Goal: Task Accomplishment & Management: Use online tool/utility

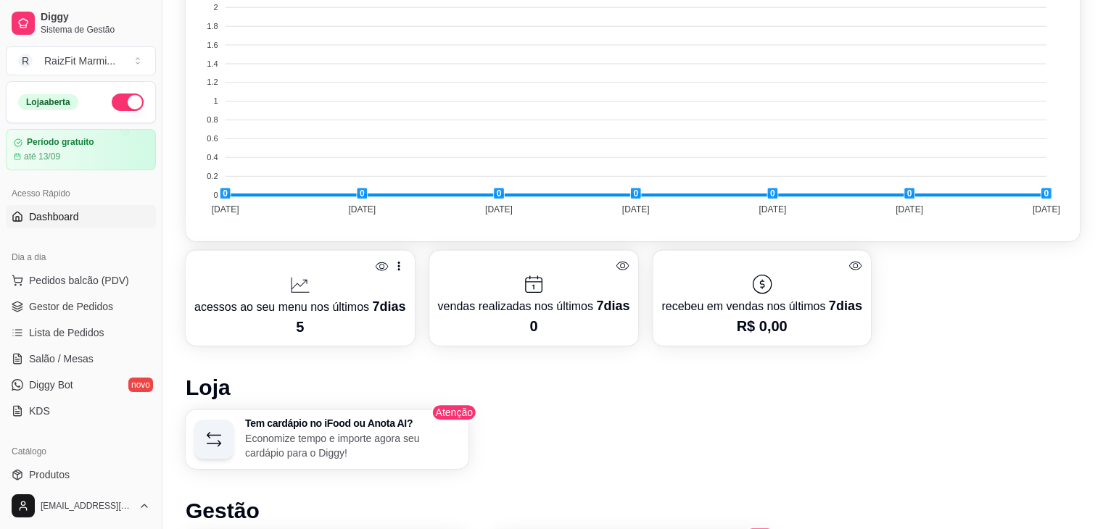
scroll to position [725, 0]
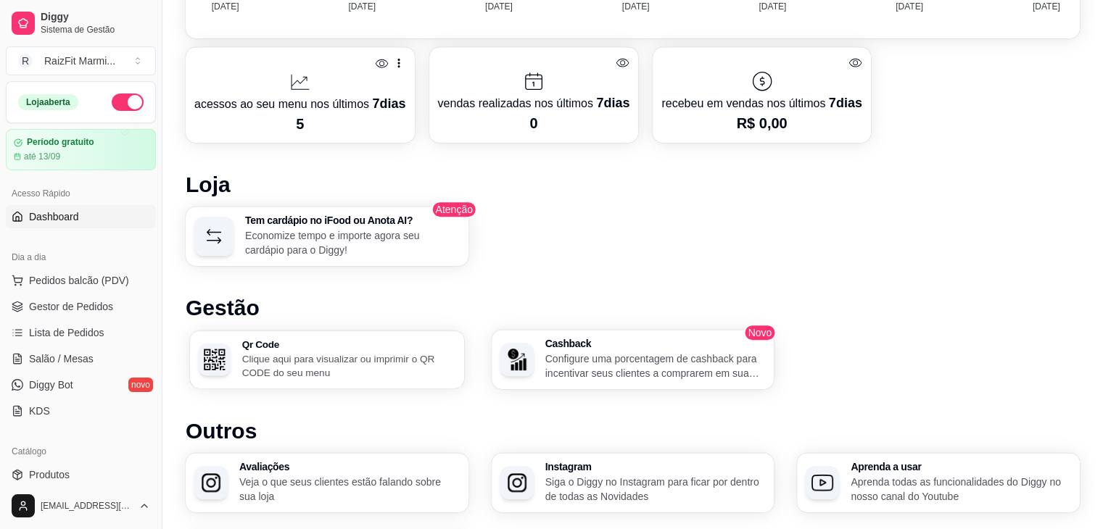
click at [366, 352] on p "Clique aqui para visualizar ou imprimir o QR CODE do seu menu" at bounding box center [349, 366] width 214 height 28
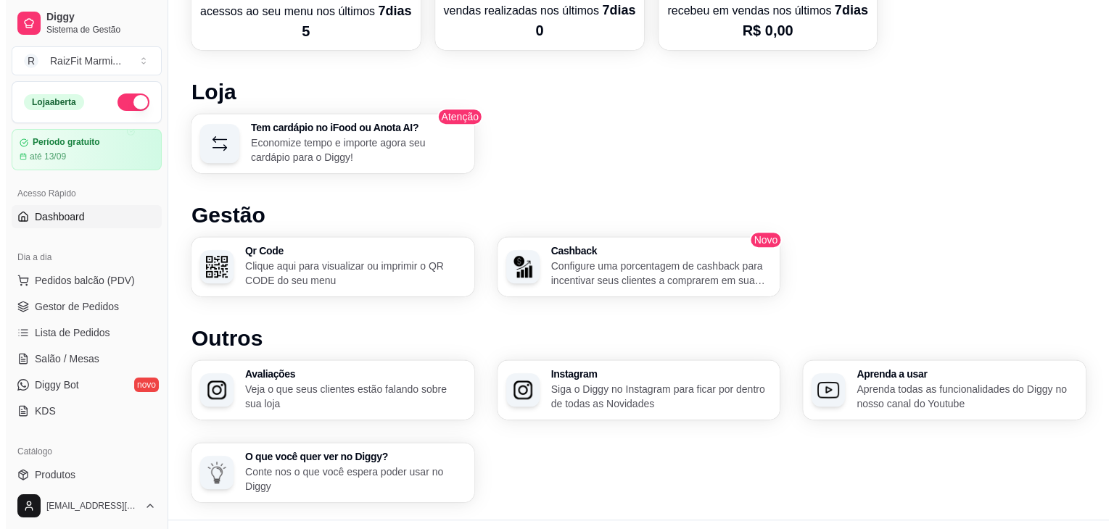
scroll to position [846, 0]
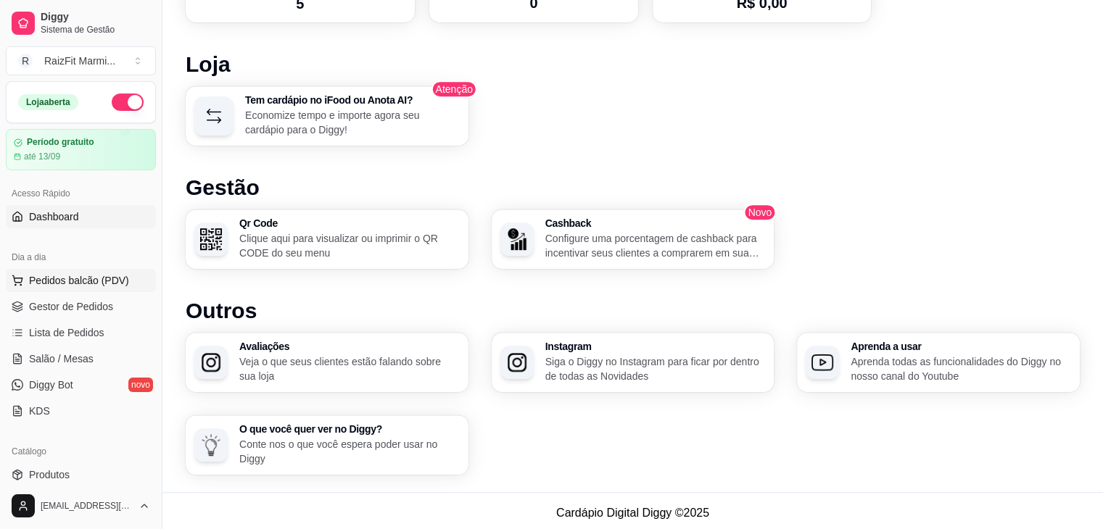
click at [49, 280] on span "Pedidos balcão (PDV)" at bounding box center [79, 280] width 100 height 15
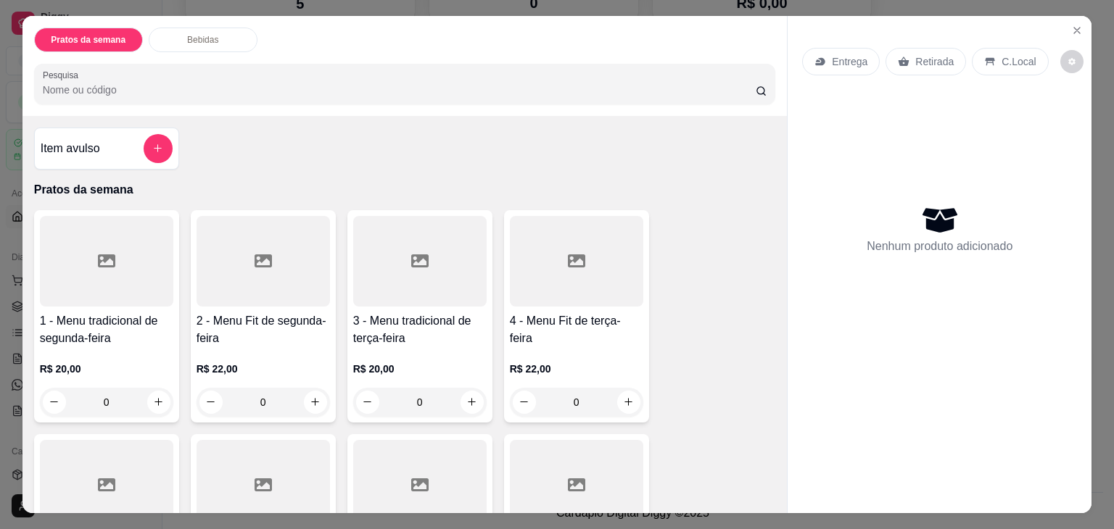
click at [846, 54] on p "Entrega" at bounding box center [850, 61] width 36 height 15
click at [1077, 26] on icon "Close" at bounding box center [1077, 31] width 12 height 12
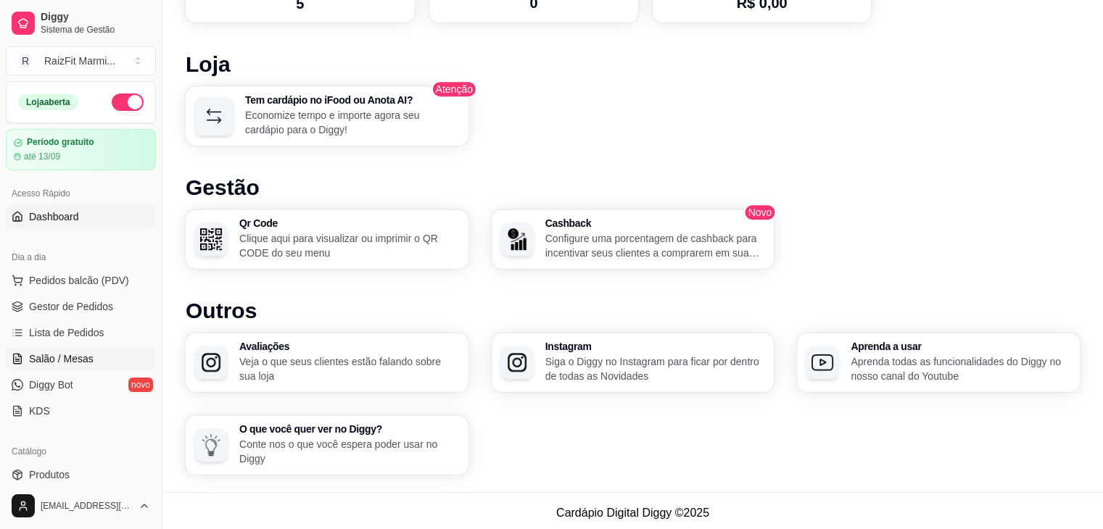
click at [53, 349] on link "Salão / Mesas" at bounding box center [81, 358] width 150 height 23
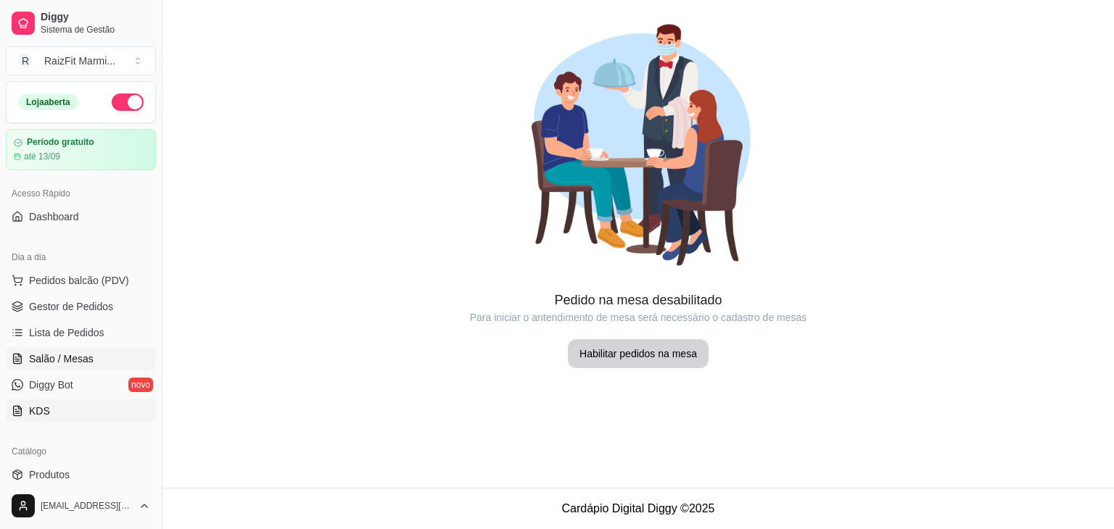
click at [79, 414] on link "KDS" at bounding box center [81, 411] width 150 height 23
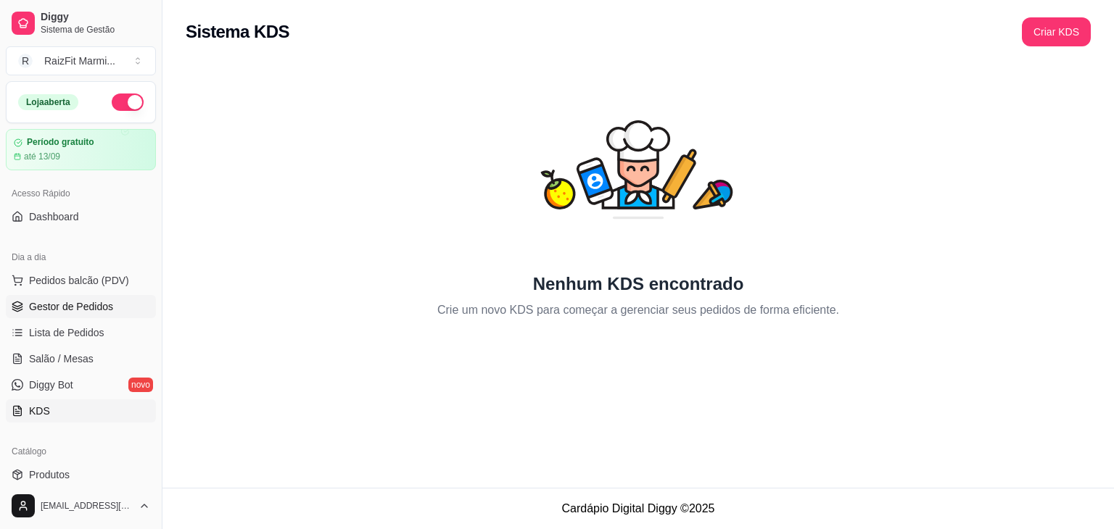
click at [84, 305] on span "Gestor de Pedidos" at bounding box center [71, 307] width 84 height 15
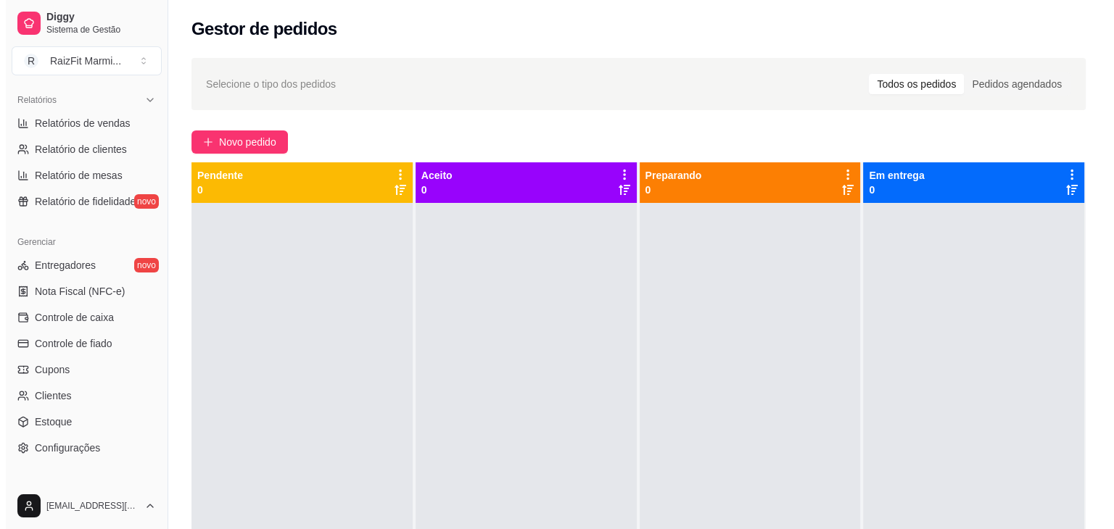
scroll to position [483, 0]
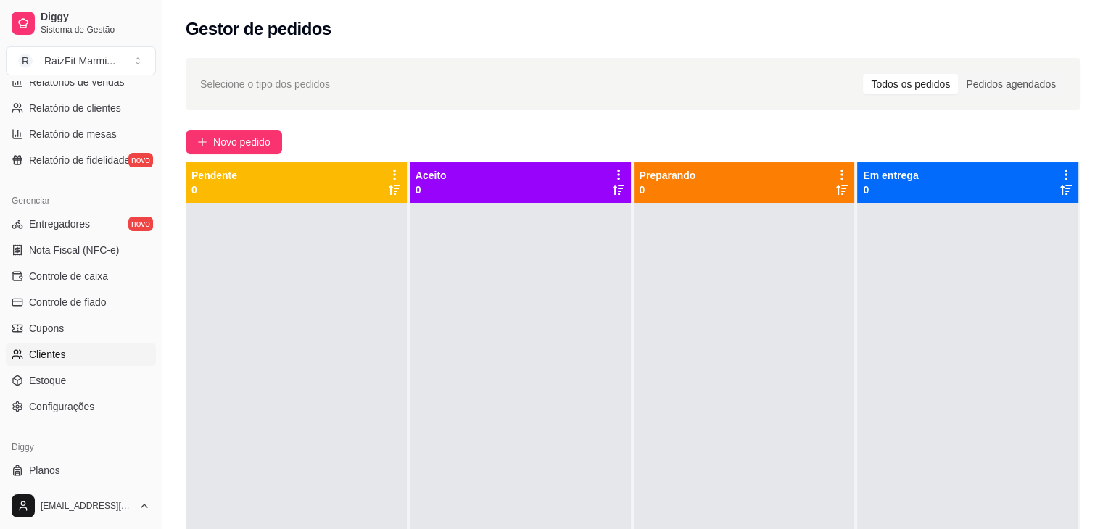
click at [62, 351] on span "Clientes" at bounding box center [47, 354] width 37 height 15
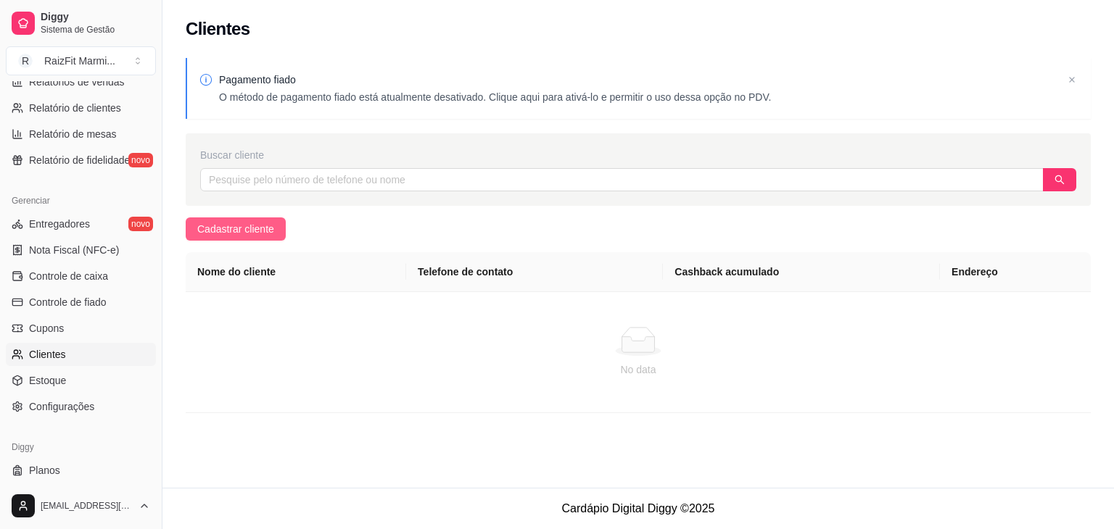
click at [243, 226] on span "Cadastrar cliente" at bounding box center [235, 229] width 77 height 16
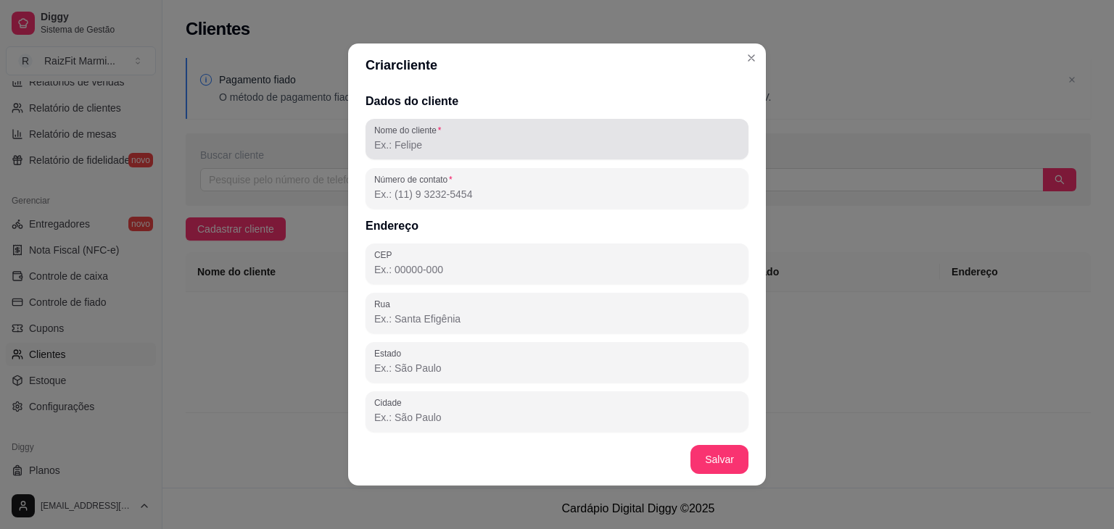
click at [477, 147] on input "Nome do cliente" at bounding box center [557, 145] width 366 height 15
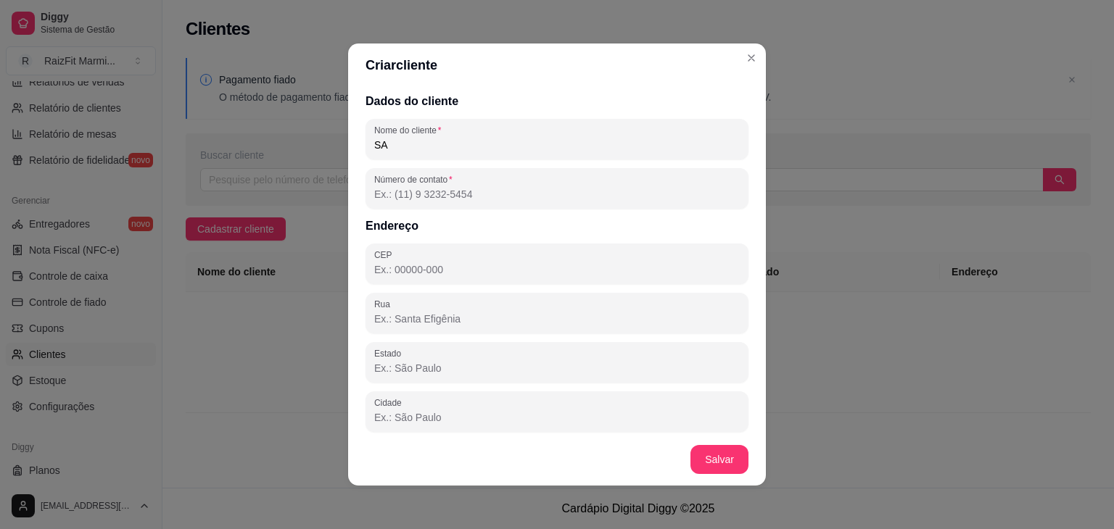
type input "S"
type input "[PERSON_NAME]"
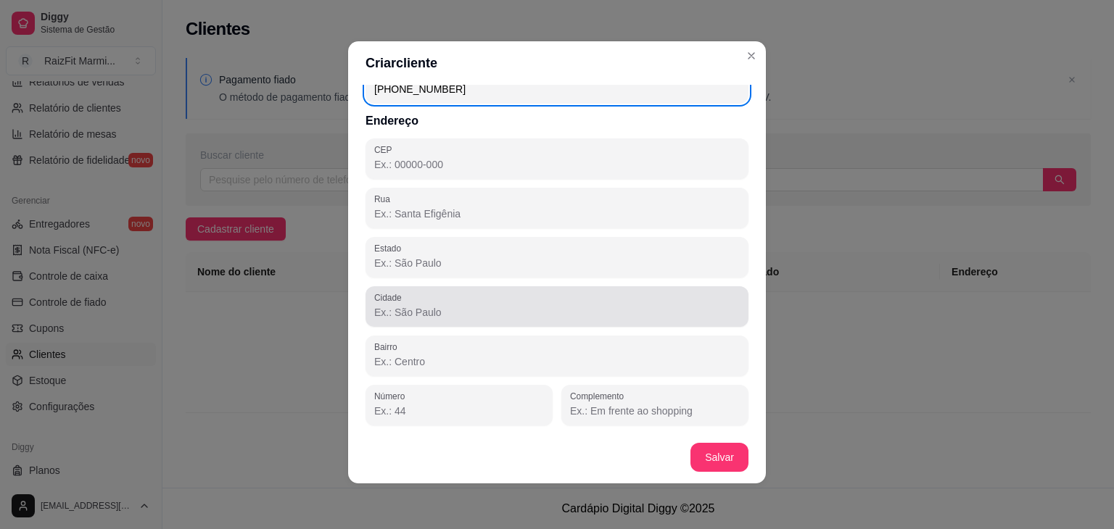
scroll to position [3, 0]
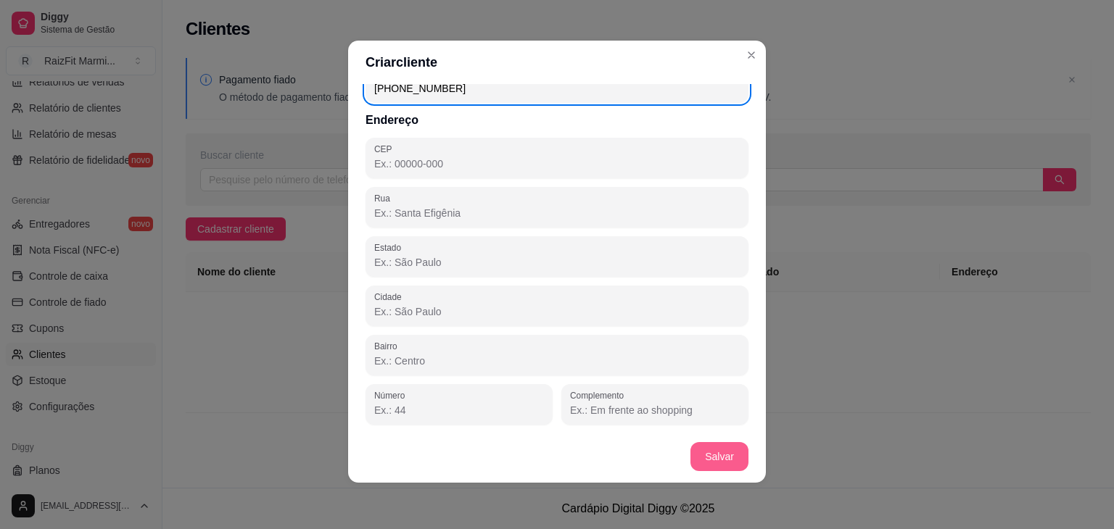
type input "[PHONE_NUMBER]"
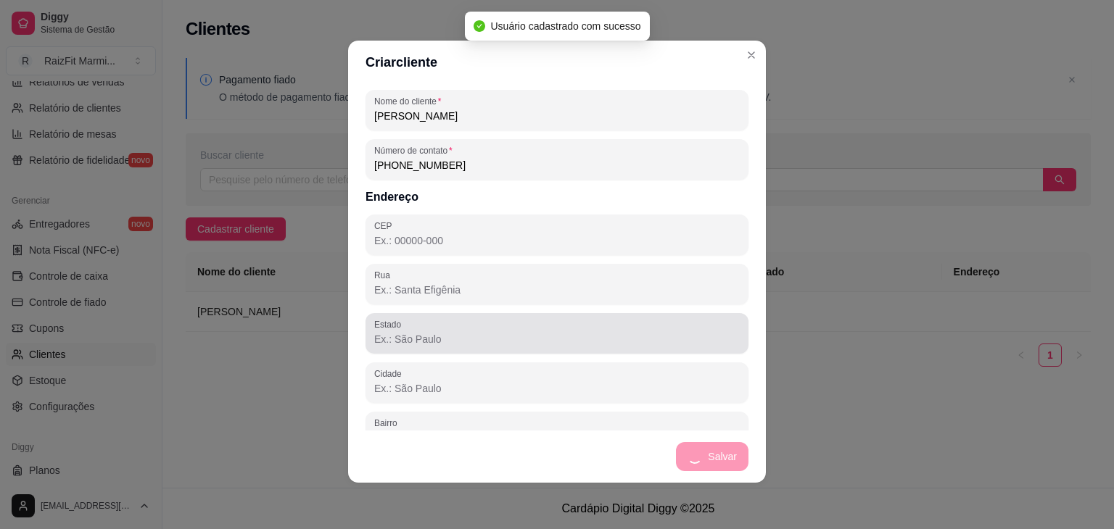
scroll to position [0, 0]
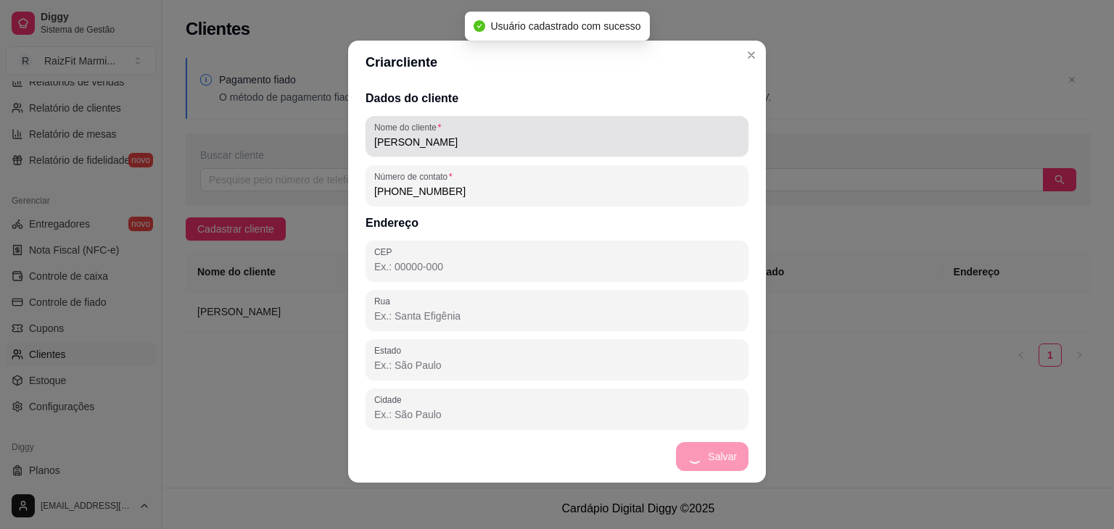
click at [406, 143] on input "[PERSON_NAME]" at bounding box center [557, 142] width 366 height 15
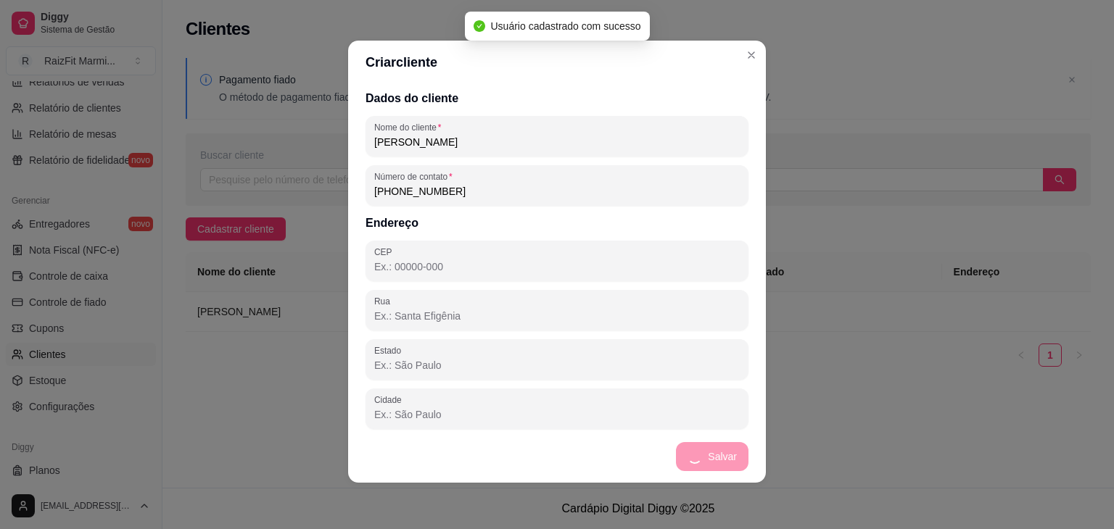
click at [406, 143] on input "[PERSON_NAME]" at bounding box center [557, 142] width 366 height 15
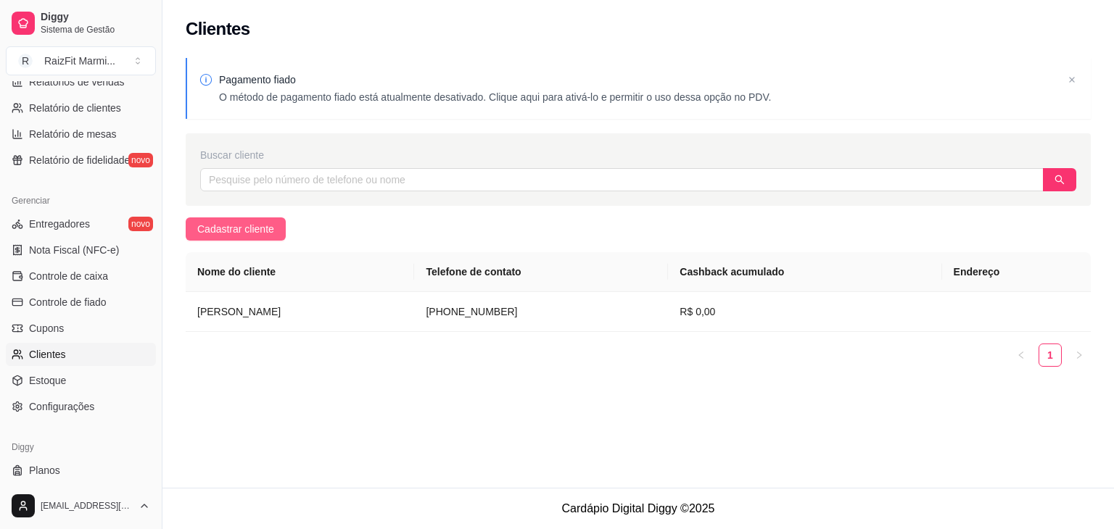
click at [265, 227] on span "Cadastrar cliente" at bounding box center [235, 229] width 77 height 16
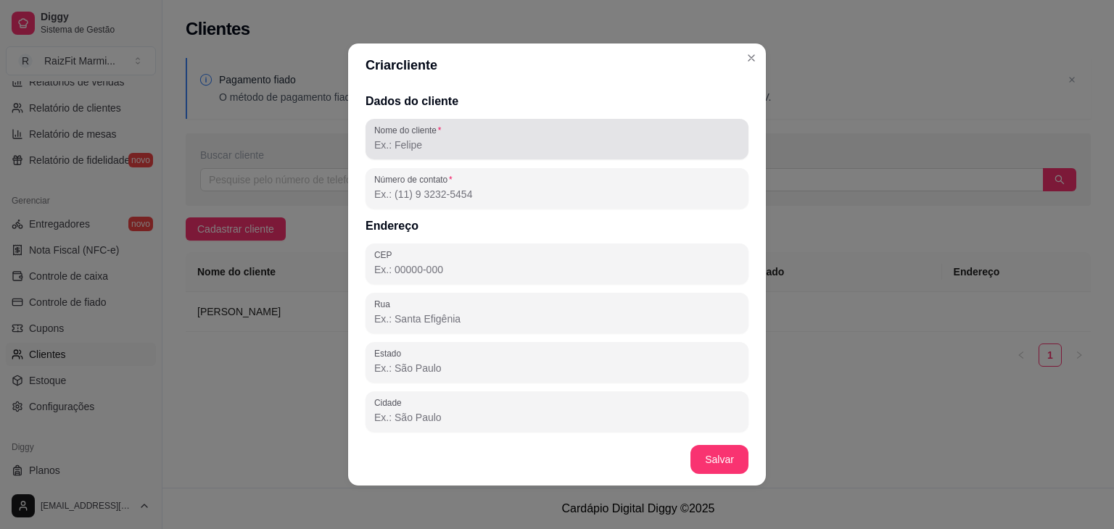
click at [642, 152] on input "Nome do cliente" at bounding box center [557, 145] width 366 height 15
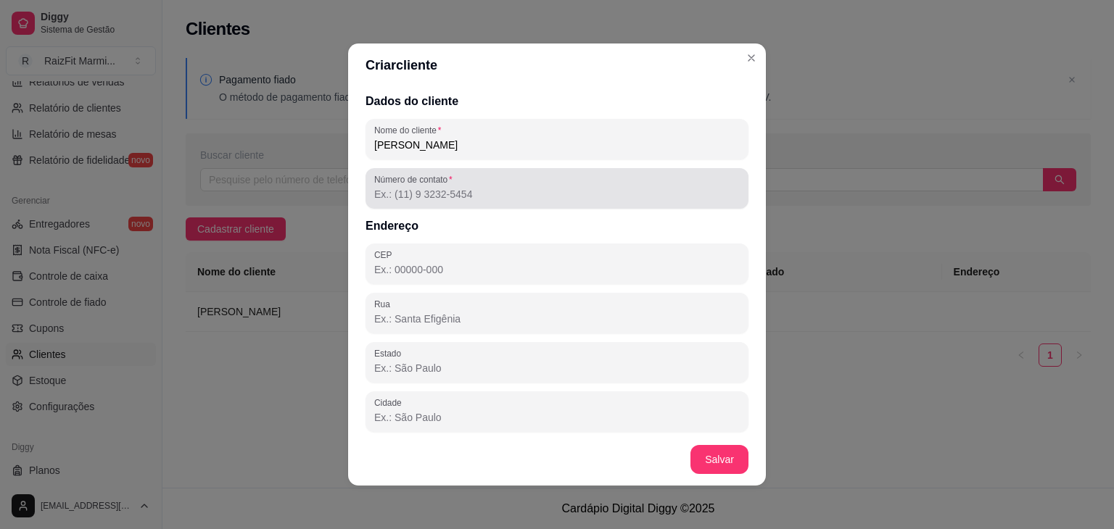
type input "[PERSON_NAME]"
click at [598, 184] on div at bounding box center [557, 188] width 366 height 29
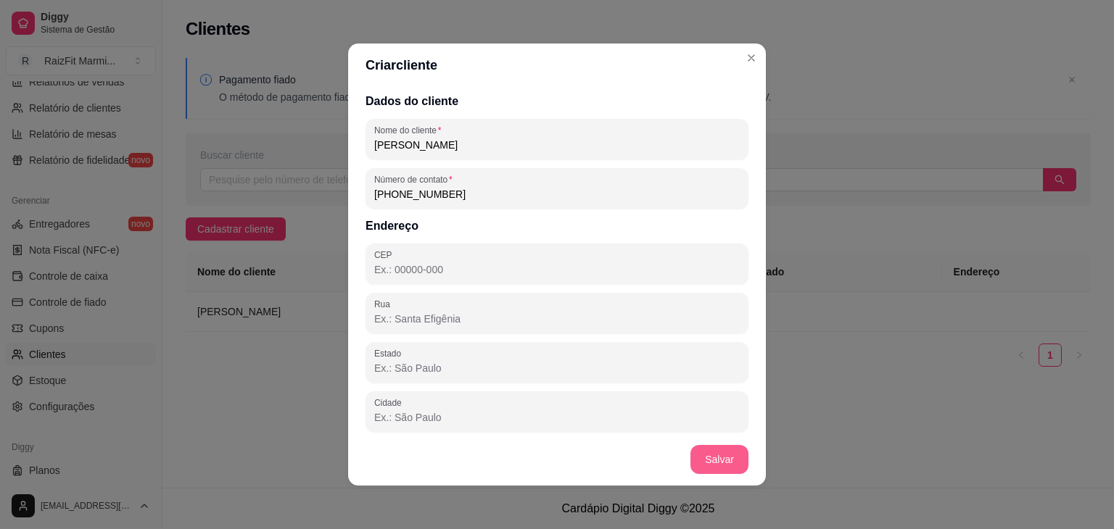
type input "[PHONE_NUMBER]"
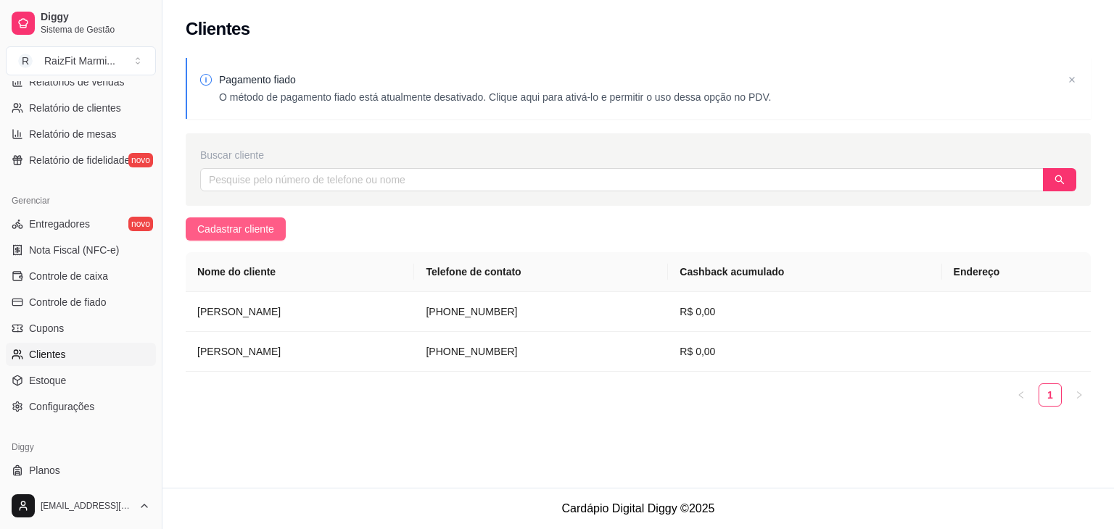
click at [209, 230] on span "Cadastrar cliente" at bounding box center [235, 229] width 77 height 16
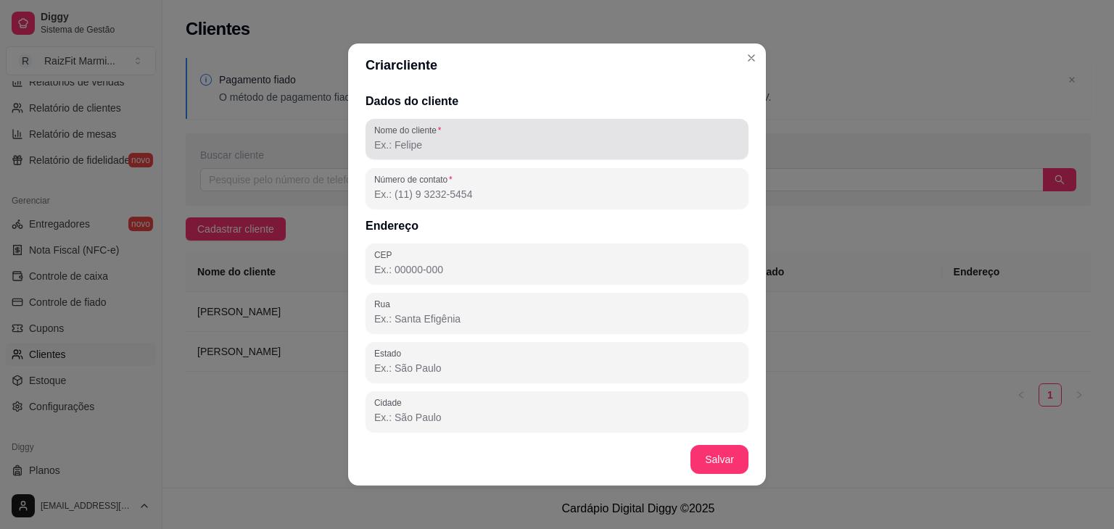
click at [400, 149] on input "Nome do cliente" at bounding box center [557, 145] width 366 height 15
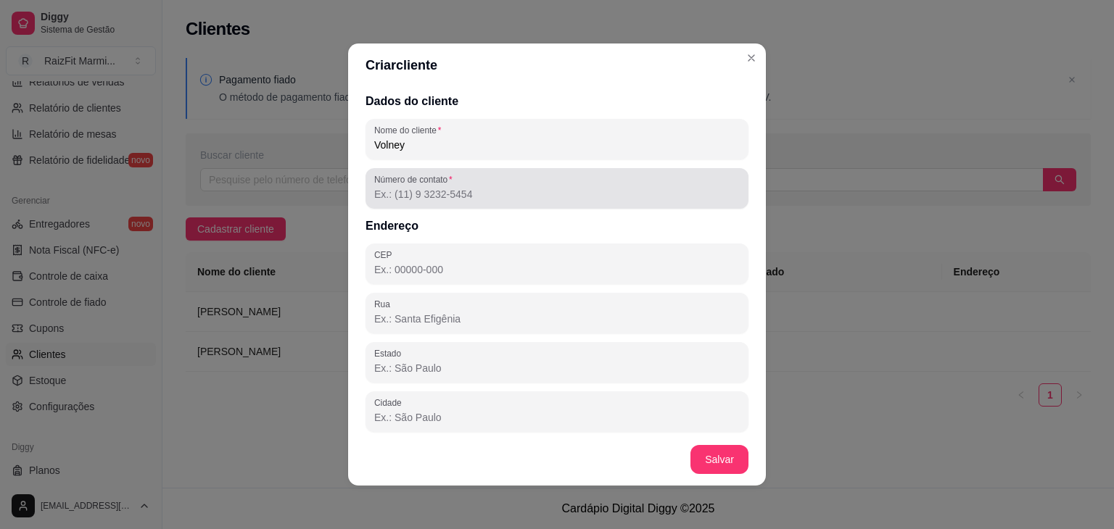
type input "Volney"
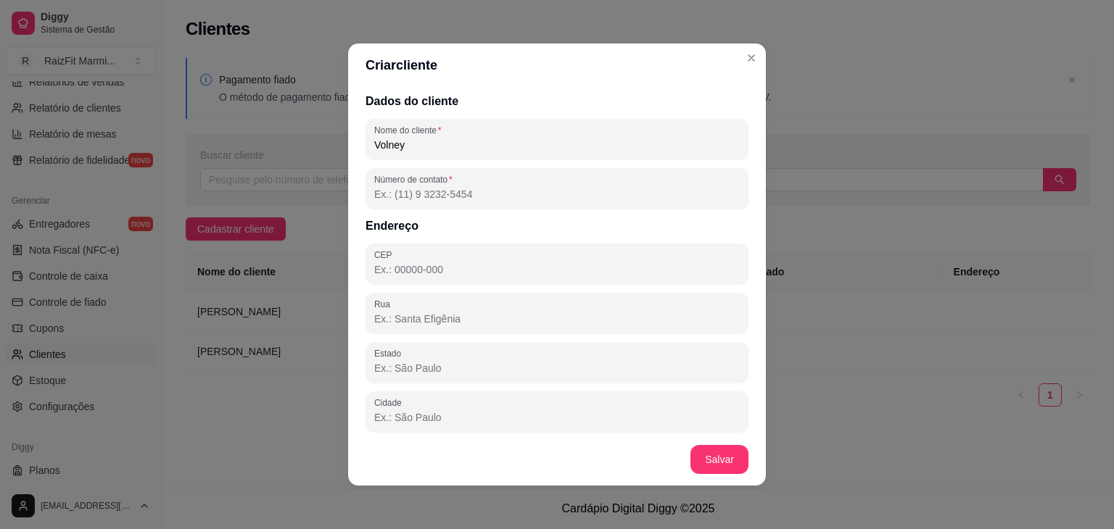
click at [424, 194] on input "Número de contato" at bounding box center [557, 194] width 366 height 15
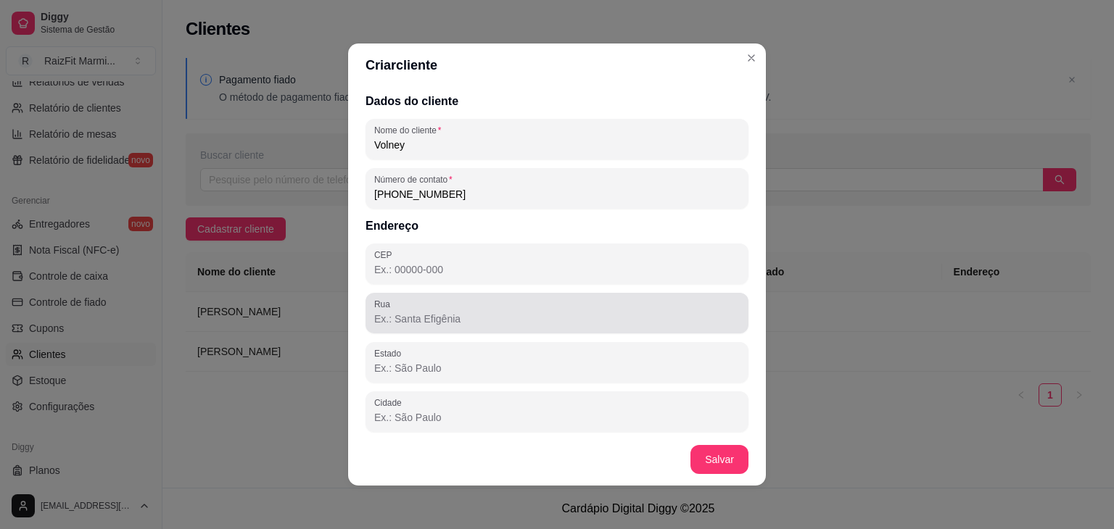
type input "[PHONE_NUMBER]"
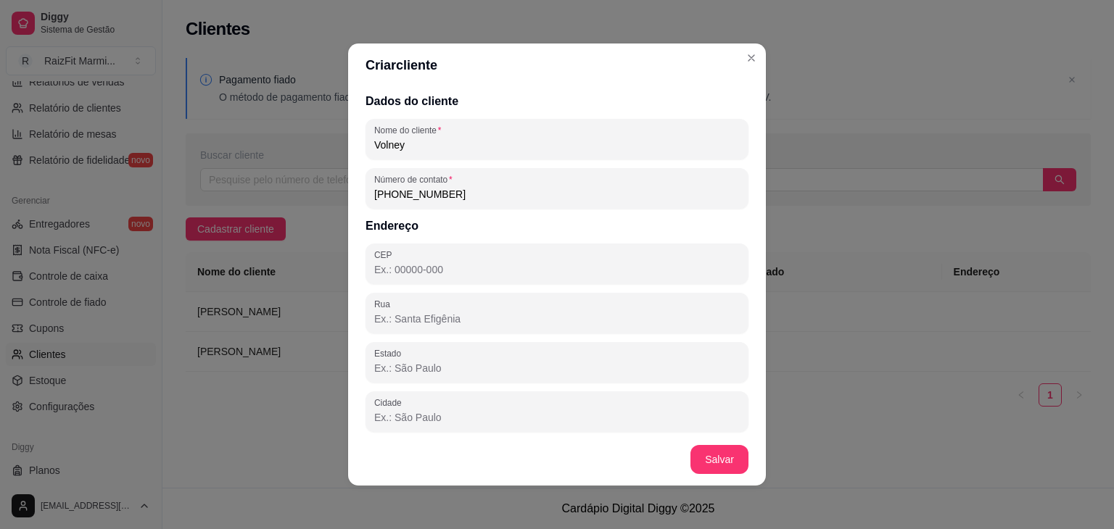
click at [485, 317] on input "Rua" at bounding box center [557, 319] width 366 height 15
click at [412, 319] on input "[GEOGRAPHIC_DATA]" at bounding box center [557, 319] width 366 height 15
click at [374, 323] on input "[GEOGRAPHIC_DATA]" at bounding box center [557, 319] width 366 height 15
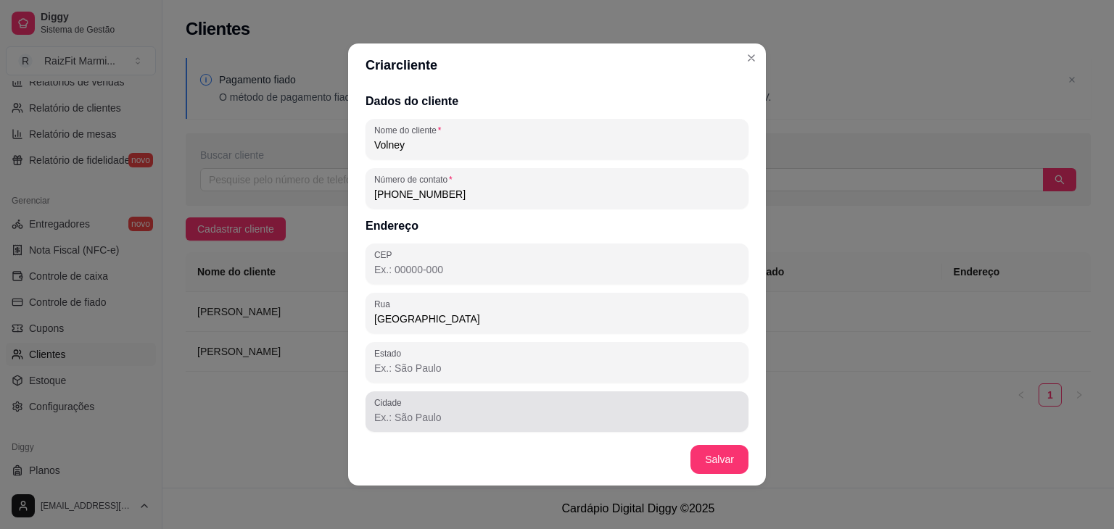
type input "[GEOGRAPHIC_DATA]"
click at [480, 410] on div at bounding box center [557, 411] width 366 height 29
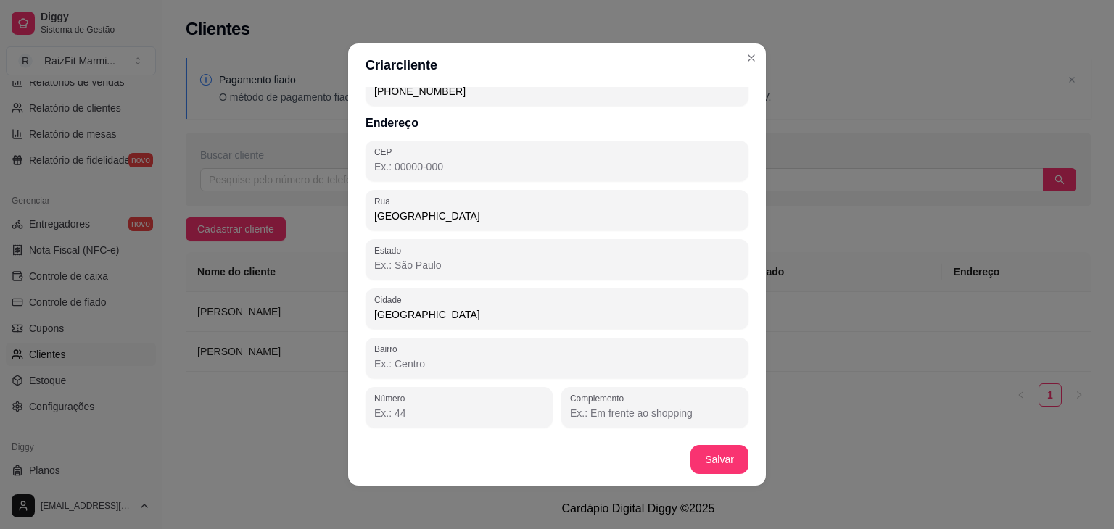
scroll to position [3, 0]
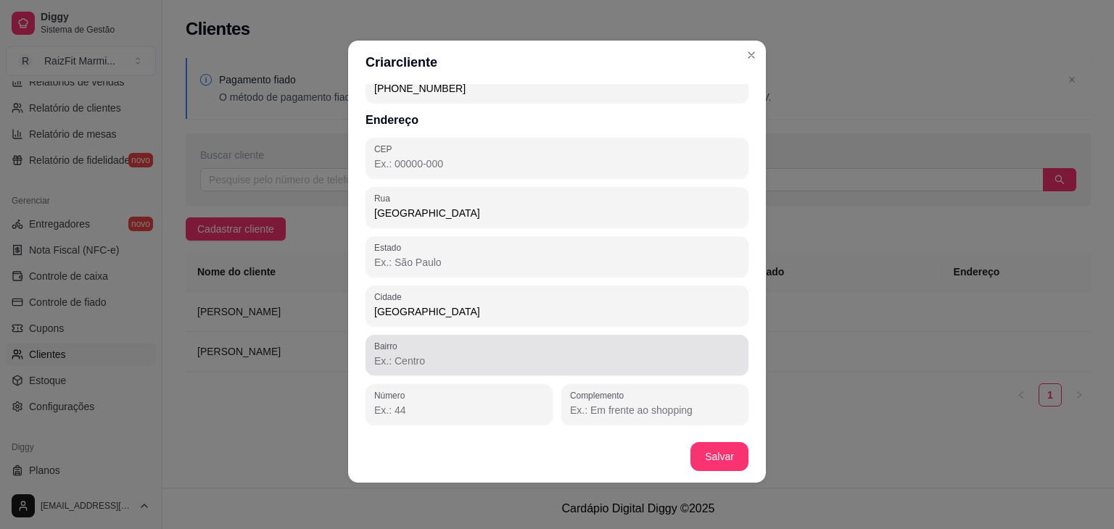
type input "[GEOGRAPHIC_DATA]"
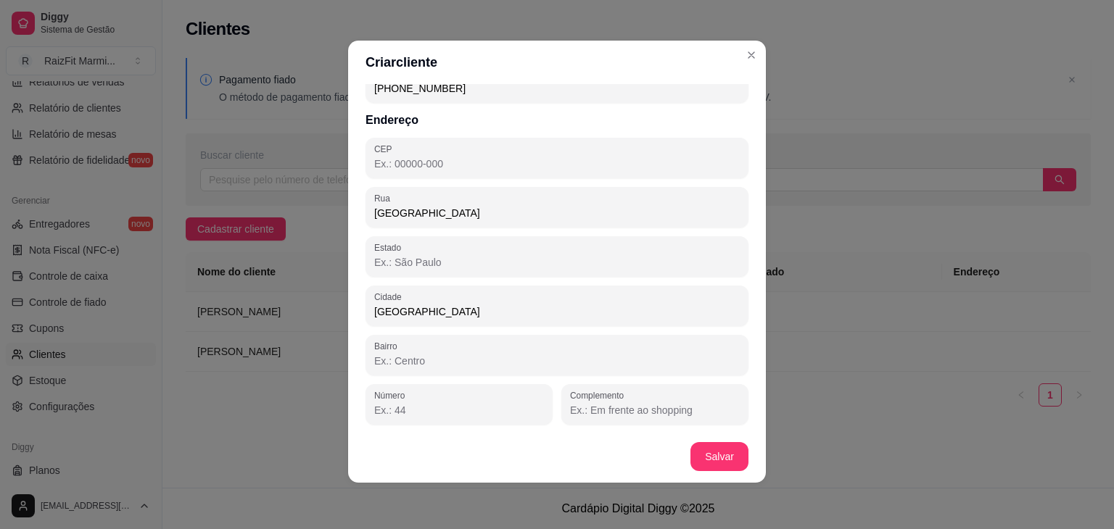
click at [386, 363] on input "Bairro" at bounding box center [557, 361] width 366 height 15
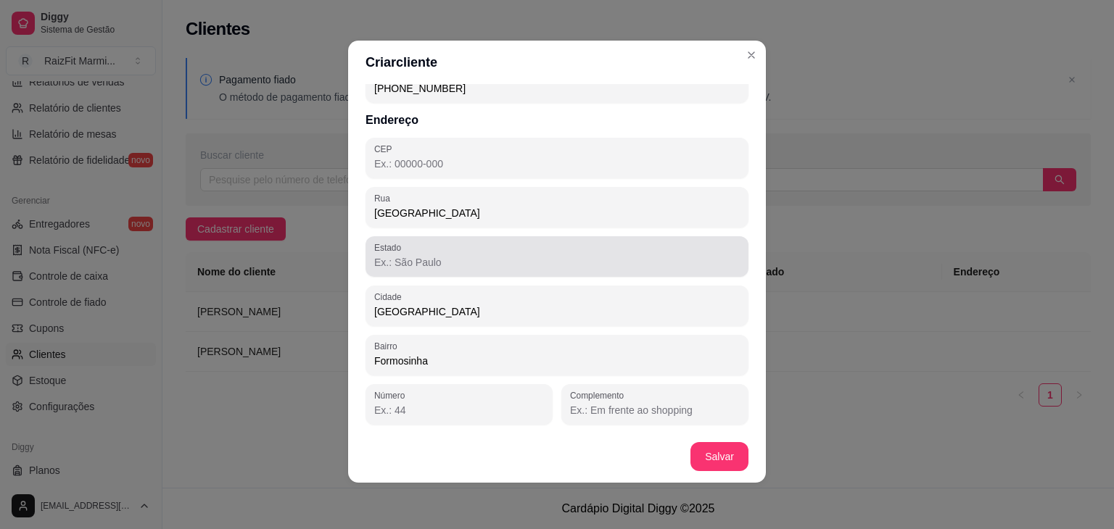
type input "Formosinha"
click at [440, 247] on div at bounding box center [557, 256] width 366 height 29
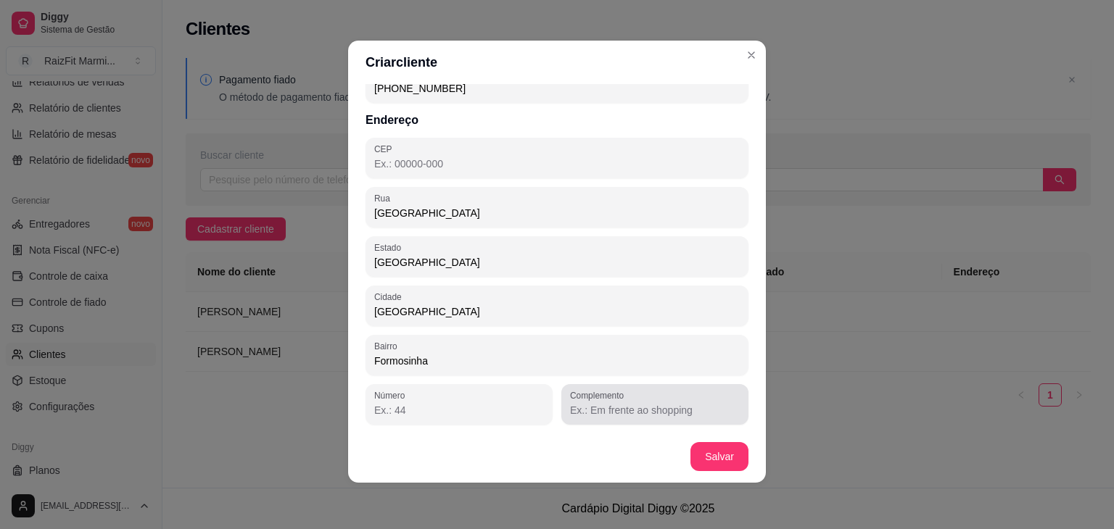
type input "[GEOGRAPHIC_DATA]"
click at [574, 416] on input "Complemento" at bounding box center [655, 410] width 170 height 15
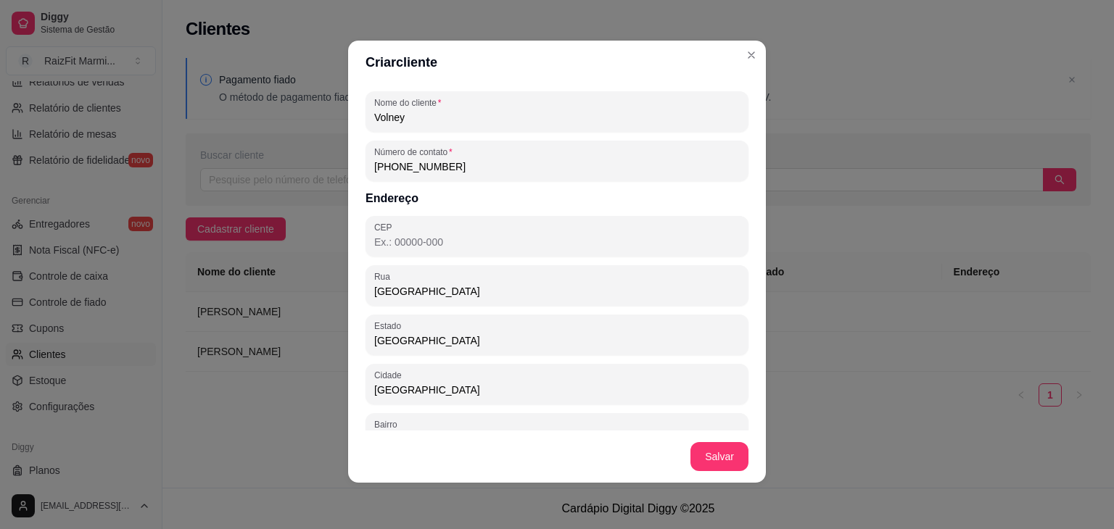
scroll to position [0, 0]
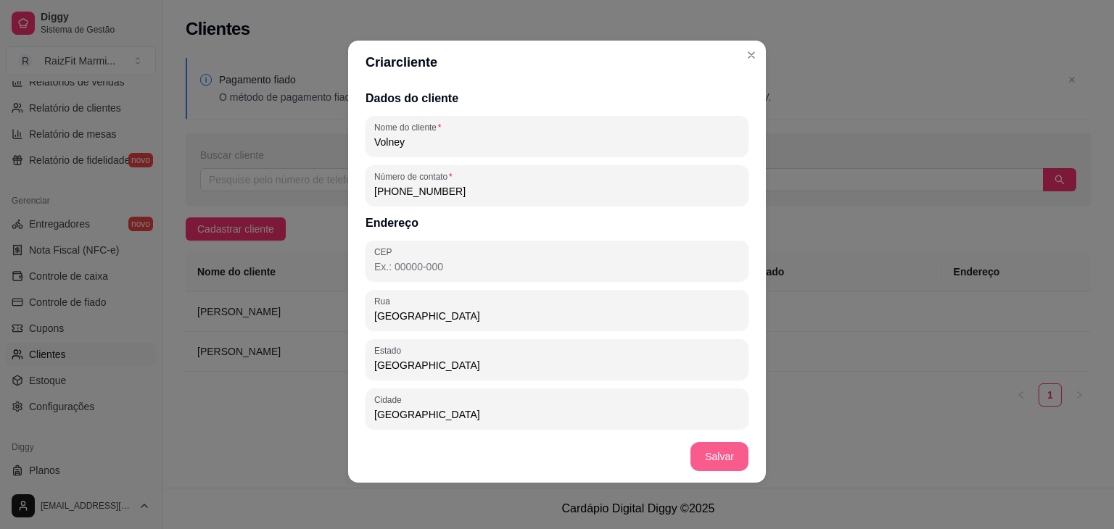
type input "Loja de Faixas"
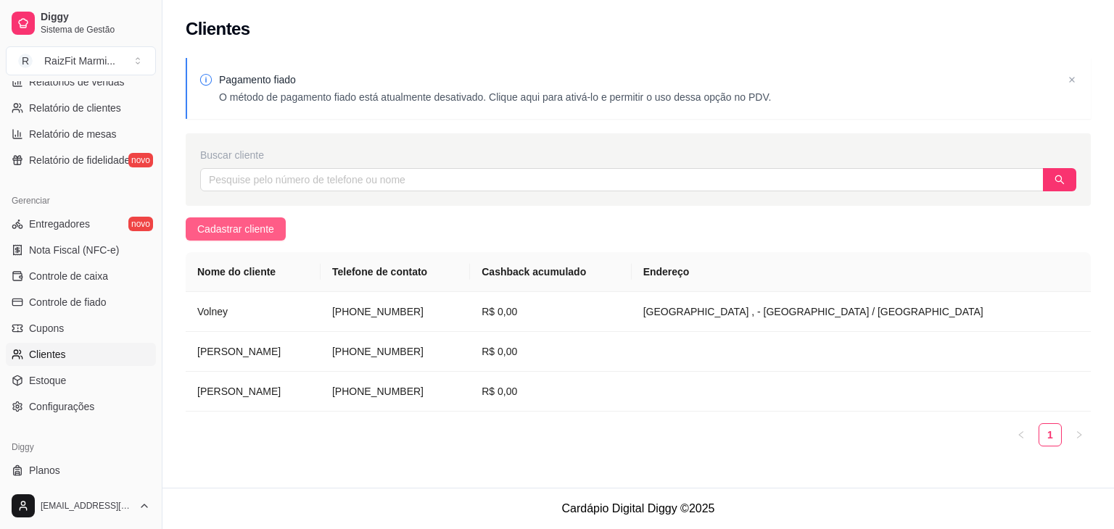
click at [248, 232] on span "Cadastrar cliente" at bounding box center [235, 229] width 77 height 16
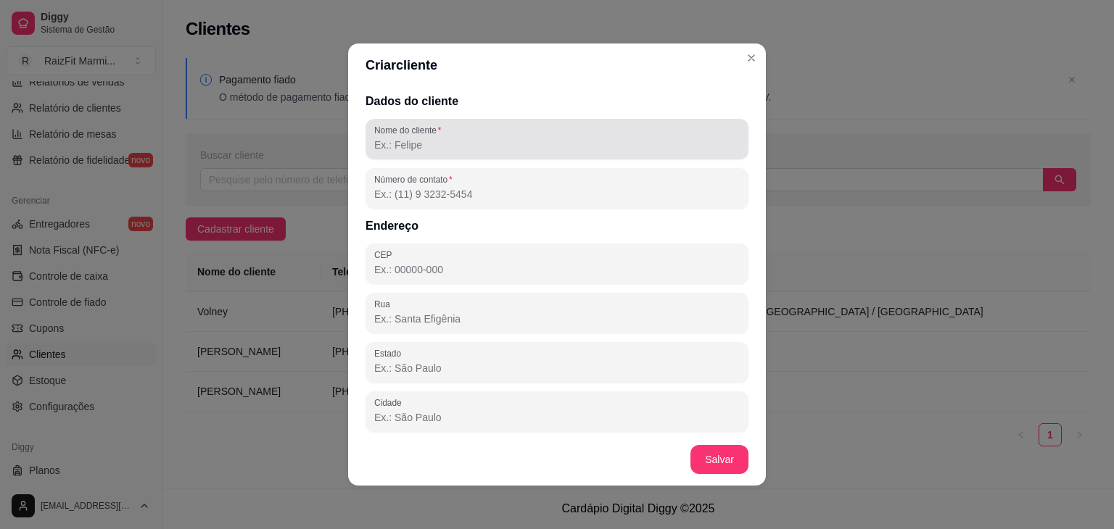
click at [415, 152] on div at bounding box center [557, 139] width 366 height 29
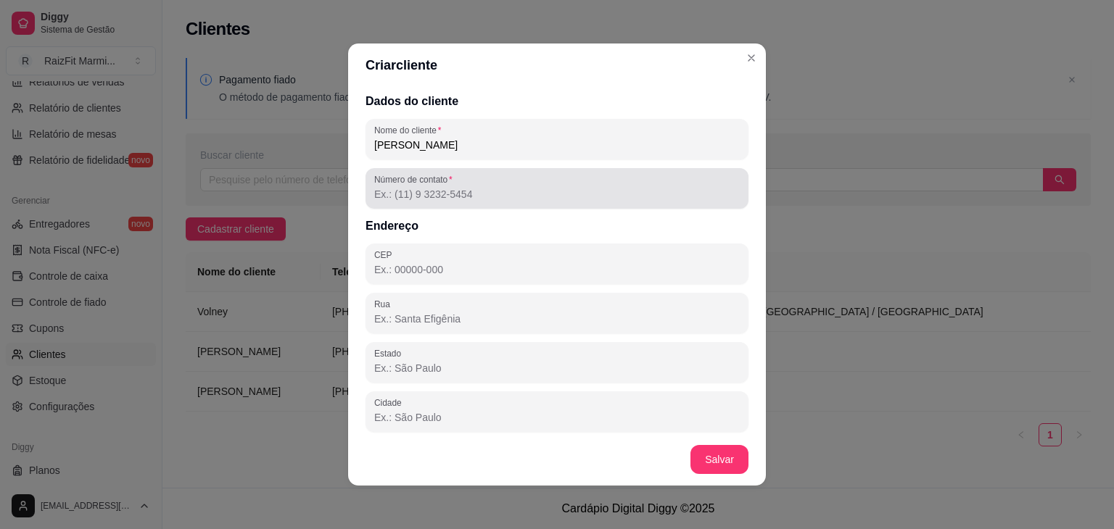
type input "[PERSON_NAME]"
click at [500, 181] on div at bounding box center [557, 188] width 366 height 29
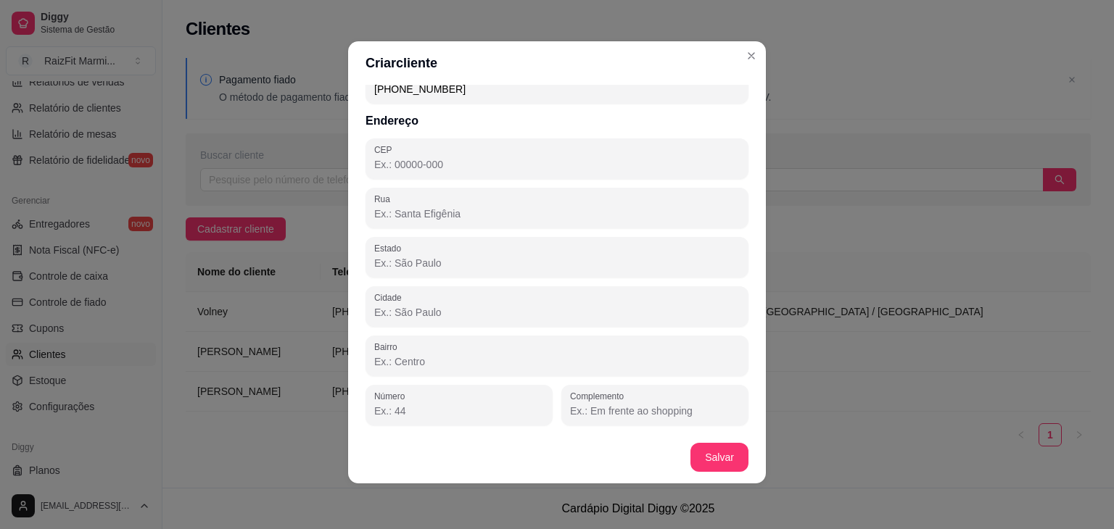
scroll to position [3, 0]
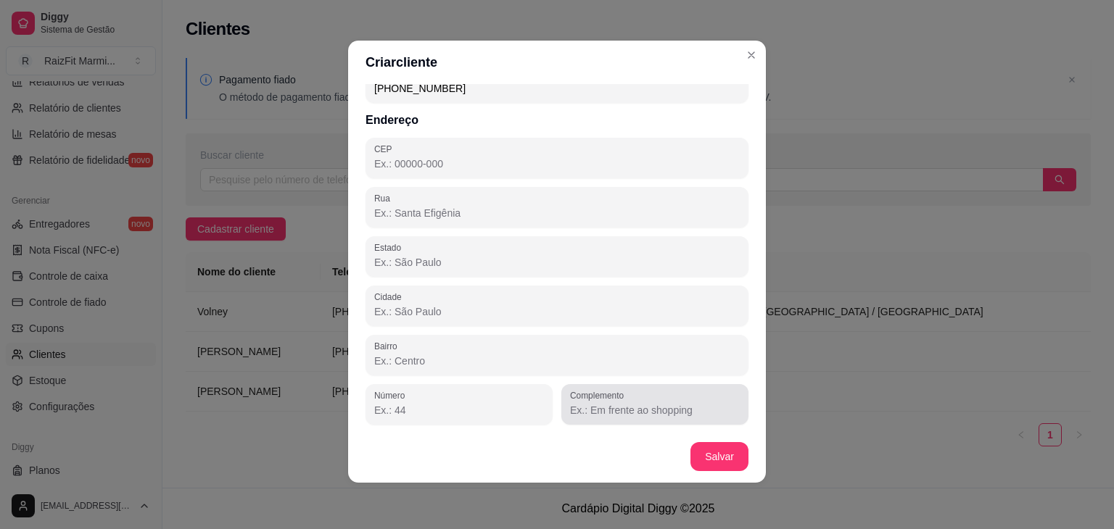
type input "[PHONE_NUMBER]"
click at [577, 421] on div "Complemento" at bounding box center [654, 404] width 187 height 41
type input "Imobiliária Itiquira"
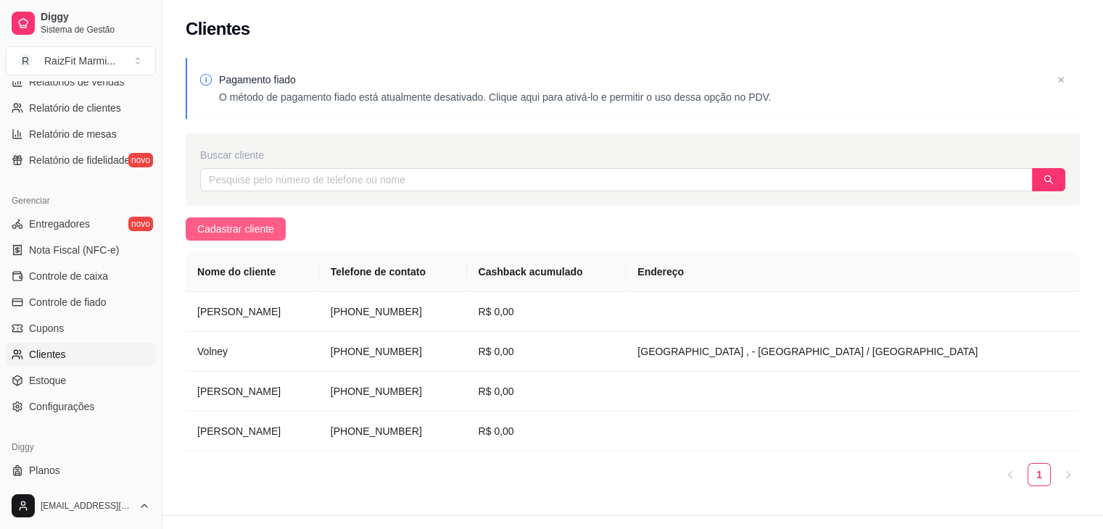
click at [263, 227] on span "Cadastrar cliente" at bounding box center [235, 229] width 77 height 16
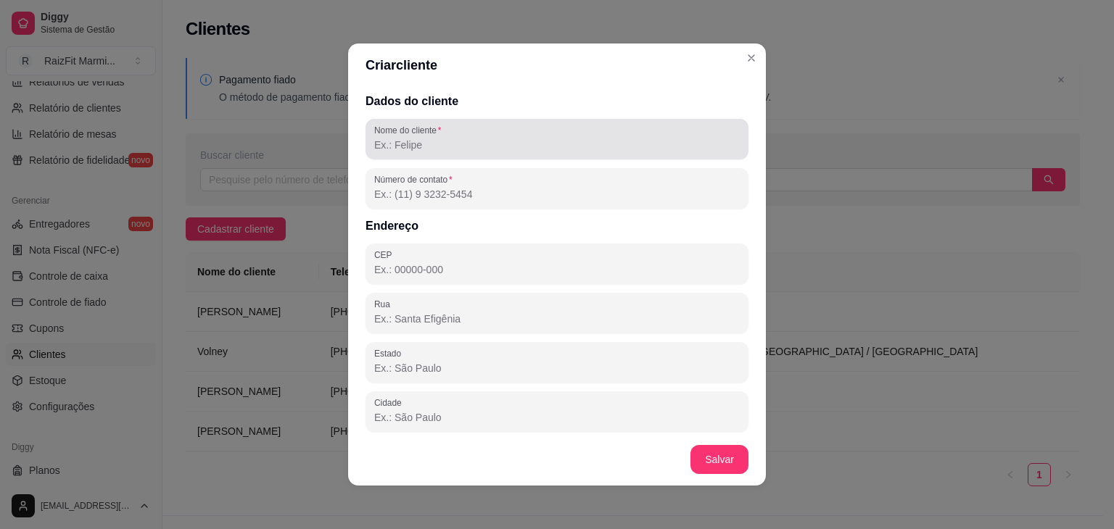
click at [431, 156] on div "Nome do cliente" at bounding box center [557, 139] width 383 height 41
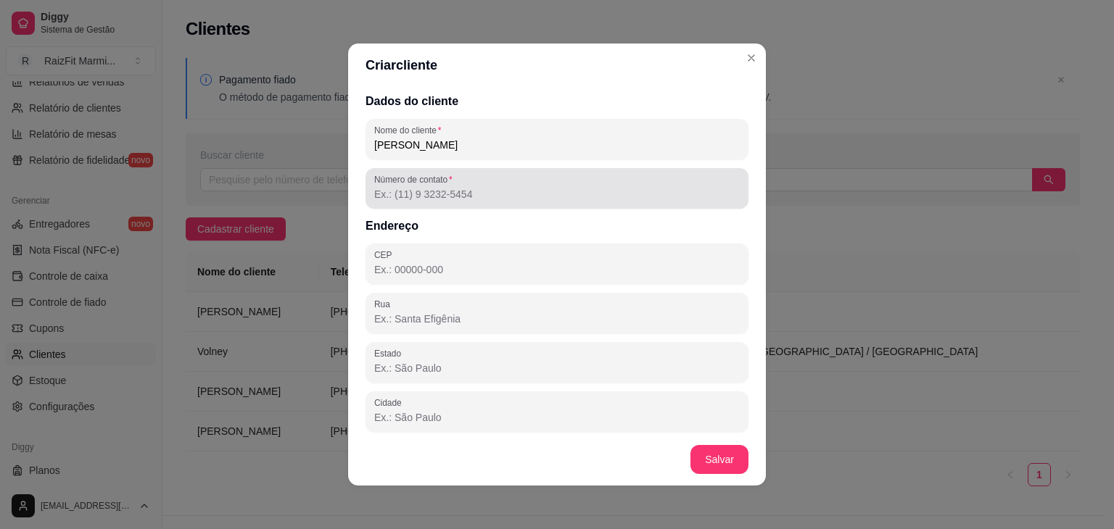
type input "[PERSON_NAME]"
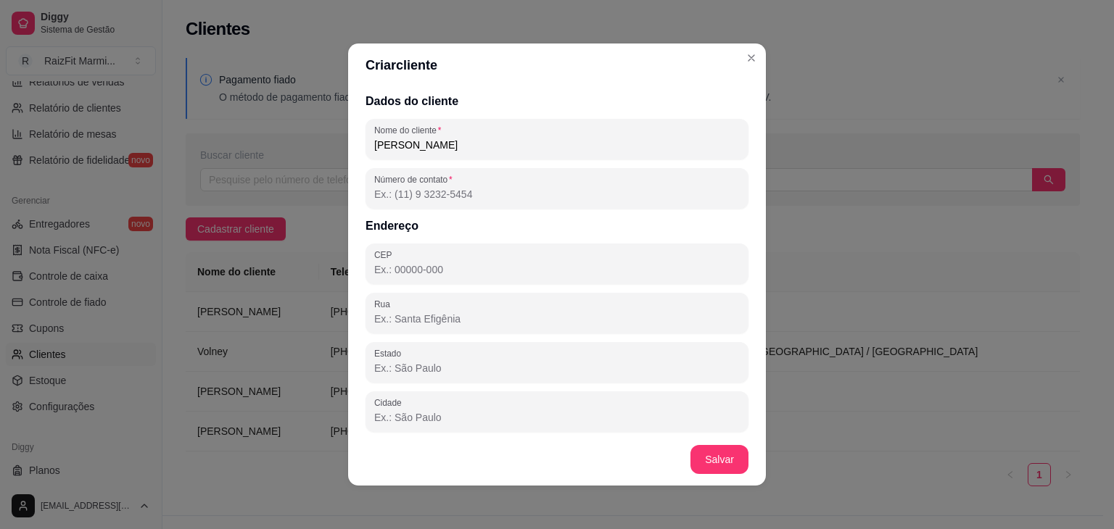
click at [479, 189] on input "Número de contato" at bounding box center [557, 194] width 366 height 15
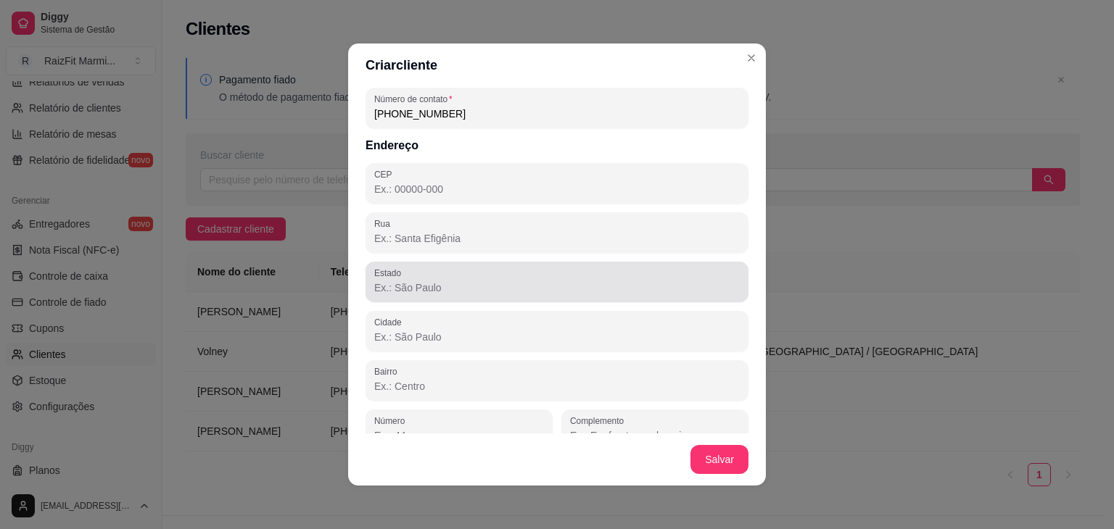
scroll to position [103, 0]
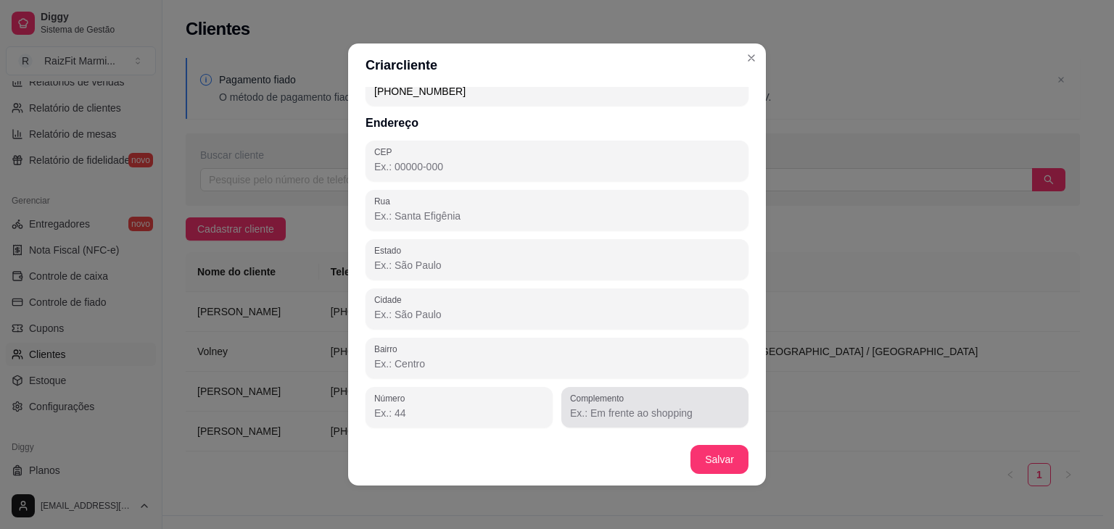
type input "[PHONE_NUMBER]"
click at [583, 419] on input "Complemento" at bounding box center [655, 413] width 170 height 15
click at [595, 409] on input "Policlinica Estadual" at bounding box center [655, 413] width 170 height 15
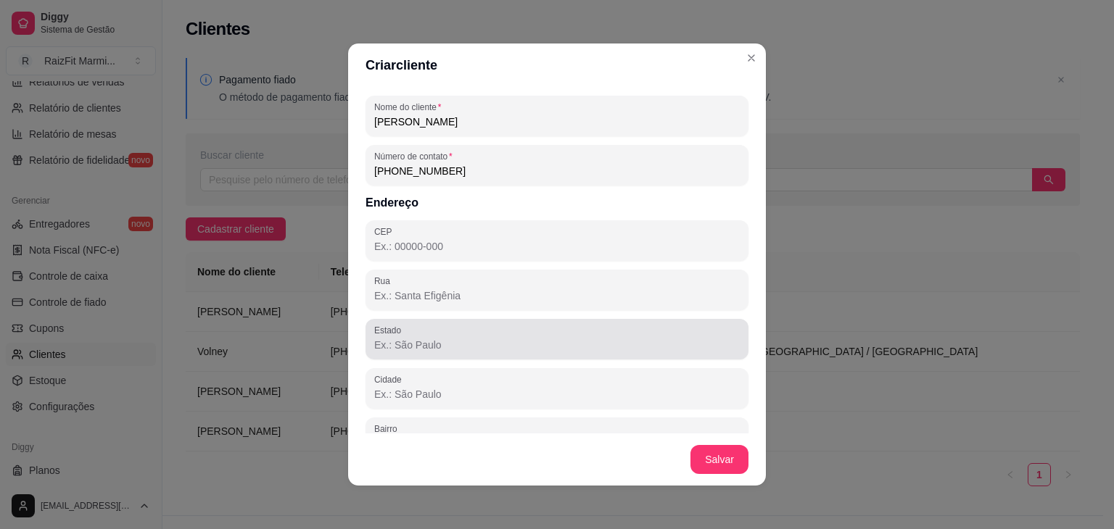
scroll to position [0, 0]
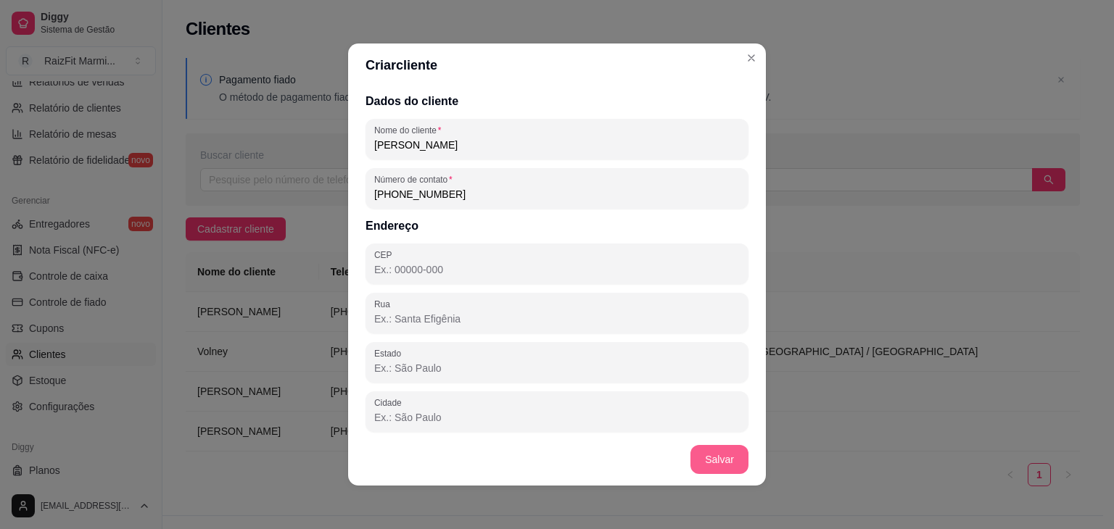
type input "Policlínica Estadual"
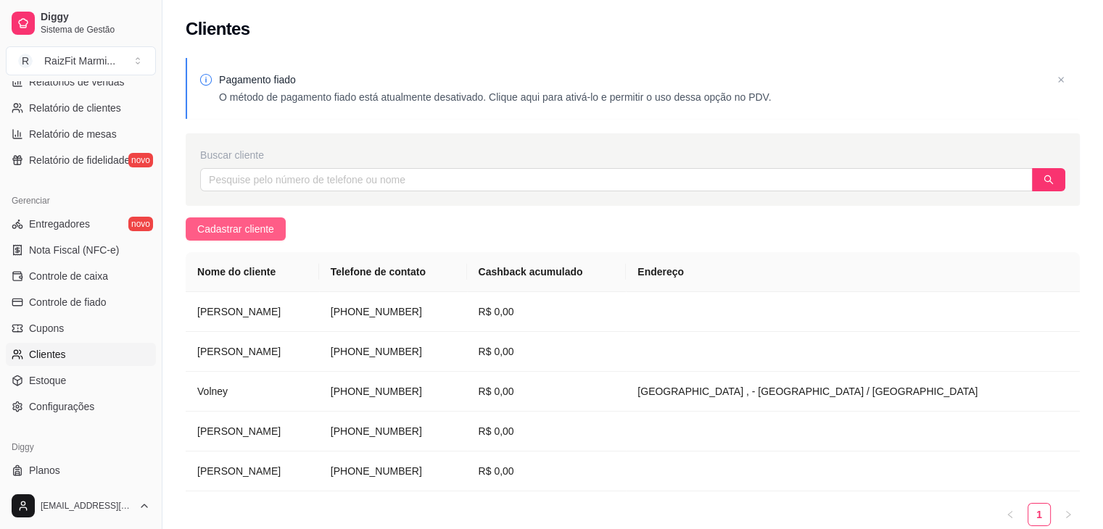
click at [268, 236] on span "Cadastrar cliente" at bounding box center [235, 229] width 77 height 16
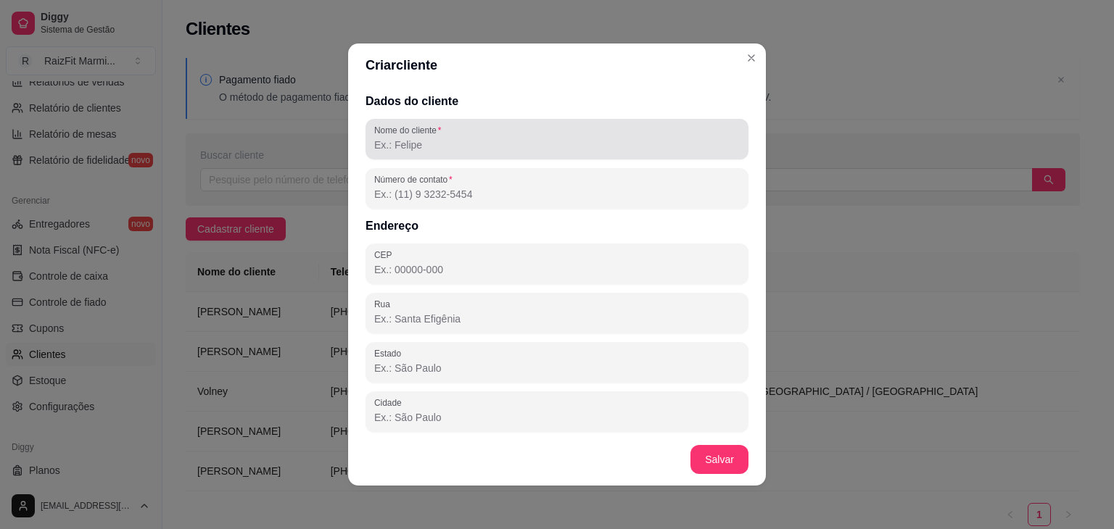
click at [453, 149] on input "Nome do cliente" at bounding box center [557, 145] width 366 height 15
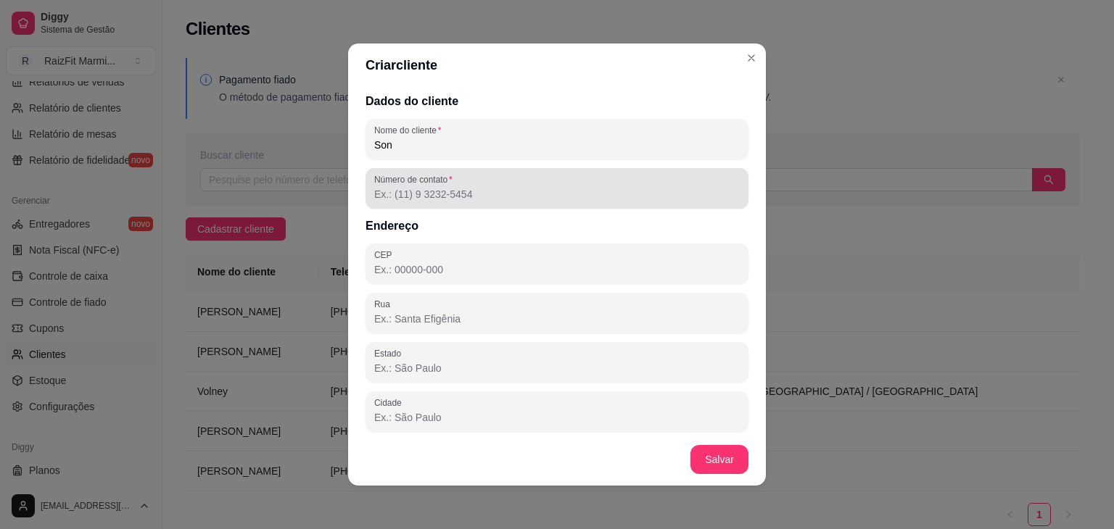
type input "Son"
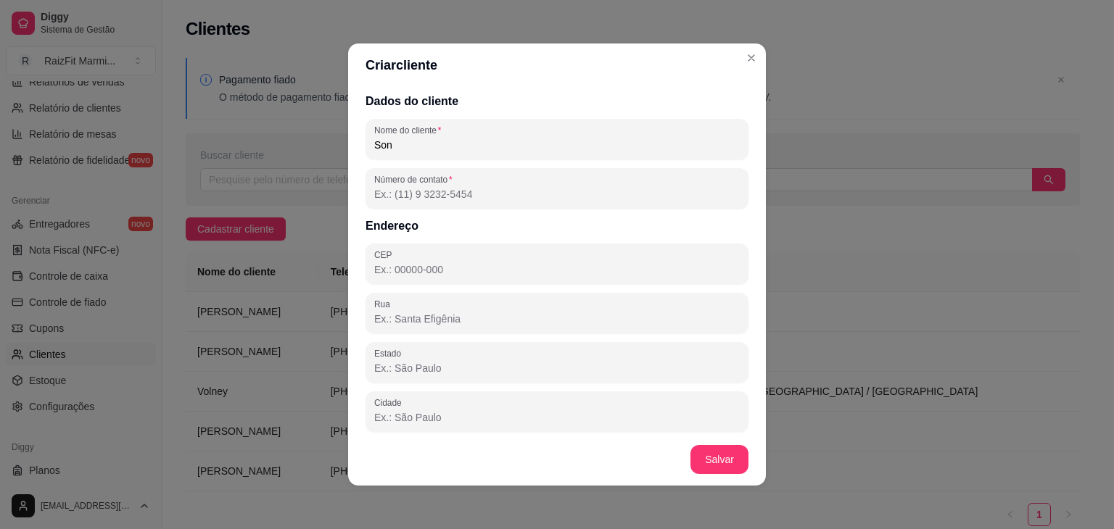
click at [457, 196] on input "Número de contato" at bounding box center [557, 194] width 366 height 15
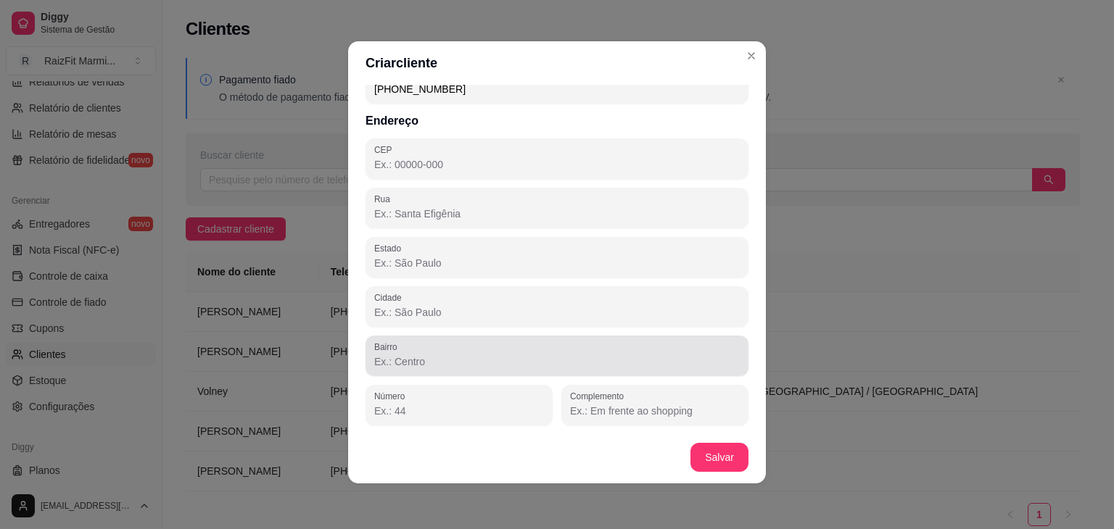
scroll to position [3, 0]
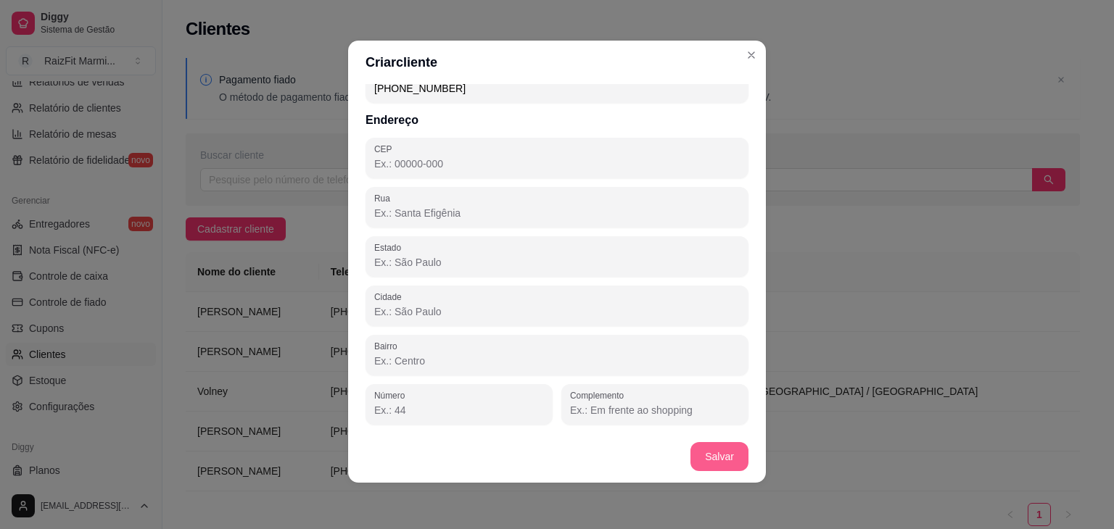
type input "[PHONE_NUMBER]"
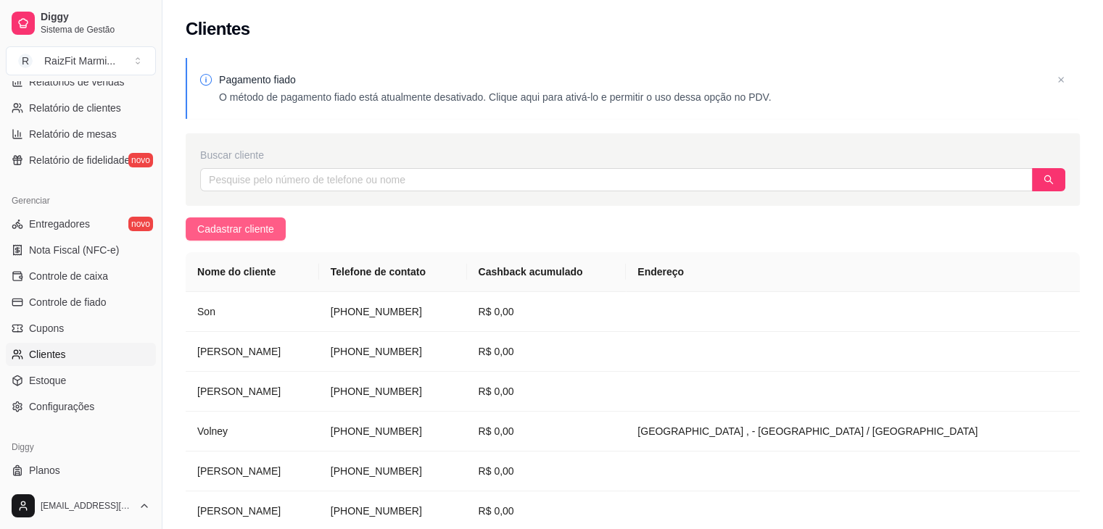
click at [244, 224] on span "Cadastrar cliente" at bounding box center [235, 229] width 77 height 16
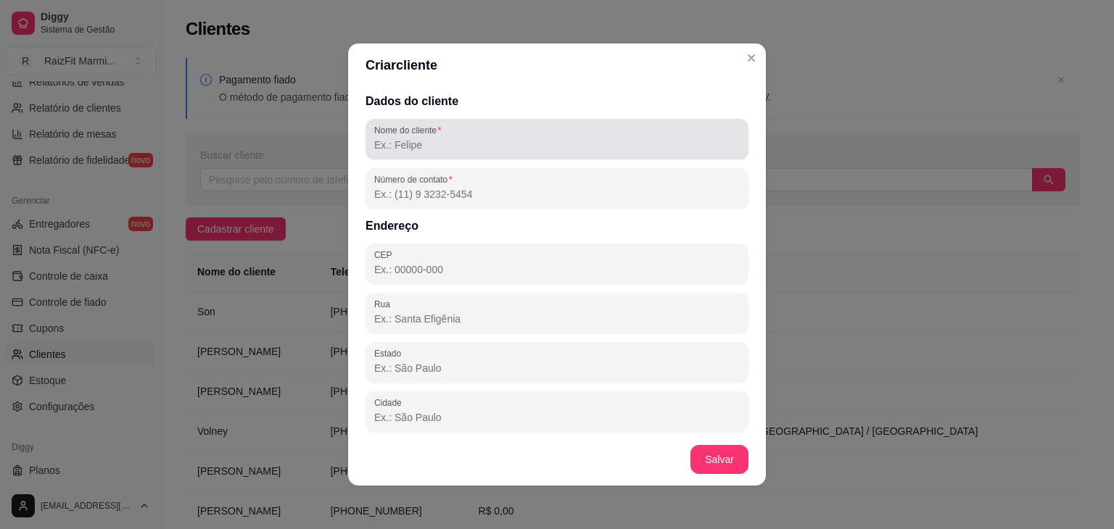
click at [453, 153] on div at bounding box center [557, 139] width 366 height 29
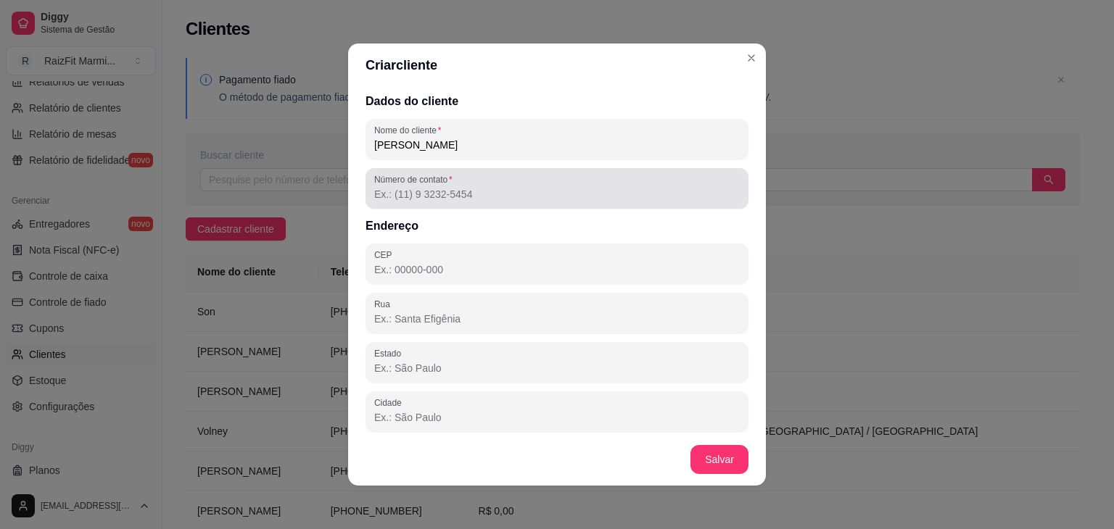
type input "[PERSON_NAME]"
click at [455, 193] on input "Número de contato" at bounding box center [557, 194] width 366 height 15
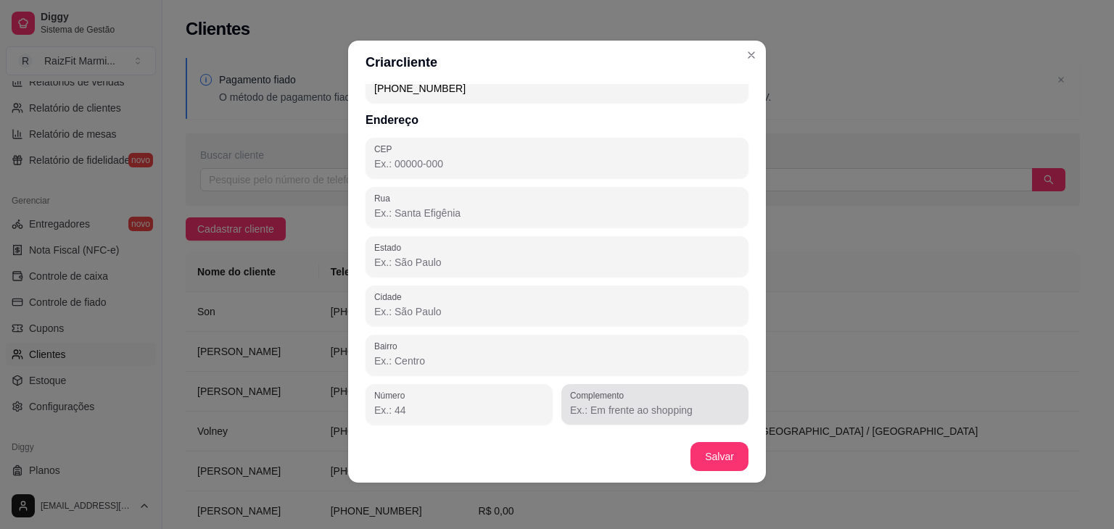
type input "[PHONE_NUMBER]"
click at [587, 418] on div "Complemento" at bounding box center [654, 404] width 187 height 41
type input "l"
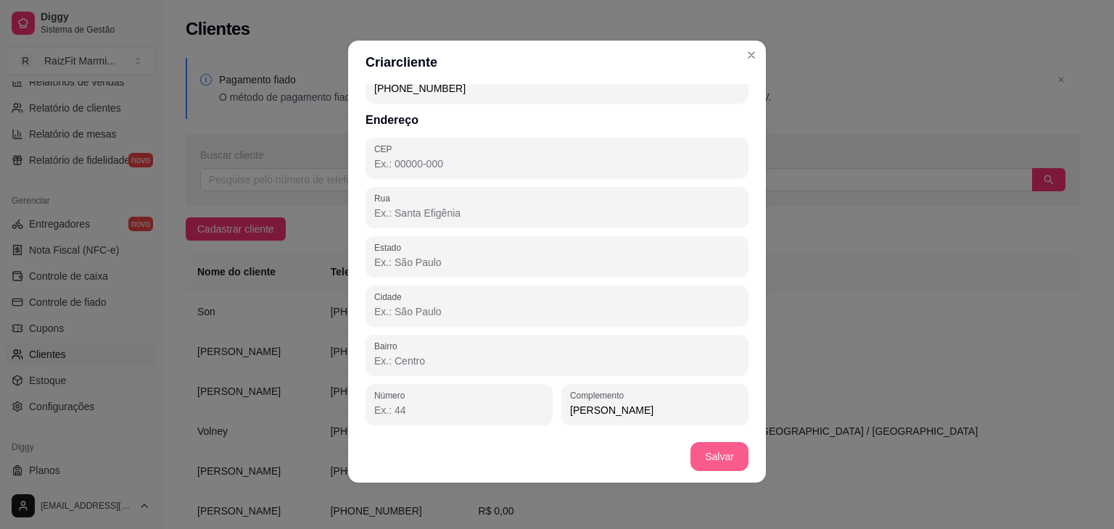
type input "[PERSON_NAME]"
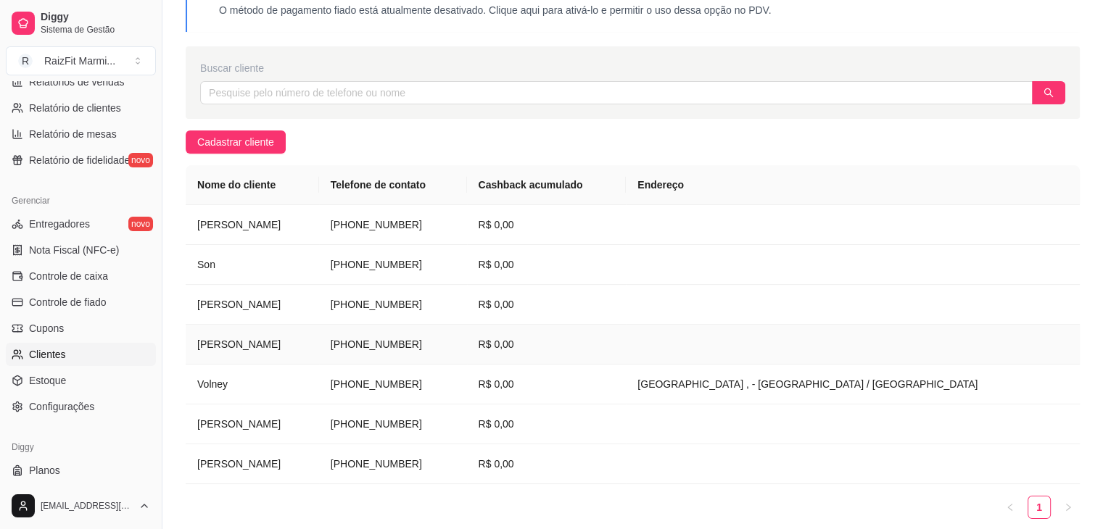
scroll to position [146, 0]
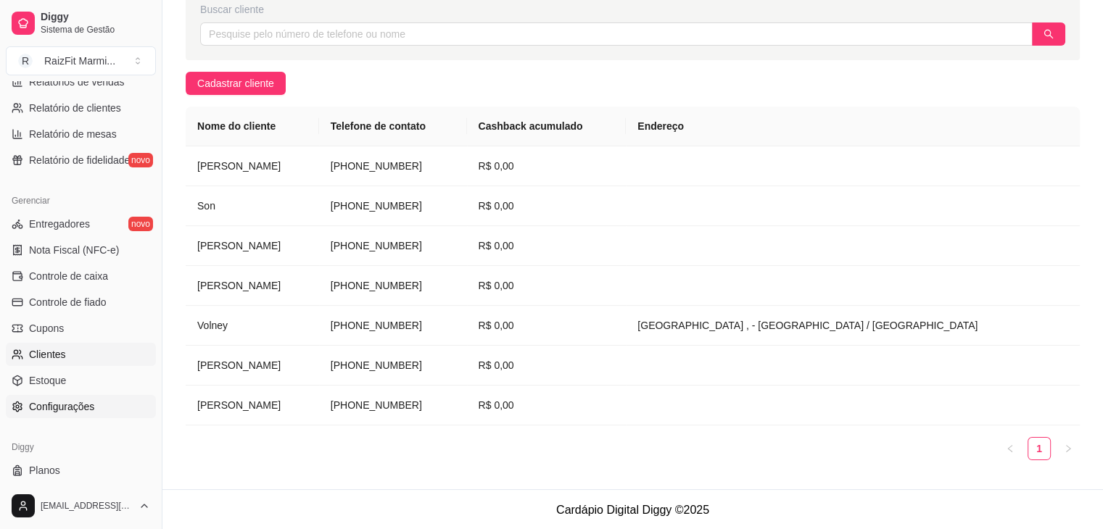
click at [82, 411] on span "Configurações" at bounding box center [61, 407] width 65 height 15
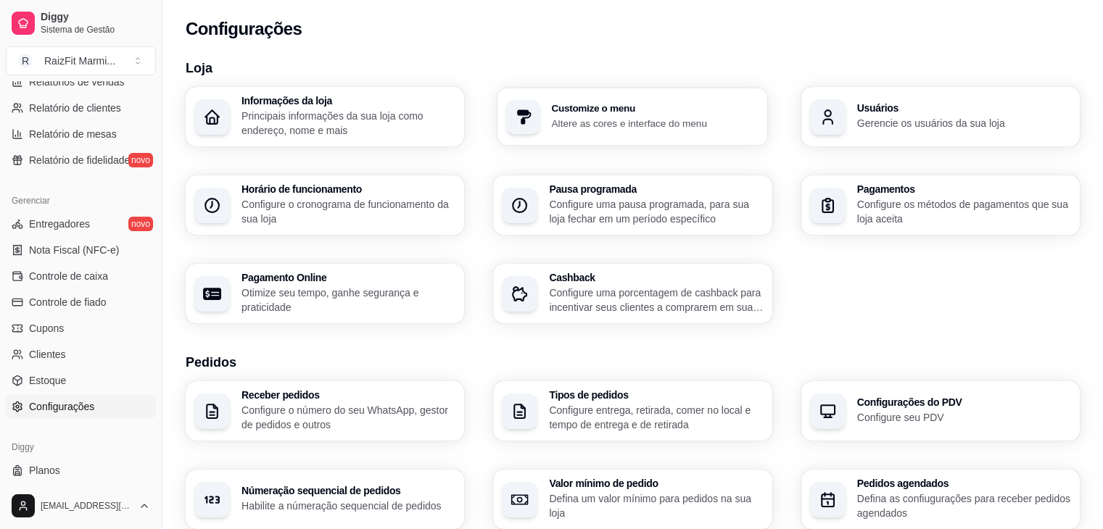
click at [630, 134] on div "Customize o menu Altere as cores e interface do menu" at bounding box center [633, 117] width 271 height 58
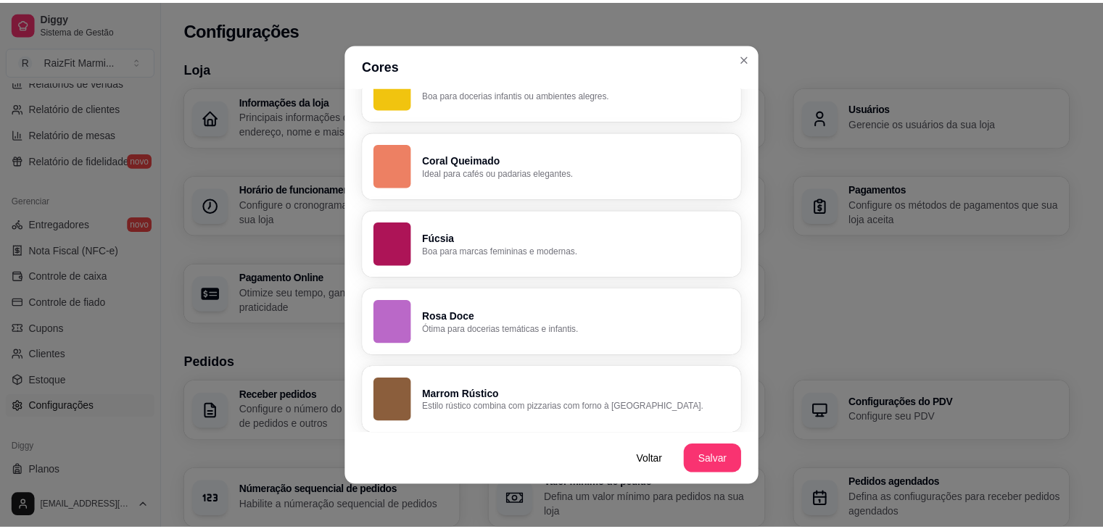
scroll to position [1036, 0]
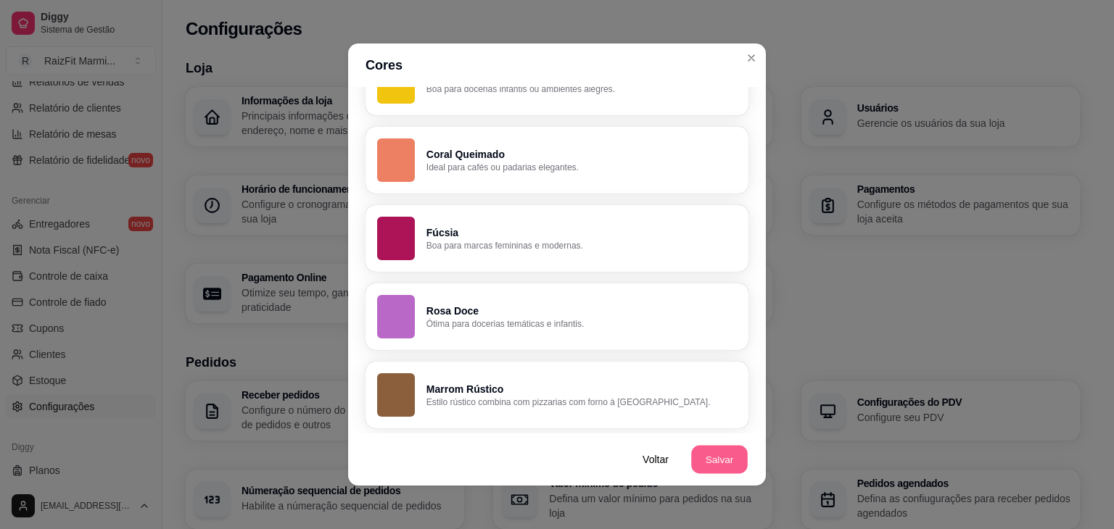
click at [707, 453] on button "Salvar" at bounding box center [719, 460] width 57 height 28
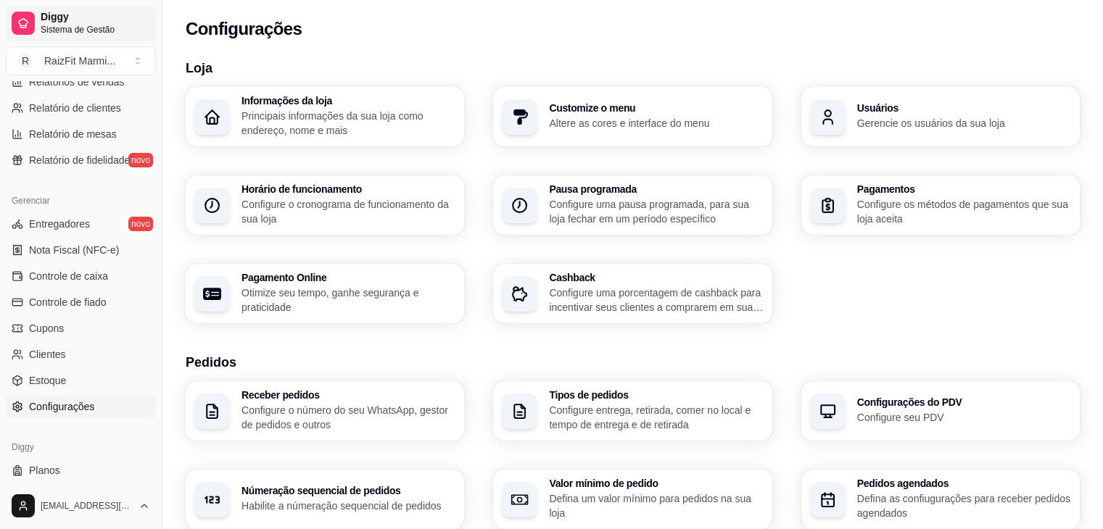
click at [35, 26] on link "Diggy Sistema de Gestão" at bounding box center [81, 23] width 150 height 35
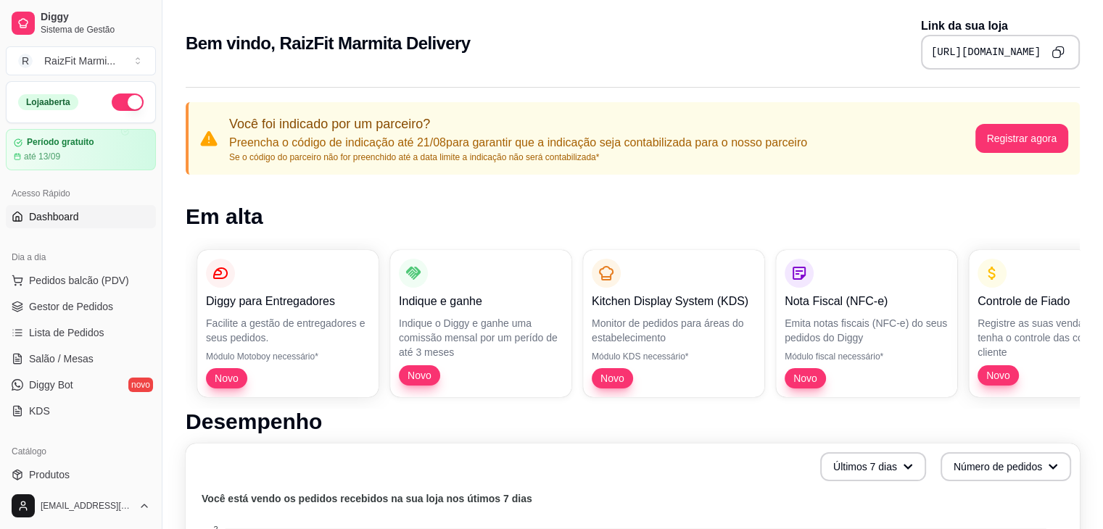
click at [78, 216] on span "Dashboard" at bounding box center [54, 217] width 50 height 15
click at [38, 207] on link "Dashboard" at bounding box center [81, 216] width 150 height 23
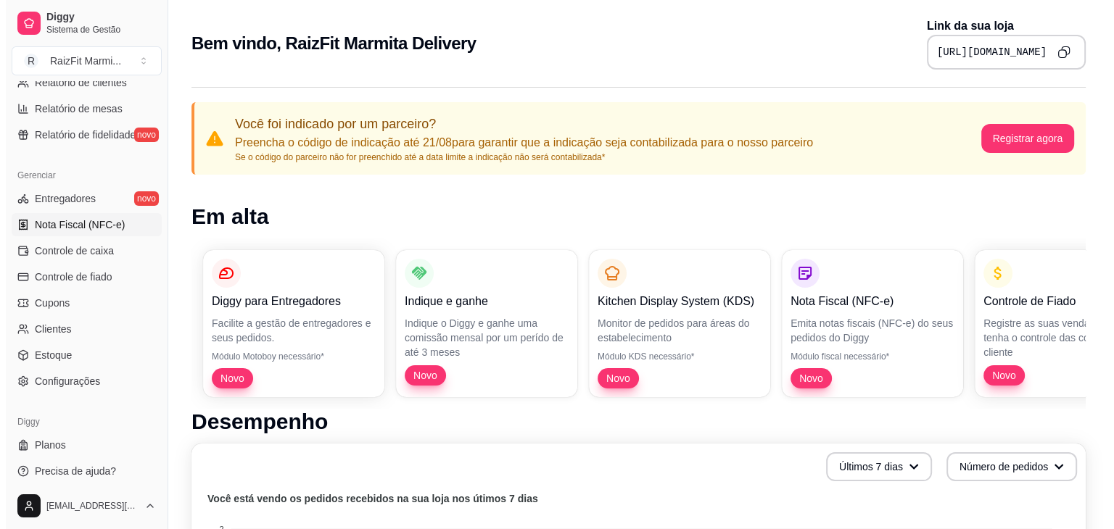
scroll to position [514, 0]
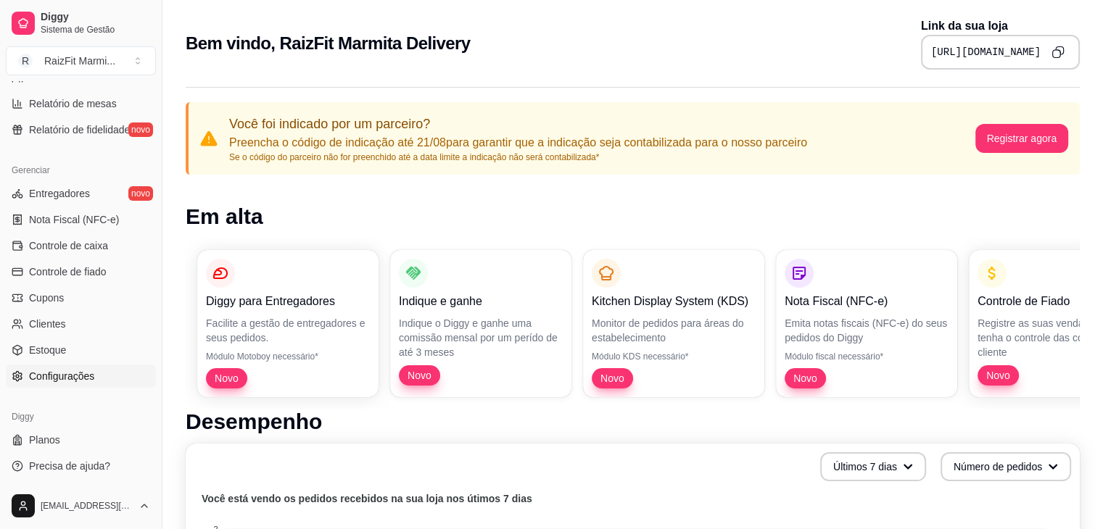
click at [107, 385] on link "Configurações" at bounding box center [81, 376] width 150 height 23
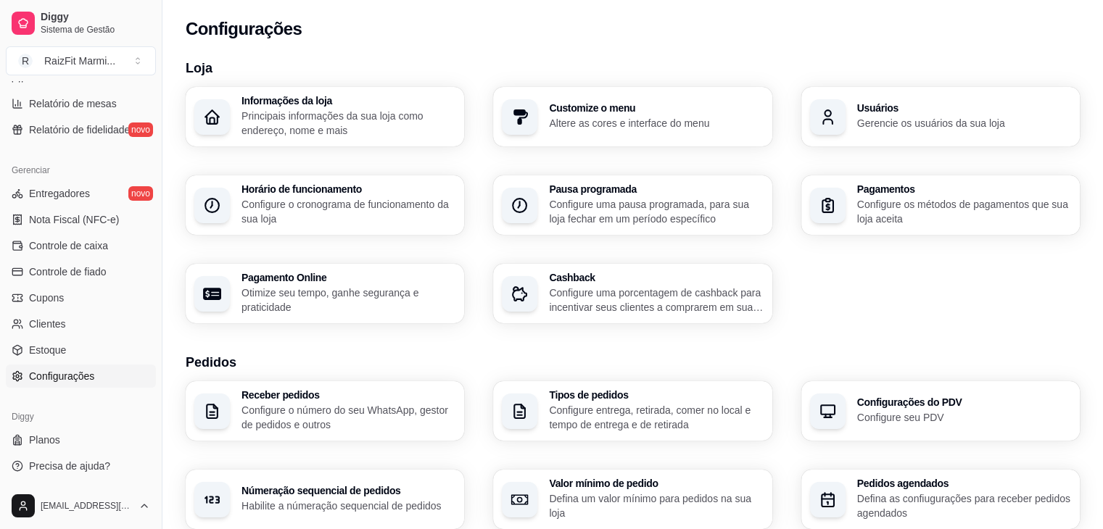
click at [405, 304] on p "Otimize seu tempo, ganhe segurança e praticidade" at bounding box center [349, 300] width 214 height 29
select select "4.98"
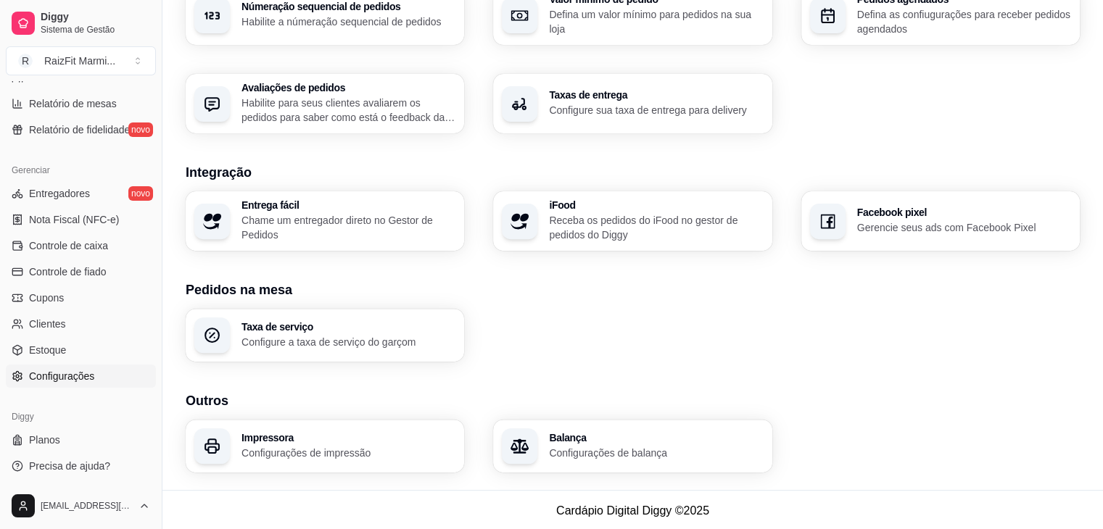
scroll to position [487, 0]
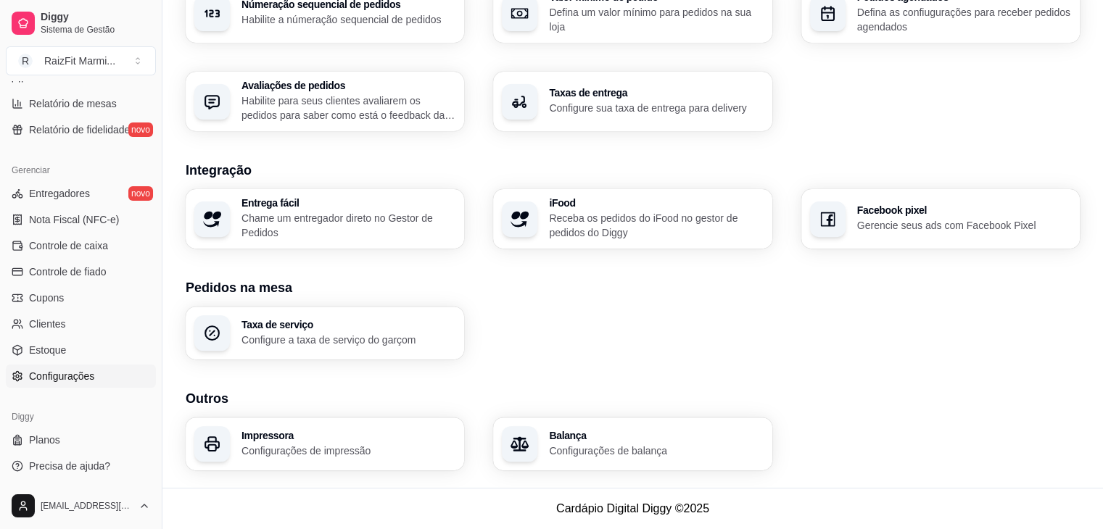
click at [556, 445] on p "Configurações de balança" at bounding box center [656, 451] width 214 height 15
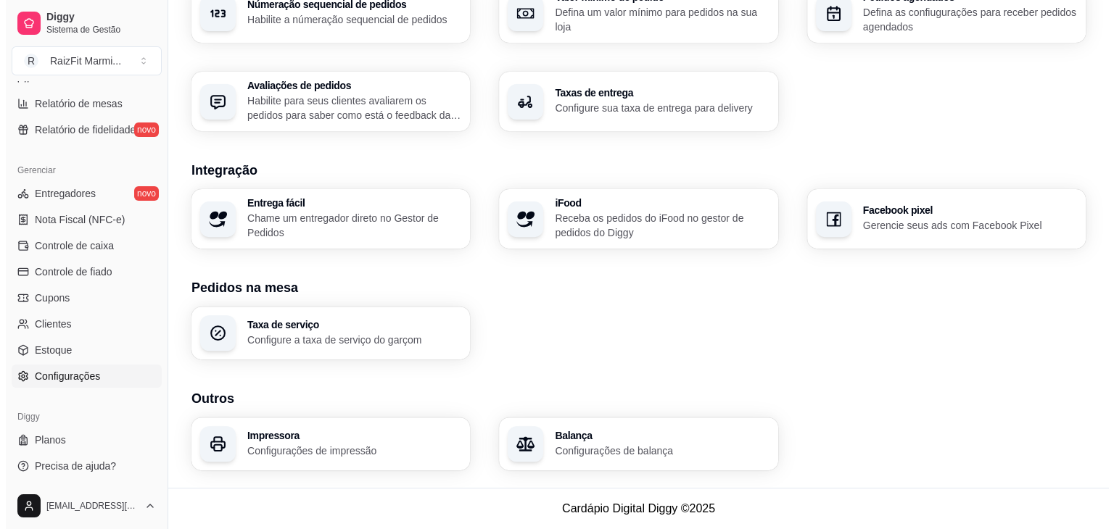
scroll to position [124, 0]
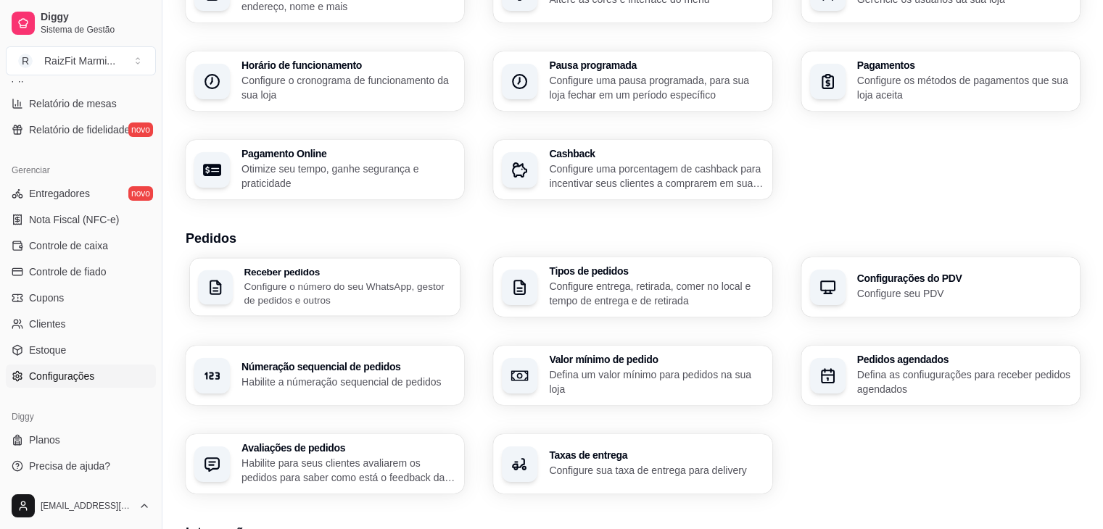
click at [260, 294] on p "Configure o número do seu WhatsApp, gestor de pedidos e outros" at bounding box center [347, 293] width 207 height 28
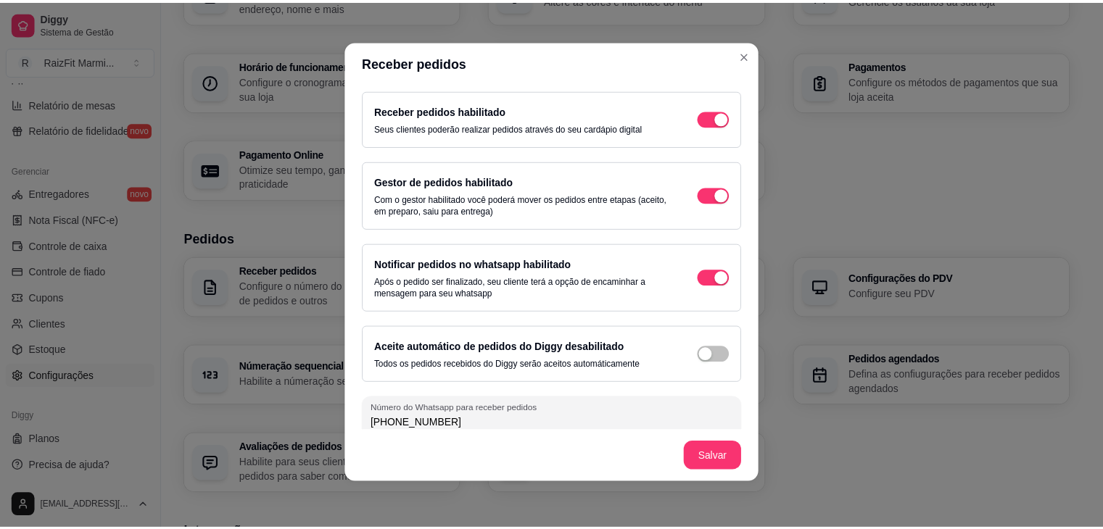
scroll to position [0, 0]
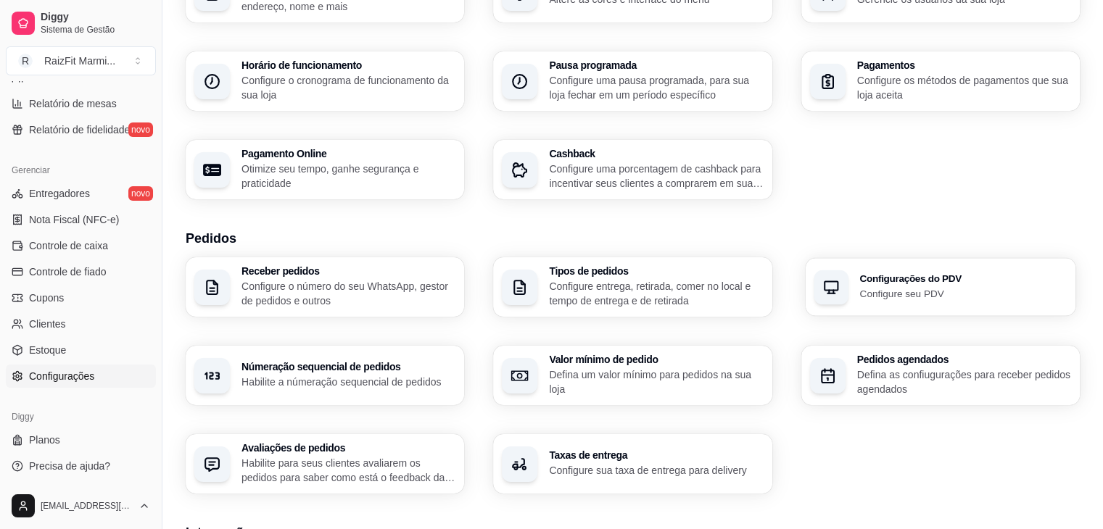
click at [993, 263] on div "Configurações do PDV Configure seu PDV" at bounding box center [940, 287] width 271 height 58
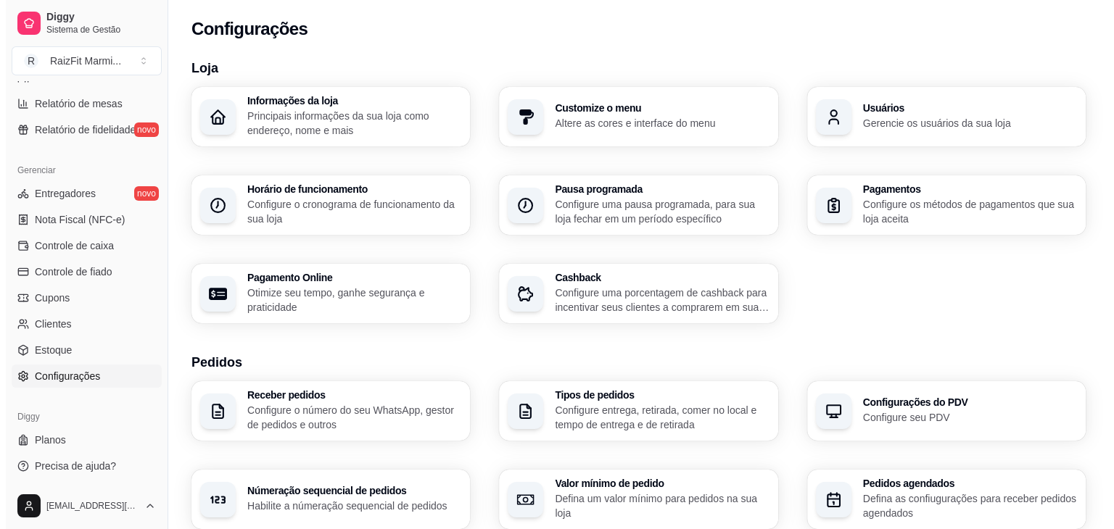
scroll to position [120, 0]
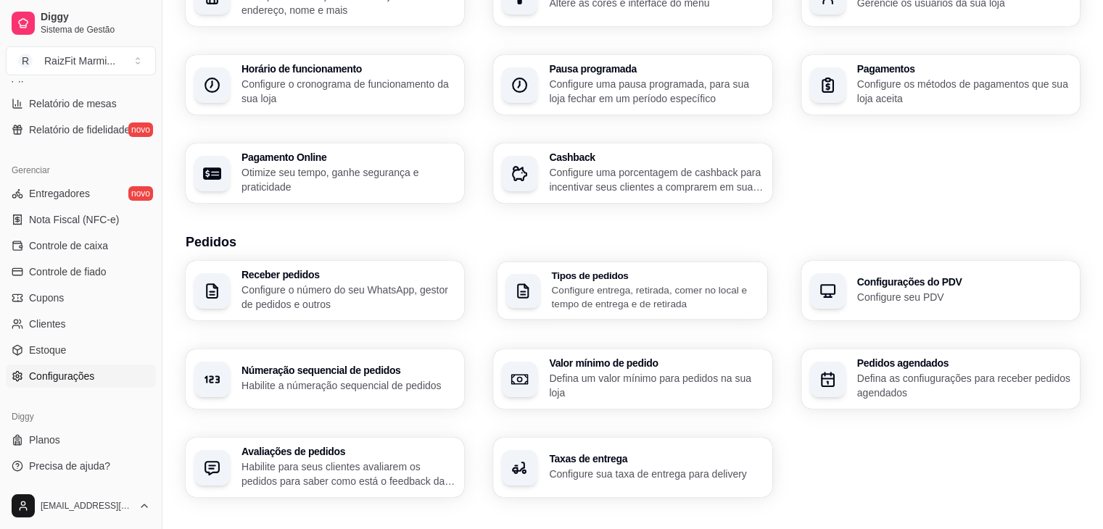
click at [734, 279] on h3 "Tipos de pedidos" at bounding box center [655, 276] width 207 height 10
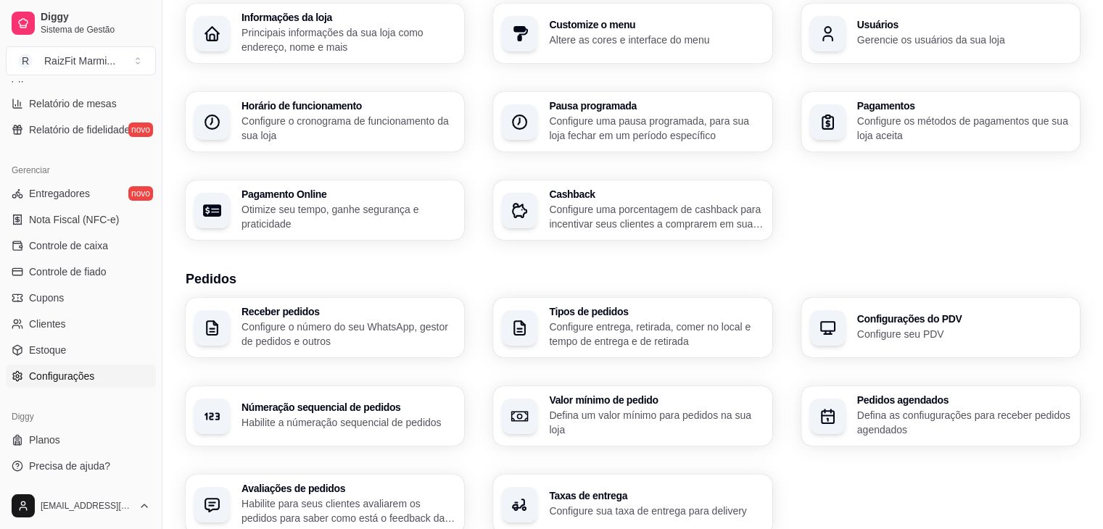
scroll to position [0, 0]
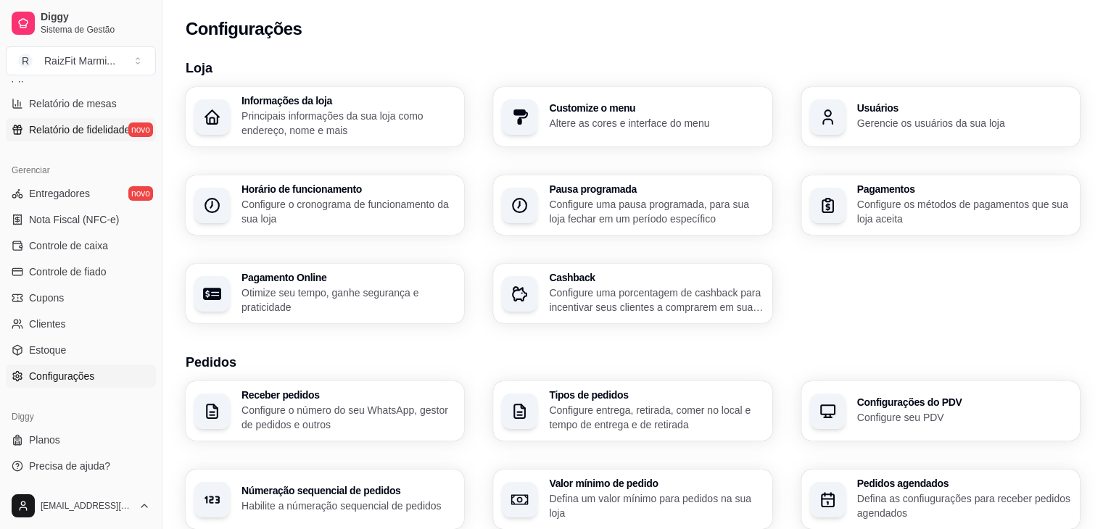
click at [86, 118] on link "Relatório de fidelidade novo" at bounding box center [81, 129] width 150 height 23
click at [89, 125] on span "Relatório de fidelidade" at bounding box center [79, 130] width 101 height 15
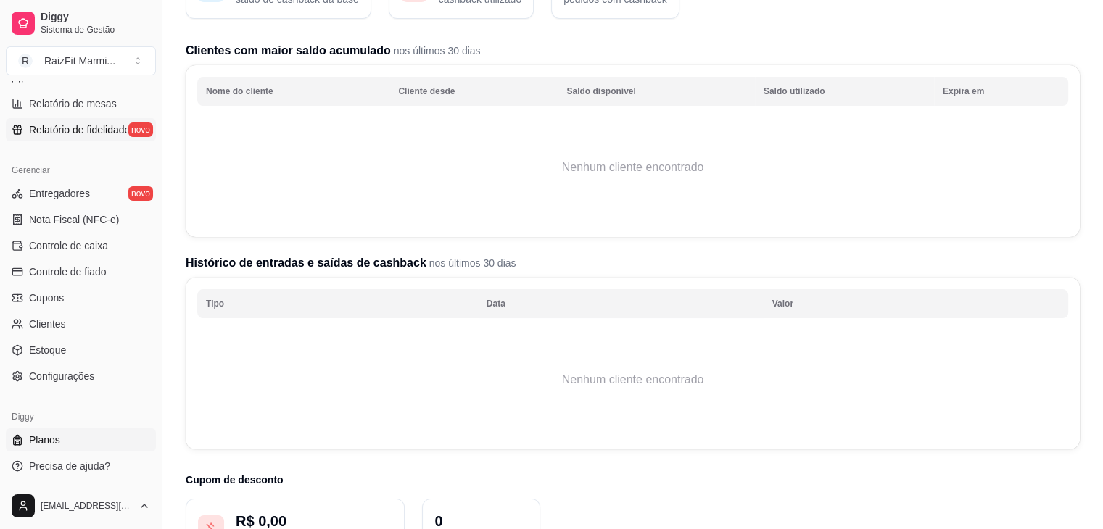
scroll to position [235, 0]
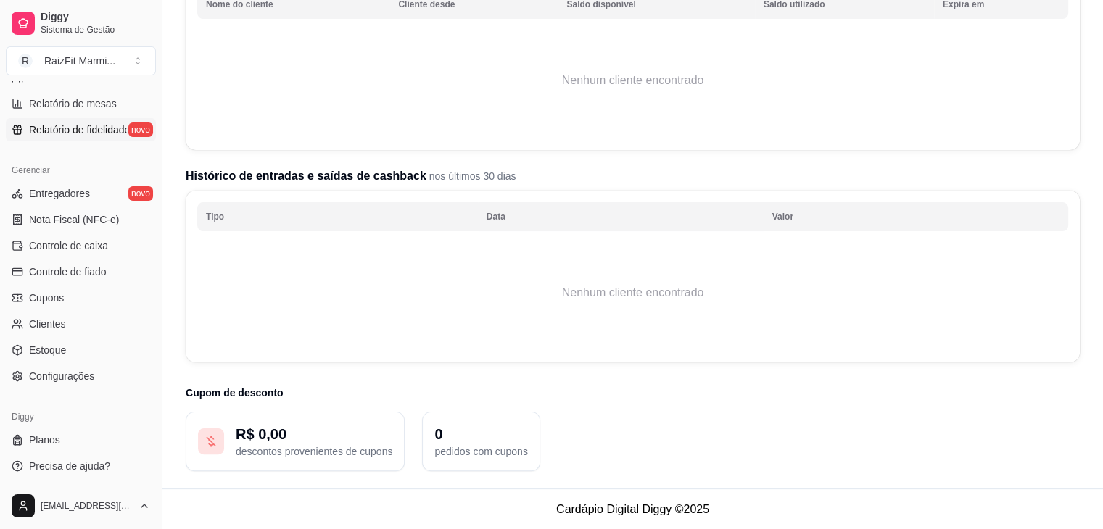
click at [488, 440] on p "0" at bounding box center [480, 434] width 93 height 20
click at [326, 451] on p "descontos provenientes de cupons" at bounding box center [314, 452] width 157 height 15
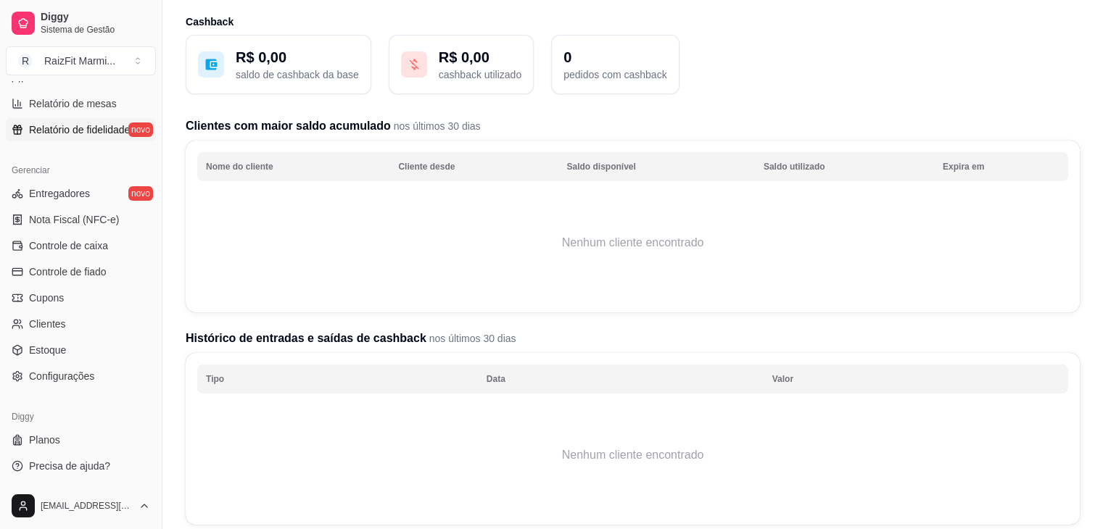
scroll to position [0, 0]
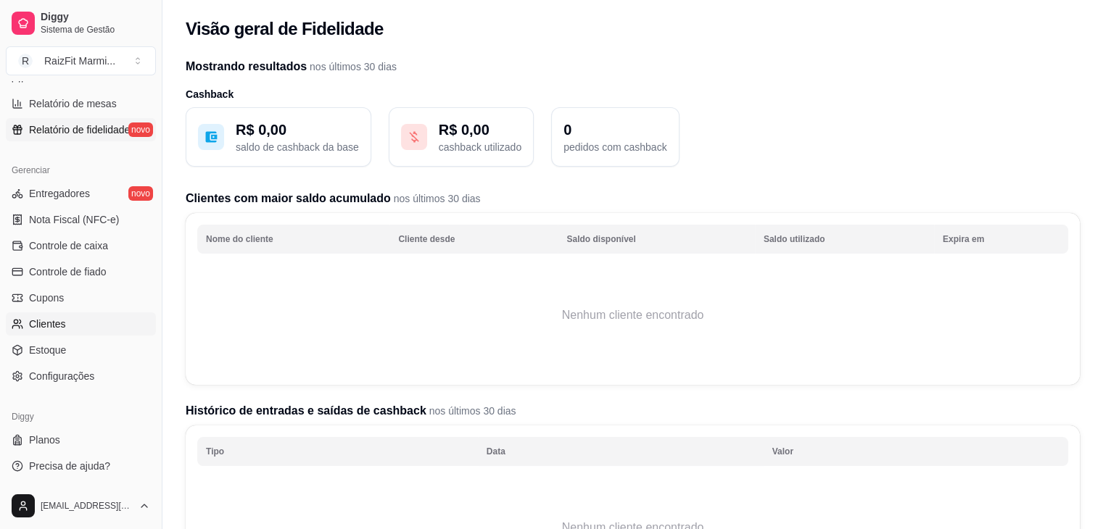
click at [64, 329] on link "Clientes" at bounding box center [81, 324] width 150 height 23
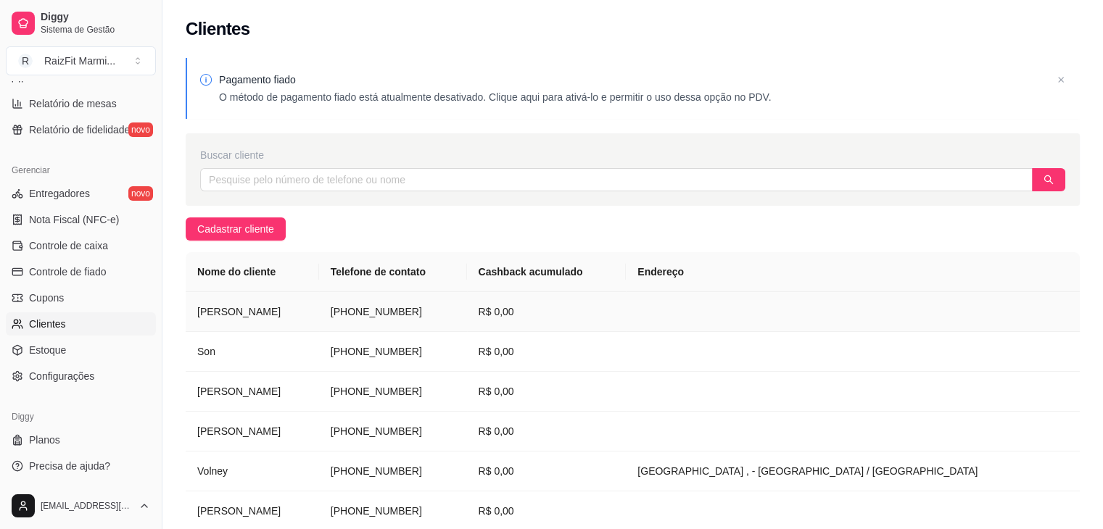
click at [302, 328] on td "[PERSON_NAME]" at bounding box center [252, 312] width 133 height 40
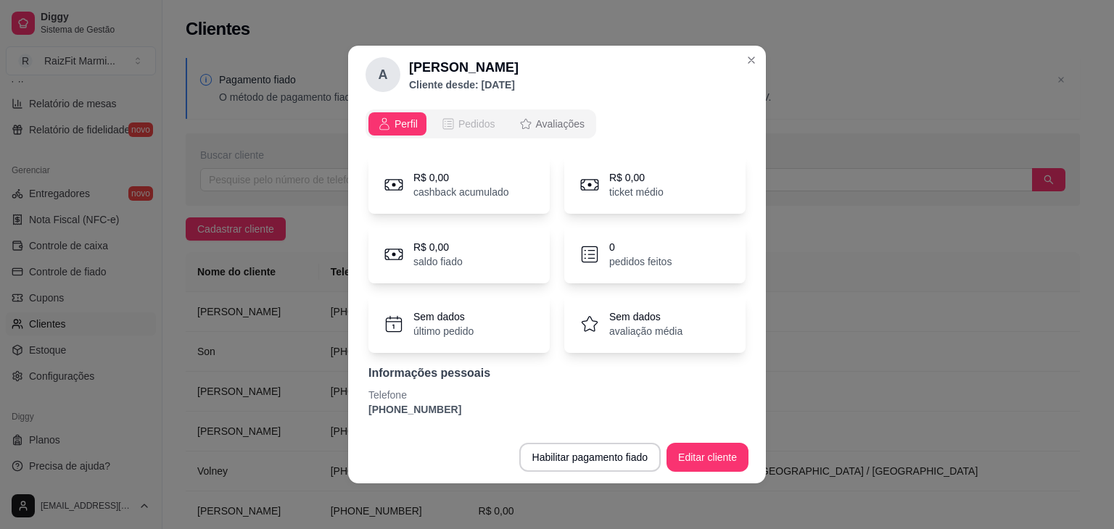
click at [472, 119] on span "Pedidos" at bounding box center [476, 124] width 37 height 15
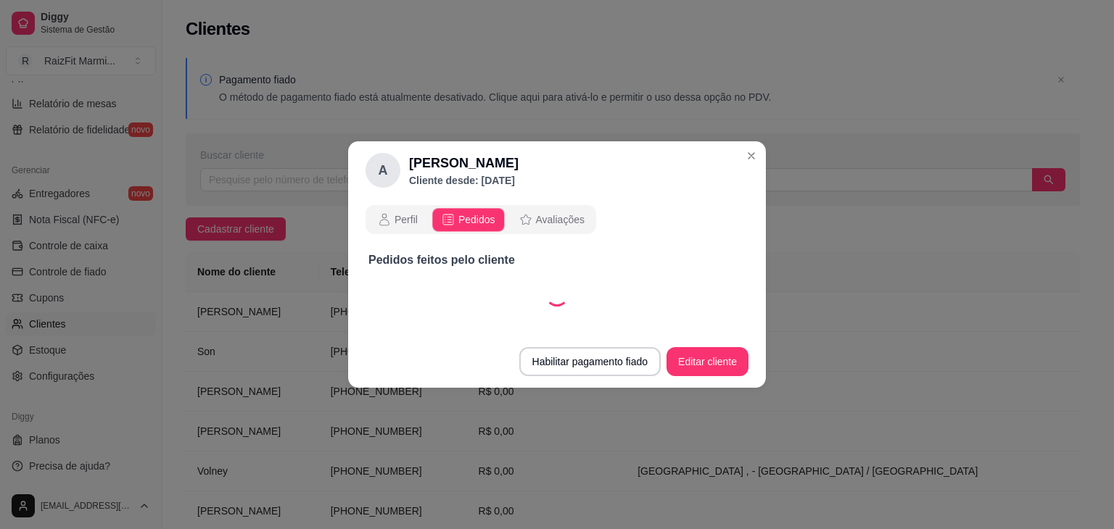
select select "30"
select select "ALL"
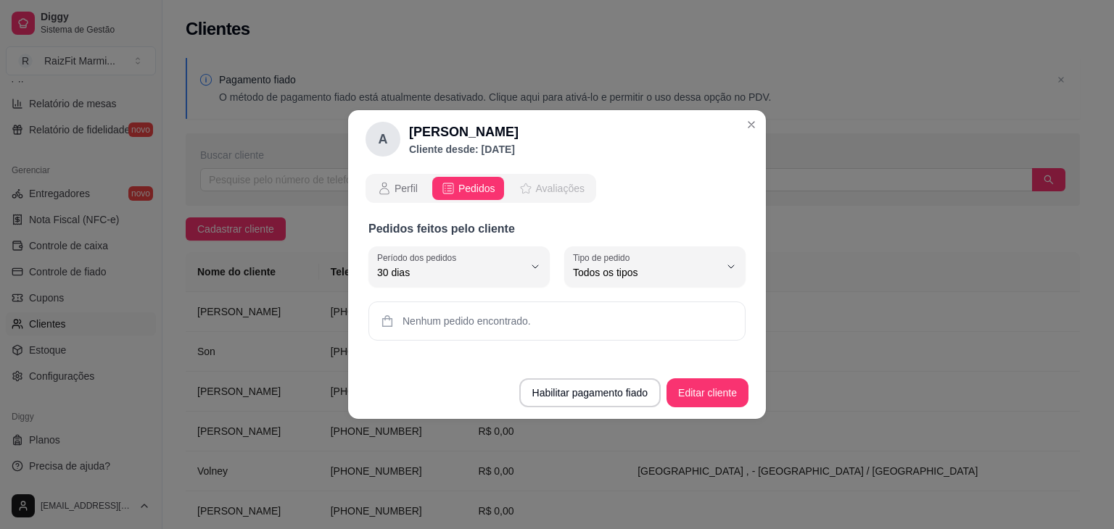
click at [559, 187] on span "Avaliações" at bounding box center [560, 188] width 49 height 15
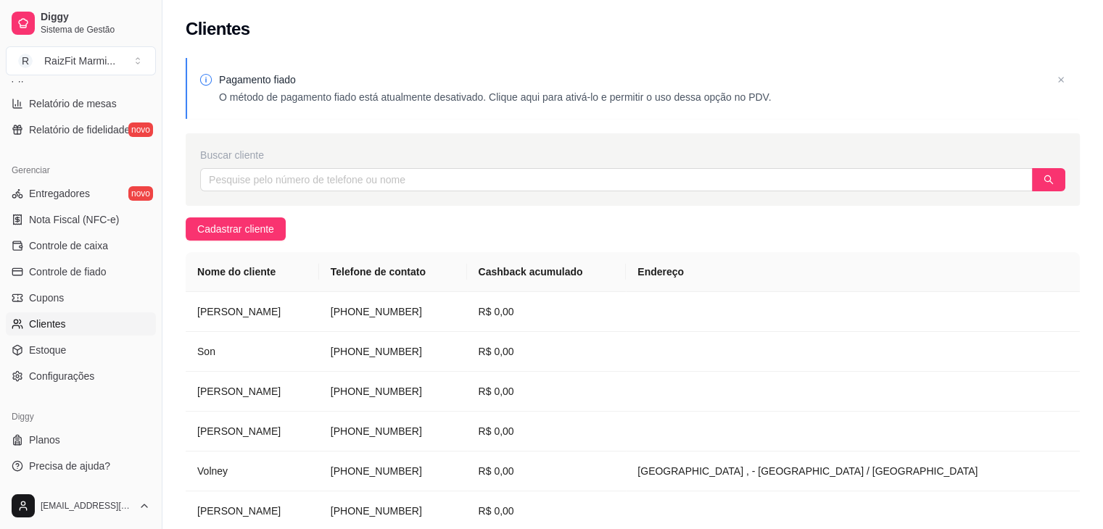
drag, startPoint x: 276, startPoint y: 315, endPoint x: 176, endPoint y: 270, distance: 109.7
click at [176, 270] on div "Pagamento fiado O método de pagamento fiado está atualmente desativado. Clique …" at bounding box center [632, 342] width 941 height 586
click at [116, 378] on link "Configurações" at bounding box center [81, 376] width 150 height 23
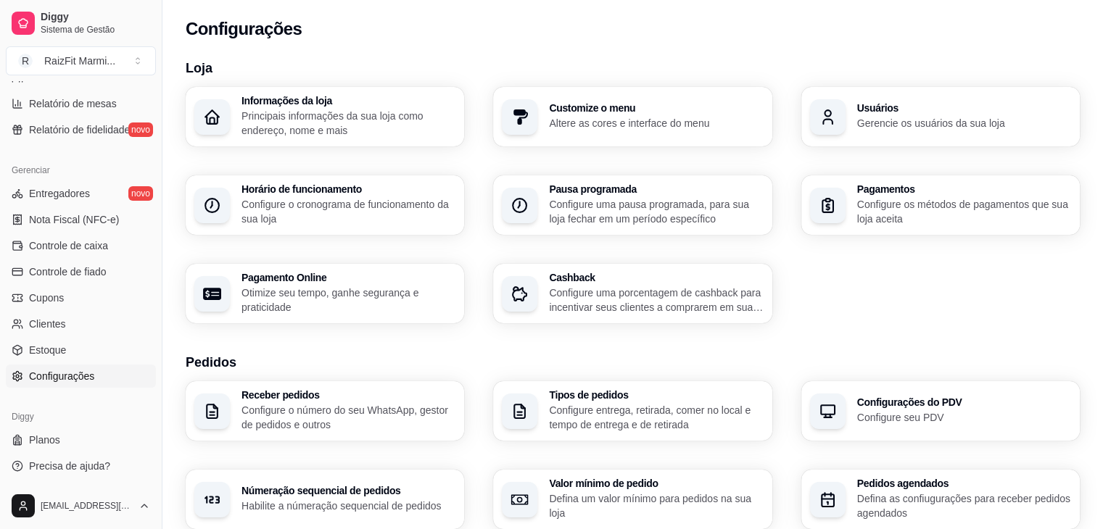
click at [397, 120] on p "Principais informações da sua loja como endereço, nome e mais" at bounding box center [349, 123] width 214 height 29
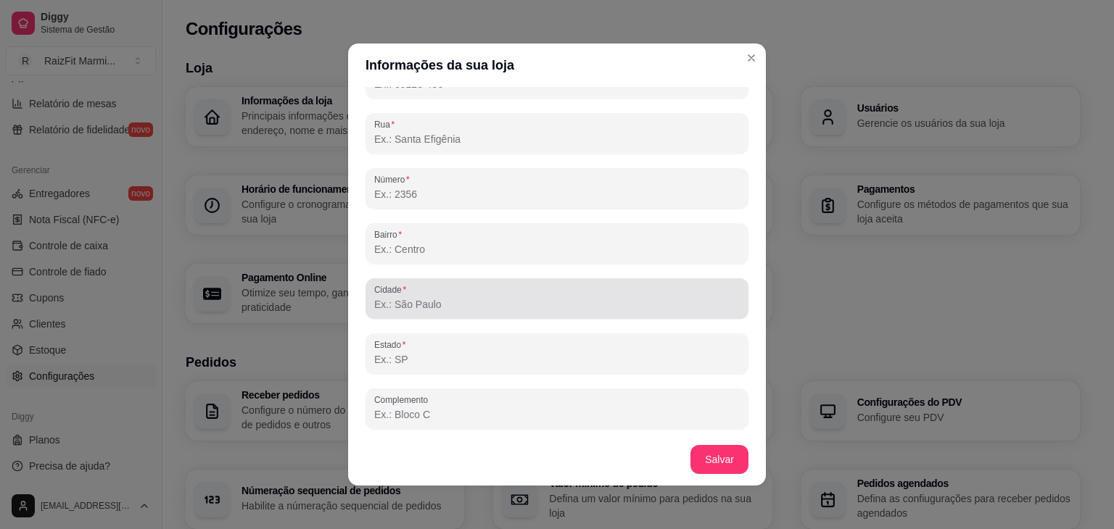
scroll to position [3, 0]
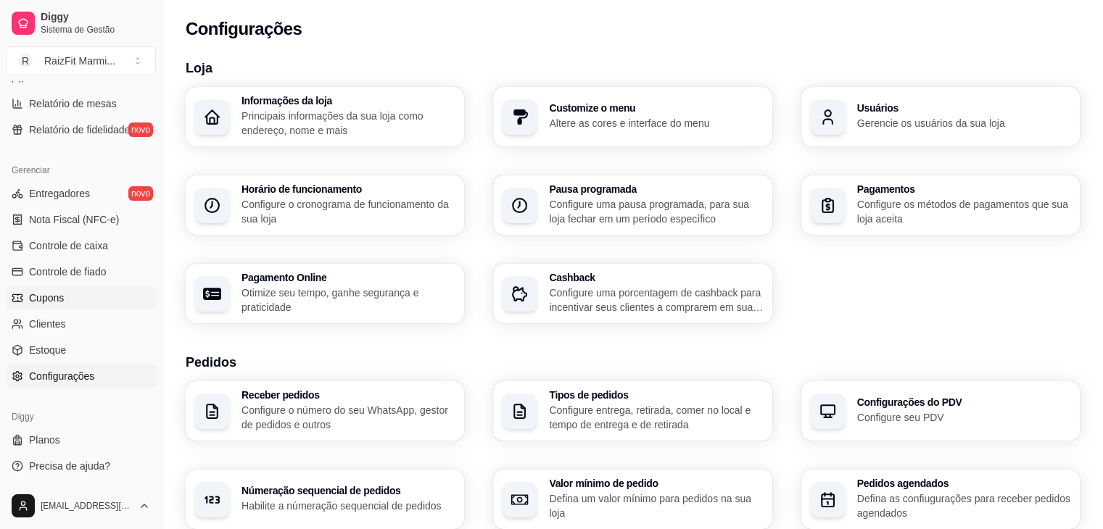
click at [57, 302] on span "Cupons" at bounding box center [46, 298] width 35 height 15
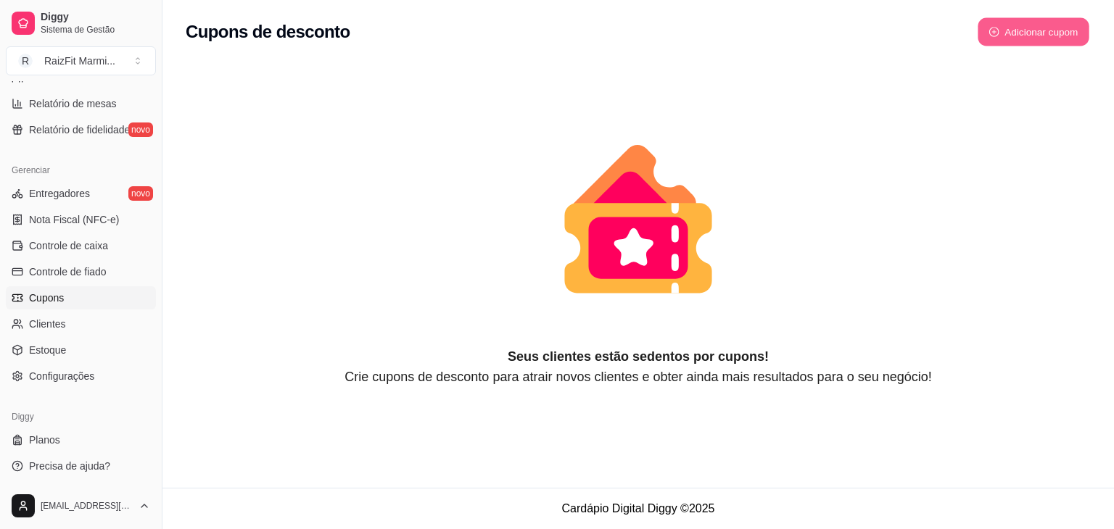
click at [1020, 36] on button "Adicionar cupom" at bounding box center [1034, 32] width 112 height 28
select select "FIXED_VALUE"
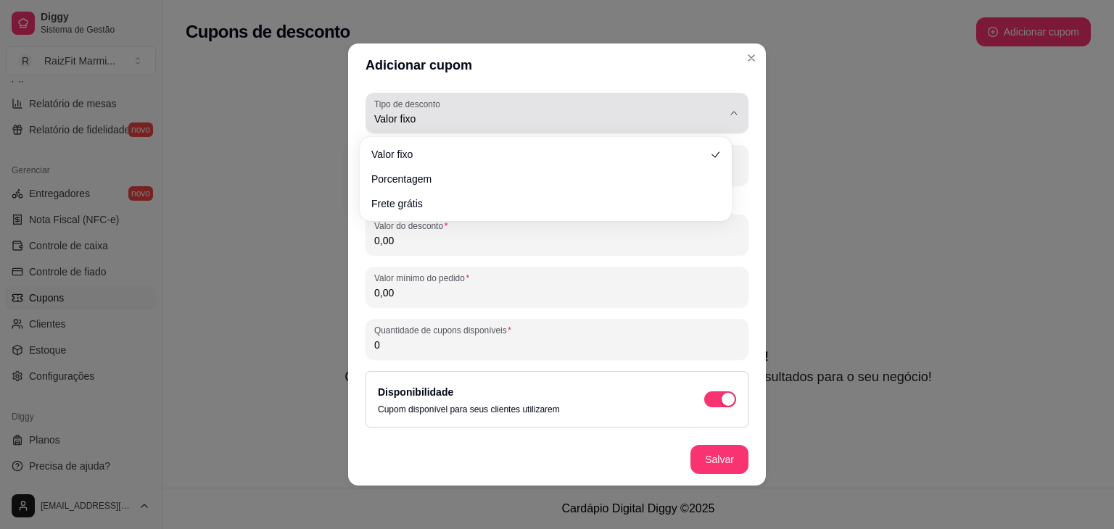
click at [728, 116] on icon "button" at bounding box center [734, 113] width 12 height 12
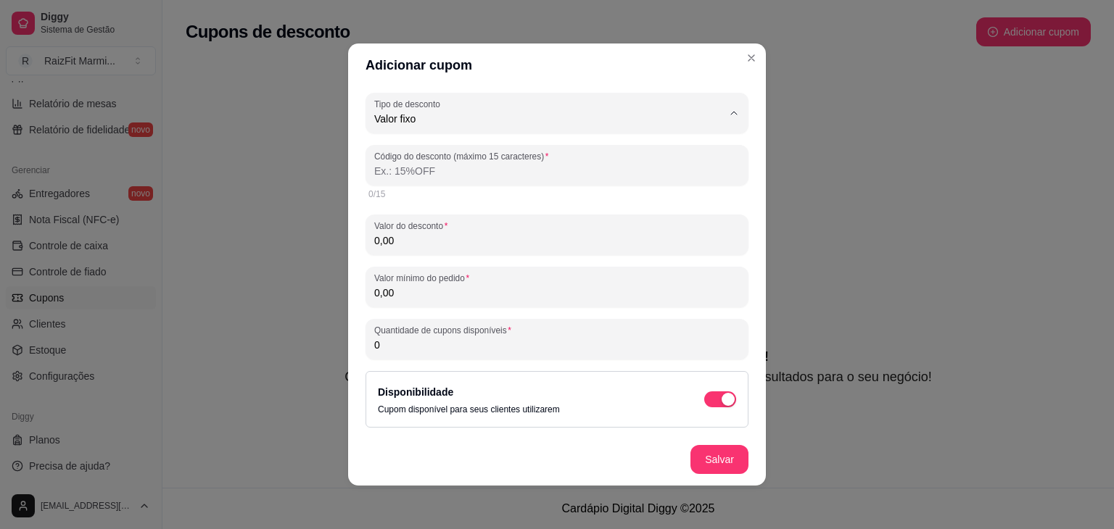
click at [429, 175] on span "Porcentagem" at bounding box center [539, 177] width 321 height 14
type input "PERCENTAGE"
select select "PERCENTAGE"
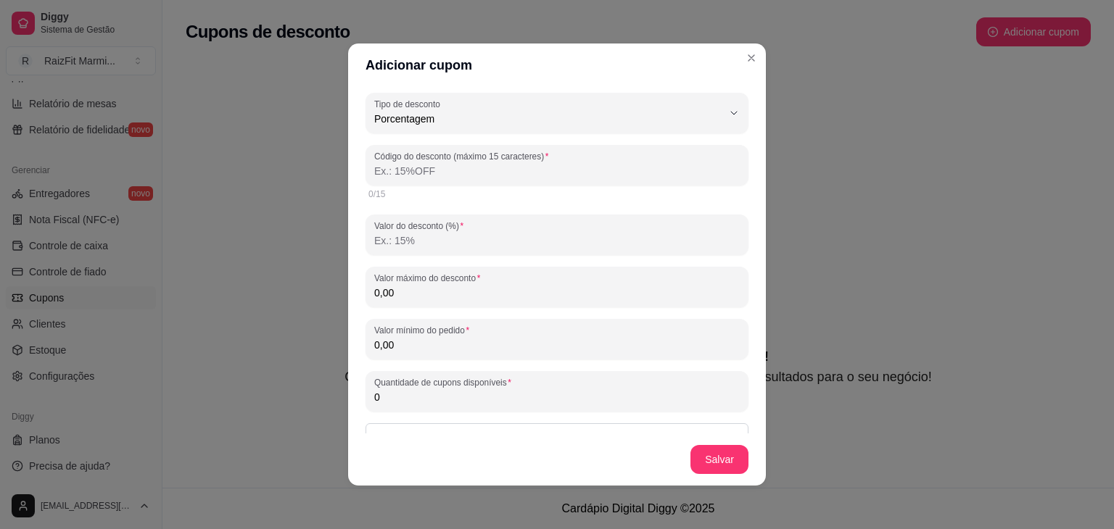
click at [432, 178] on div at bounding box center [557, 165] width 366 height 29
type input "1"
type input "10OFF"
click at [473, 239] on input "Valor do desconto (%)" at bounding box center [557, 241] width 366 height 15
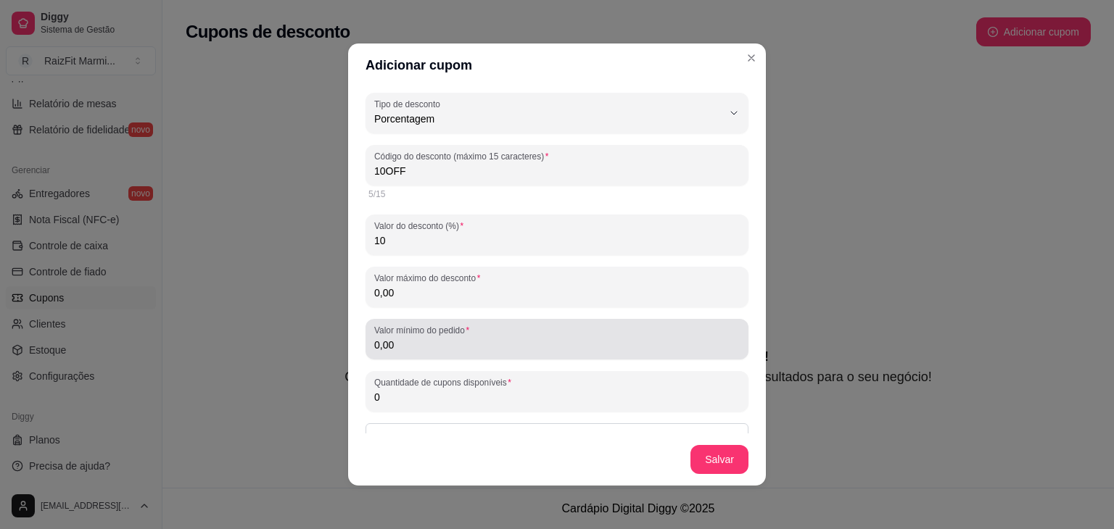
scroll to position [211, 0]
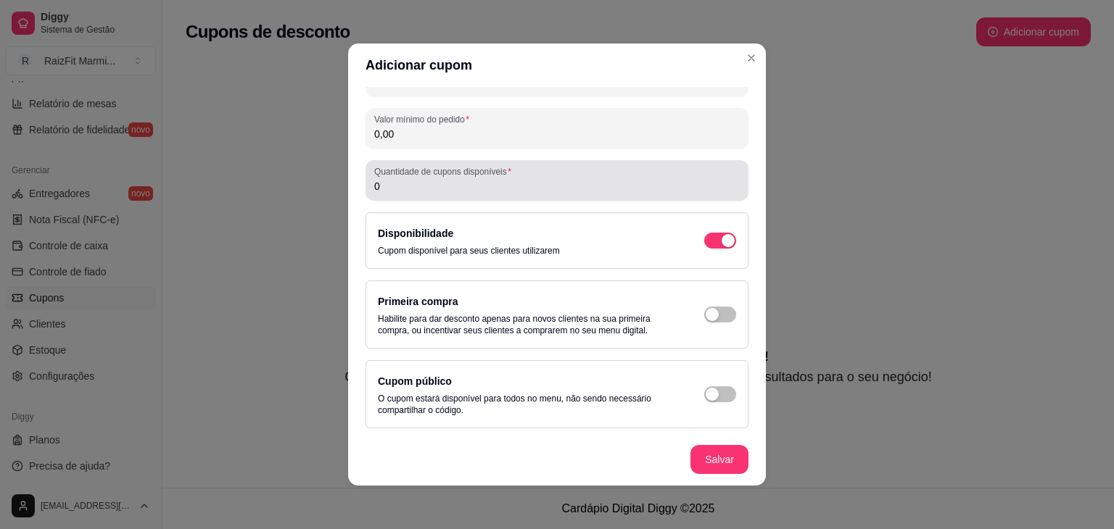
type input "10"
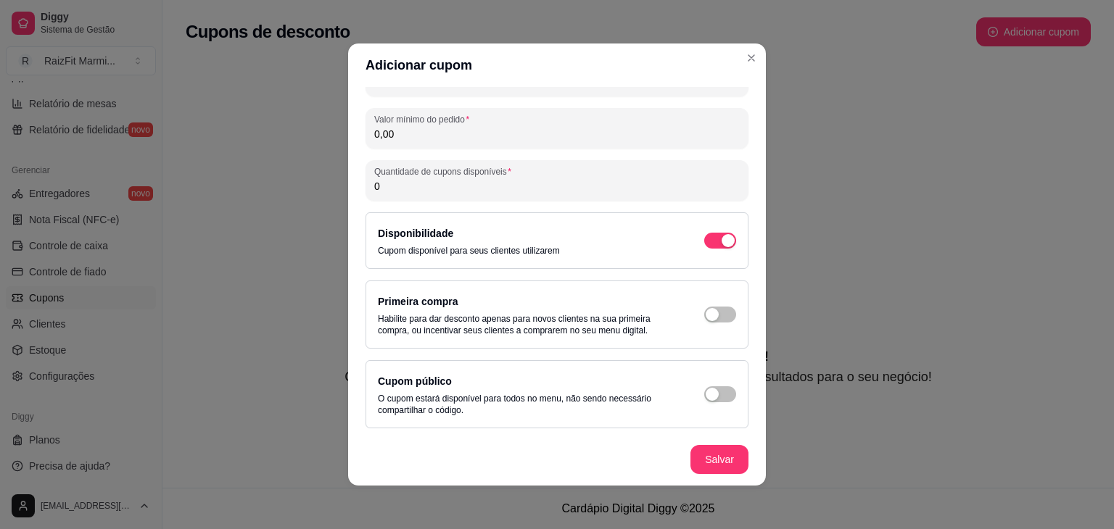
click at [561, 190] on input "0" at bounding box center [557, 186] width 366 height 15
type input "0"
click at [722, 247] on div "button" at bounding box center [728, 240] width 13 height 13
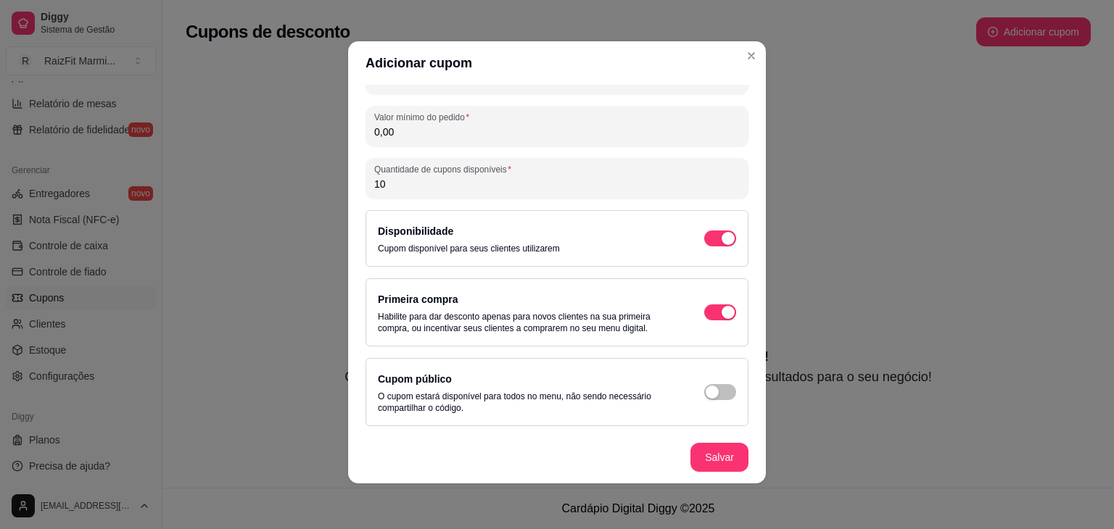
scroll to position [3, 0]
click at [704, 389] on button "button" at bounding box center [720, 392] width 32 height 16
click at [704, 302] on div "Primeira compra Habilite para dar desconto apenas para novos clientes na sua pr…" at bounding box center [557, 312] width 358 height 44
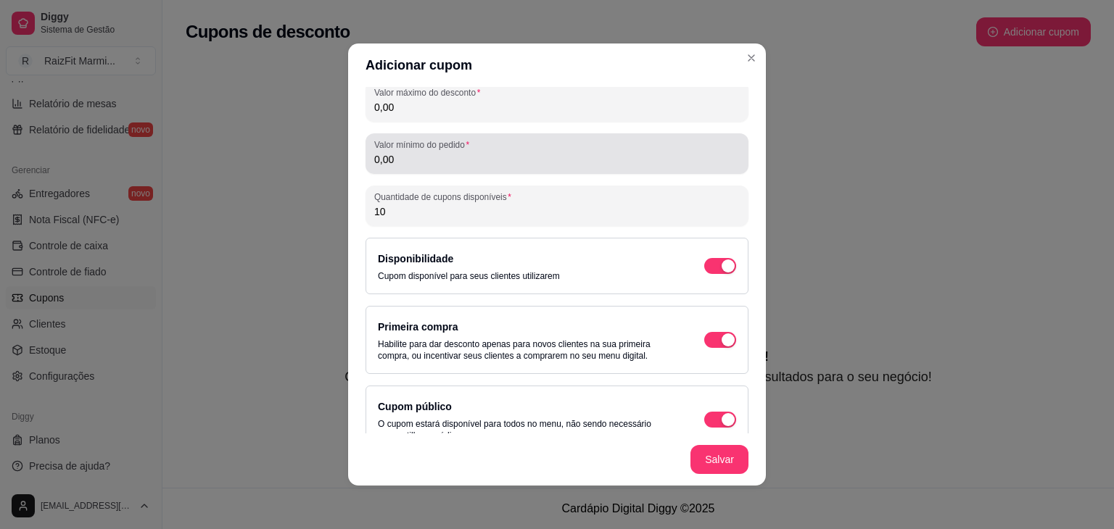
scroll to position [211, 0]
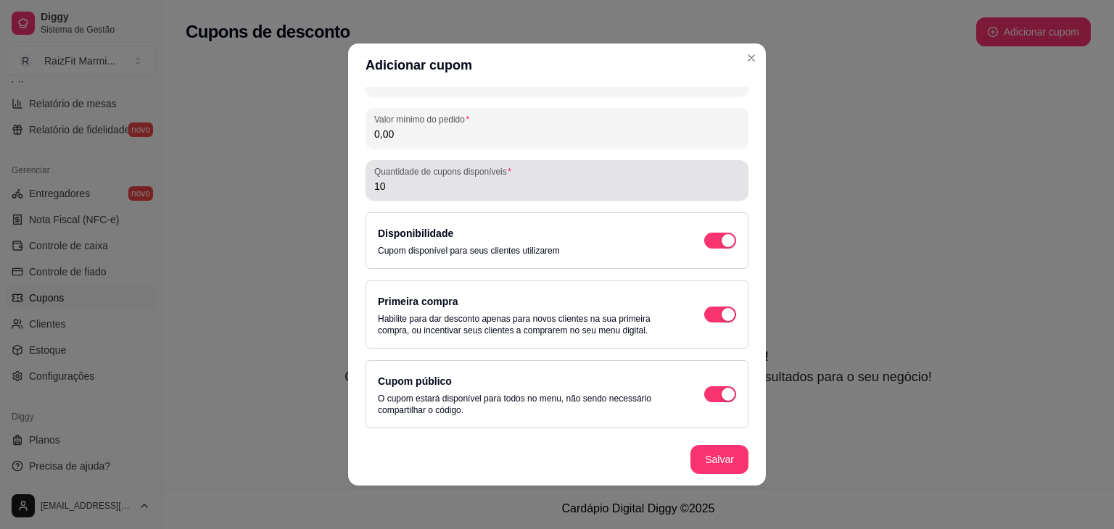
click at [543, 194] on div "10" at bounding box center [557, 180] width 366 height 29
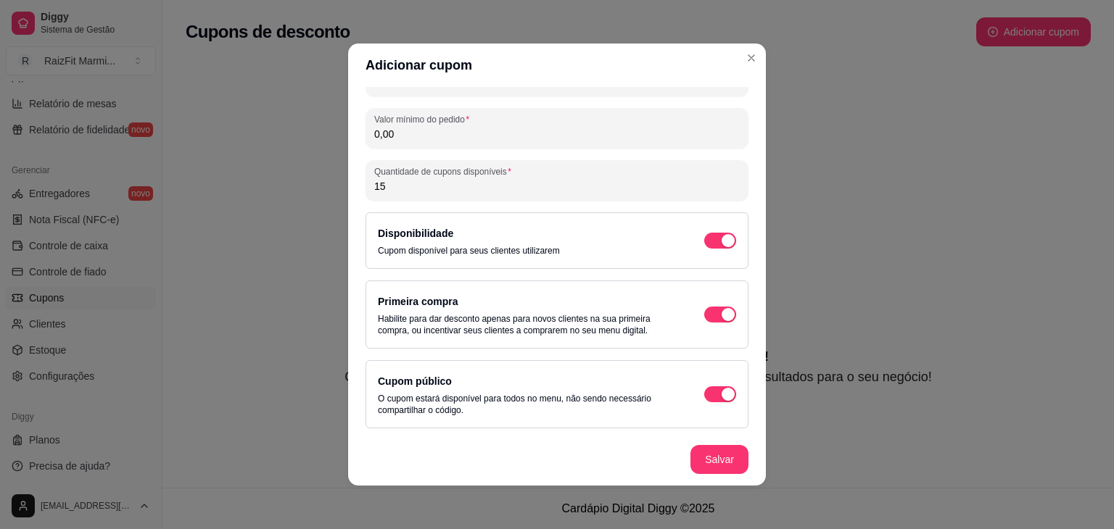
scroll to position [3, 0]
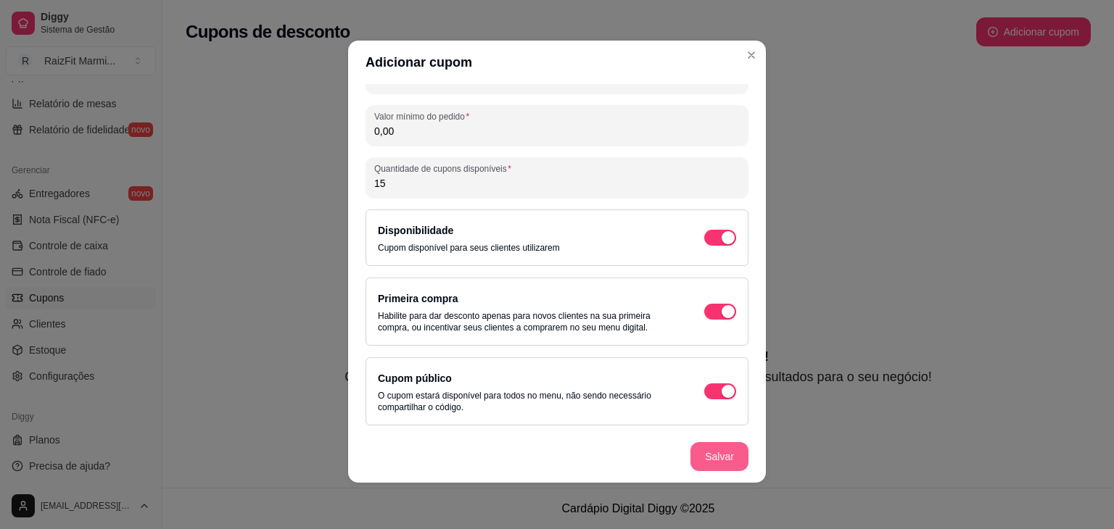
type input "15"
click at [702, 459] on button "Salvar" at bounding box center [719, 457] width 57 height 28
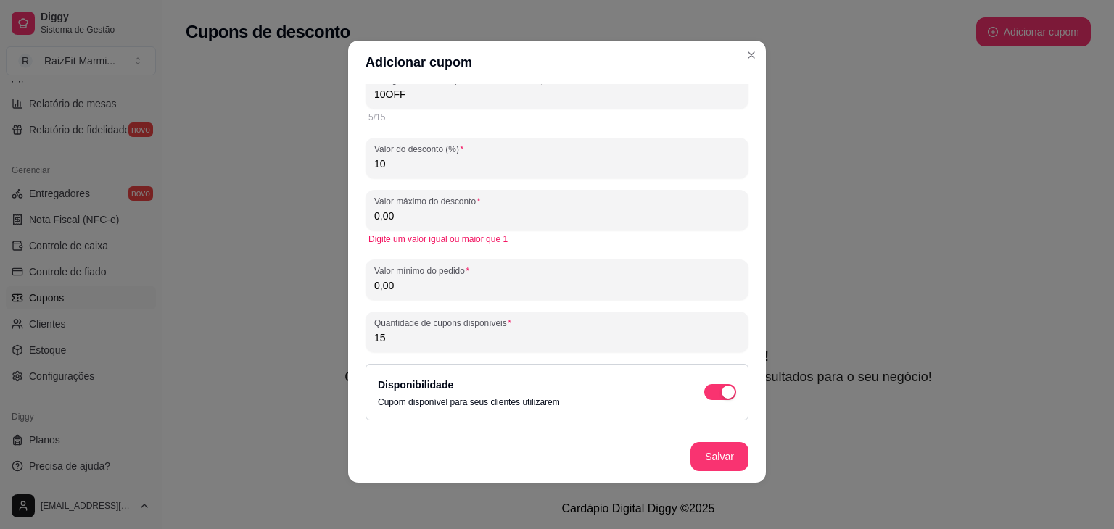
scroll to position [0, 0]
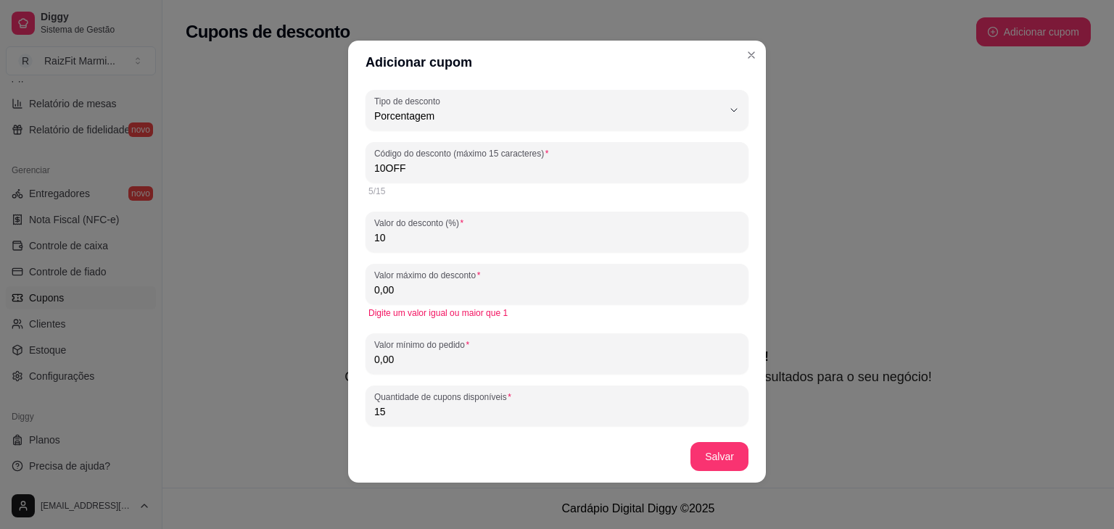
click at [550, 292] on input "0,00" at bounding box center [557, 290] width 366 height 15
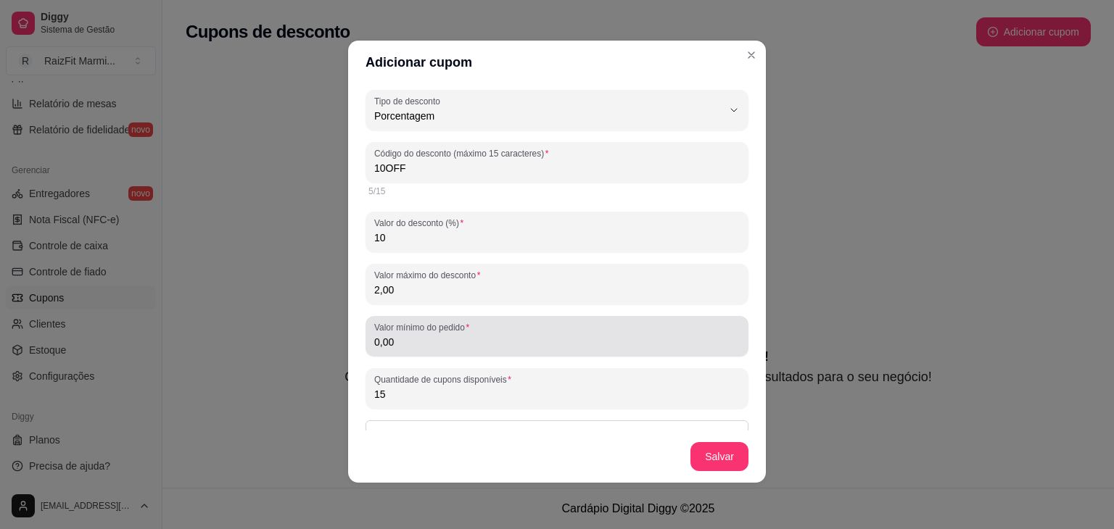
type input "2,00"
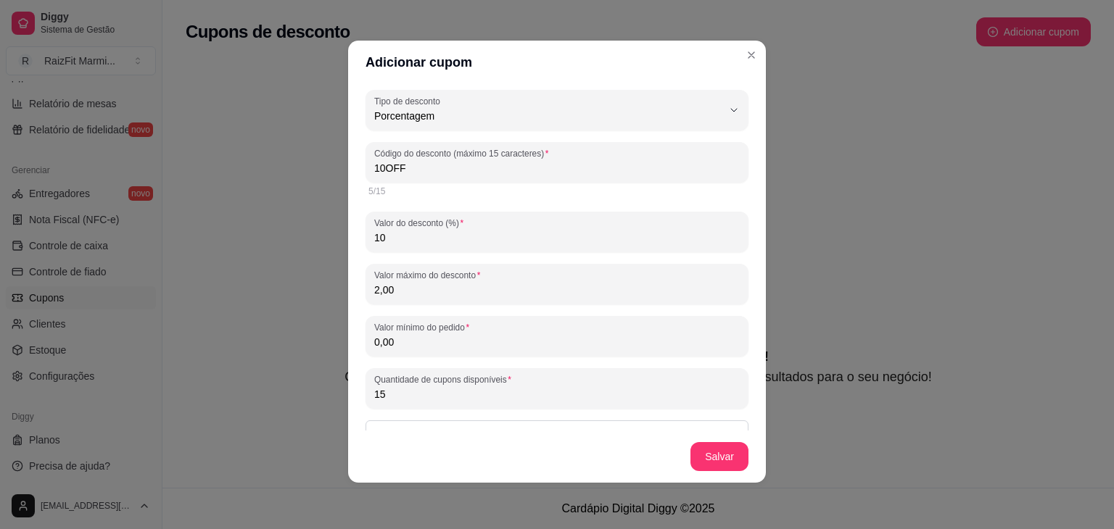
click at [531, 340] on input "0,00" at bounding box center [557, 342] width 366 height 15
type input "1,00"
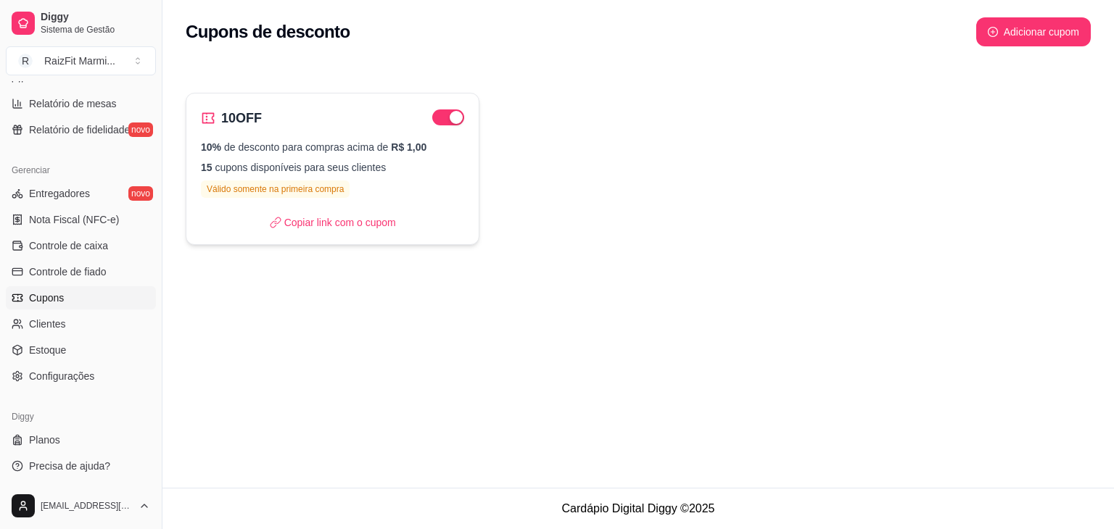
click at [373, 161] on p "15 cupons disponíveis para seus clientes" at bounding box center [332, 167] width 263 height 15
select select "PERCENTAGE"
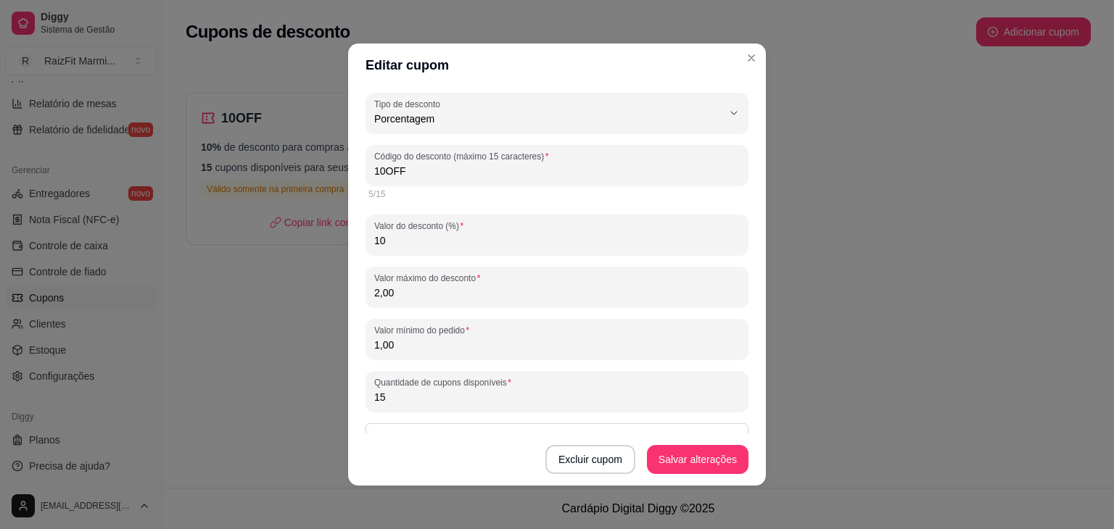
click at [403, 342] on input "1,00" at bounding box center [557, 345] width 366 height 15
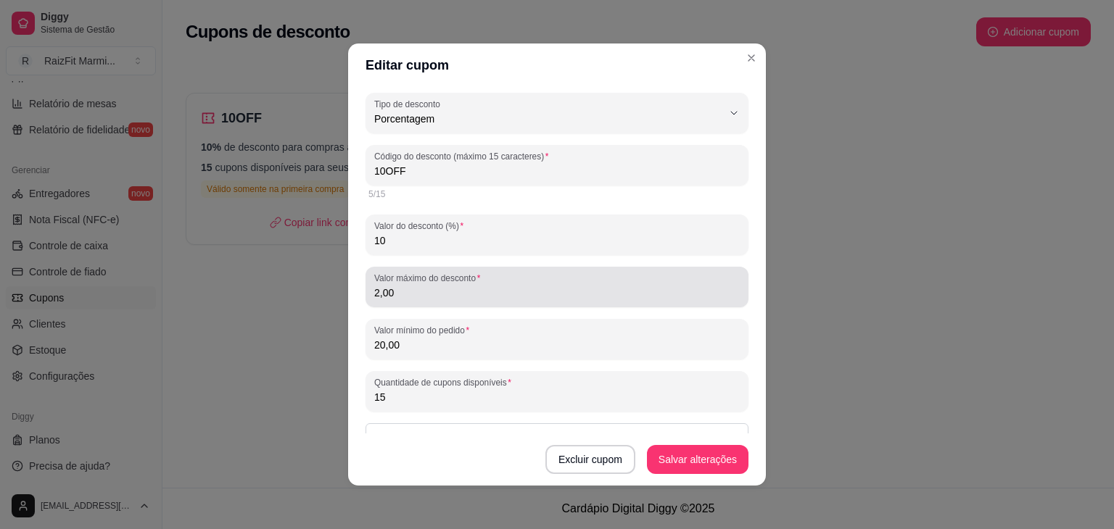
type input "20,00"
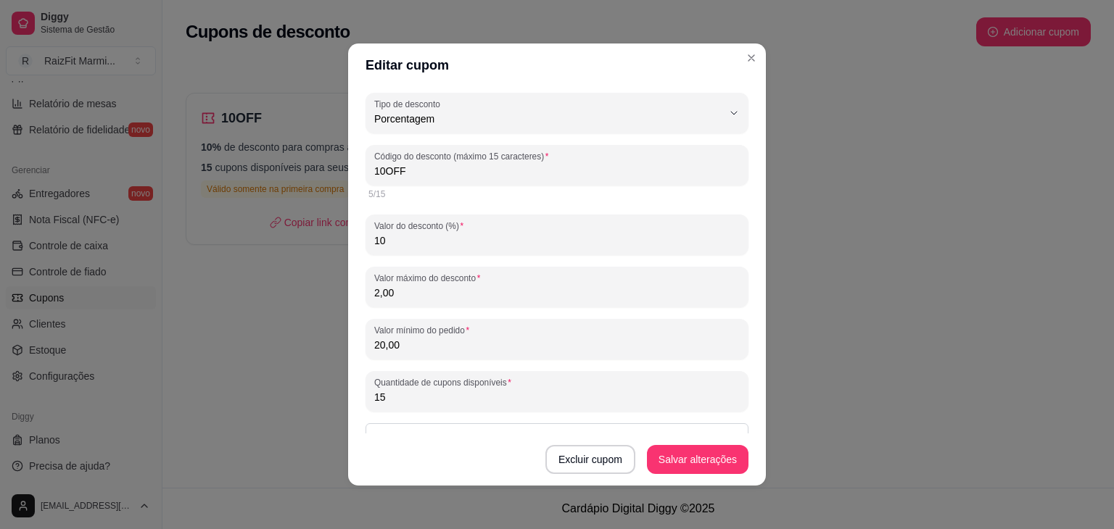
click at [411, 297] on input "2,00" at bounding box center [557, 293] width 366 height 15
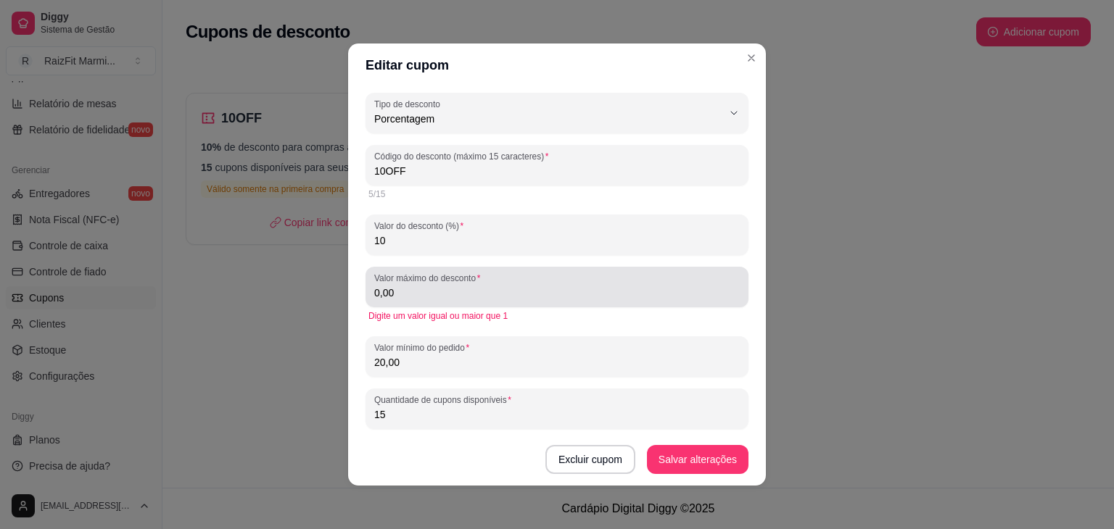
click at [374, 301] on div "0,00" at bounding box center [557, 287] width 366 height 29
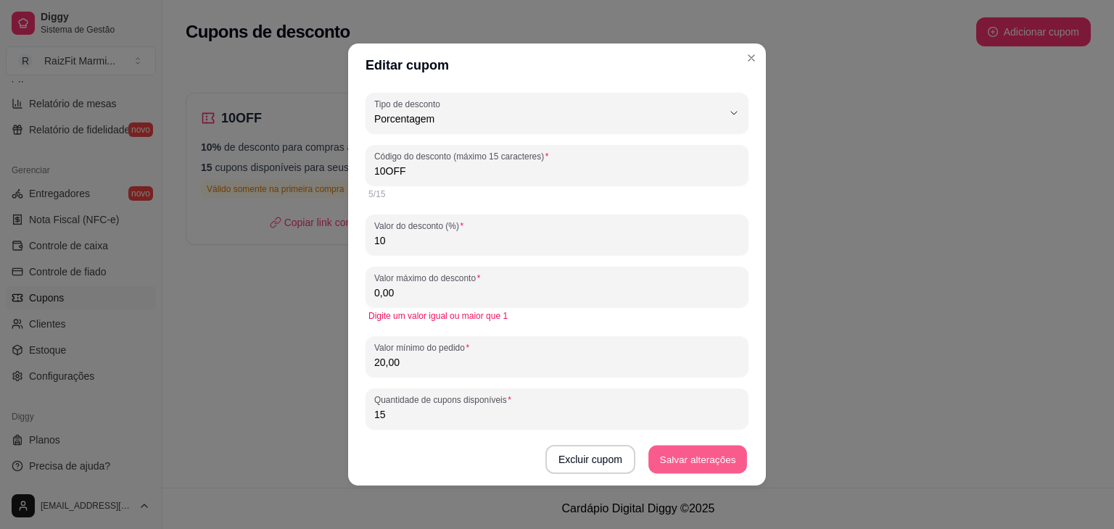
click at [657, 460] on button "Salvar alterações" at bounding box center [697, 460] width 99 height 28
click at [656, 460] on button "Salvar alterações" at bounding box center [698, 459] width 102 height 29
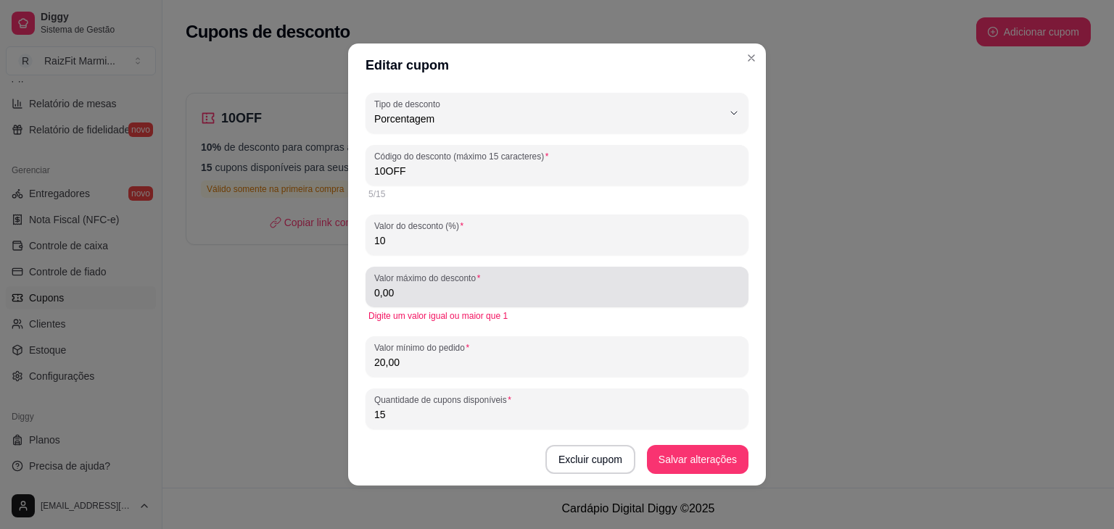
click at [551, 301] on div "0,00" at bounding box center [557, 287] width 366 height 29
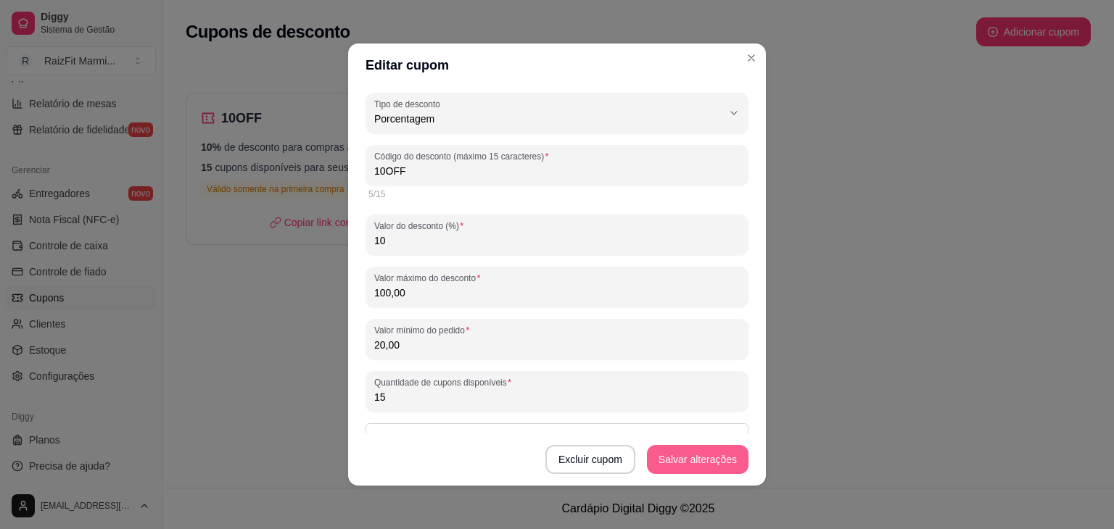
type input "100,00"
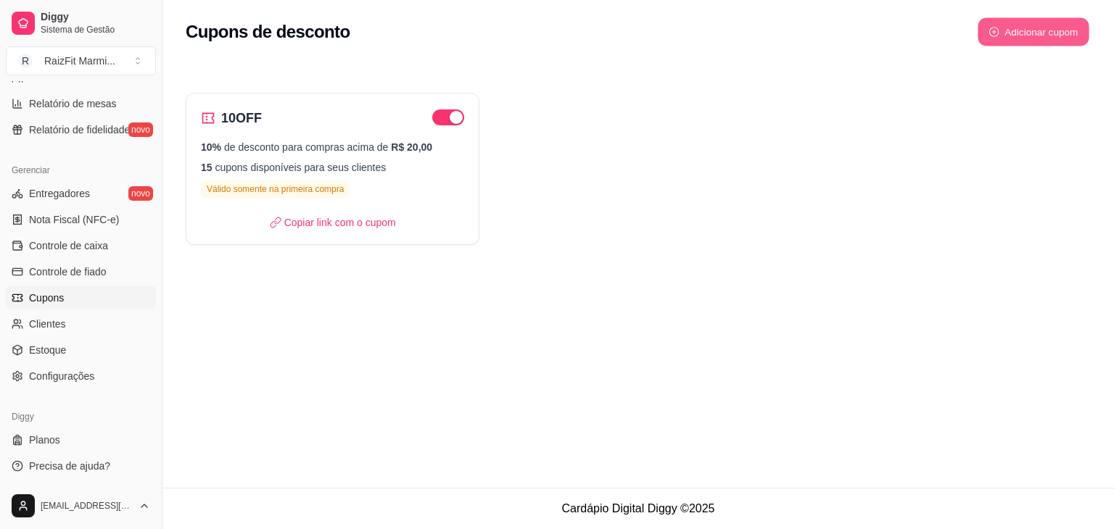
click at [1013, 30] on button "Adicionar cupom" at bounding box center [1034, 32] width 112 height 28
select select "FIXED_VALUE"
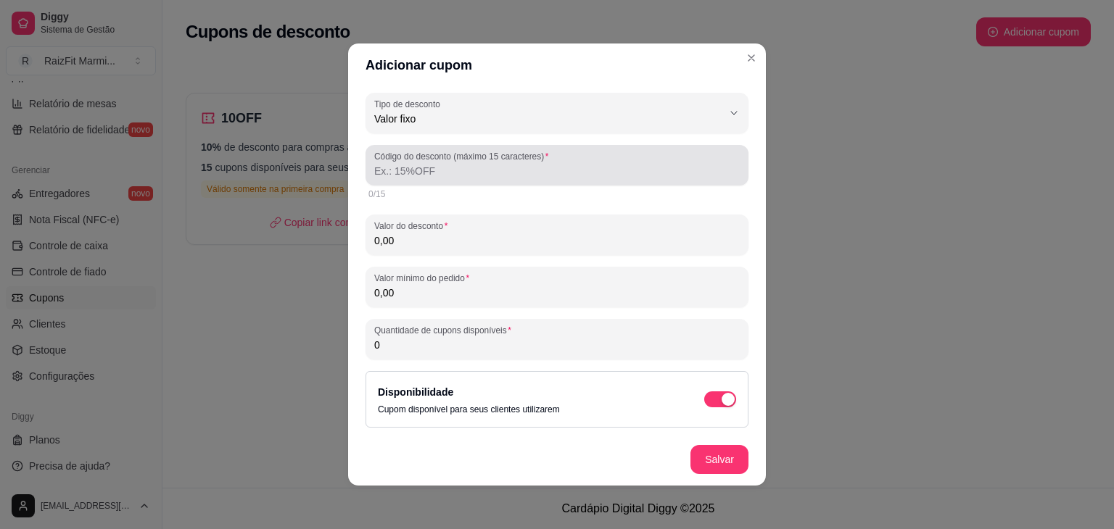
click at [455, 162] on label "Código do desconto (máximo 15 caracteres)" at bounding box center [463, 156] width 179 height 12
click at [455, 164] on input "Código do desconto (máximo 15 caracteres)" at bounding box center [557, 171] width 366 height 15
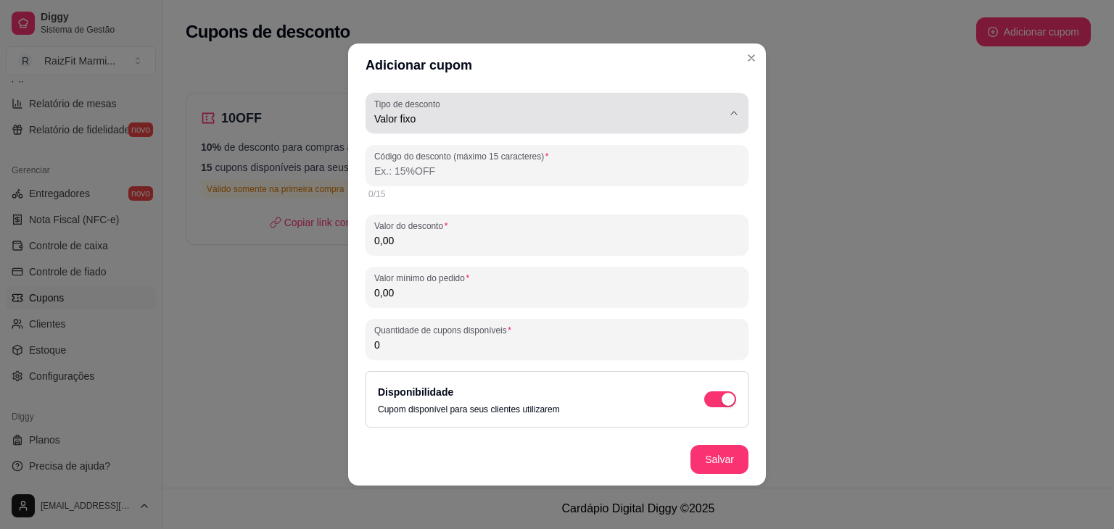
click at [492, 117] on span "Valor fixo" at bounding box center [548, 119] width 348 height 15
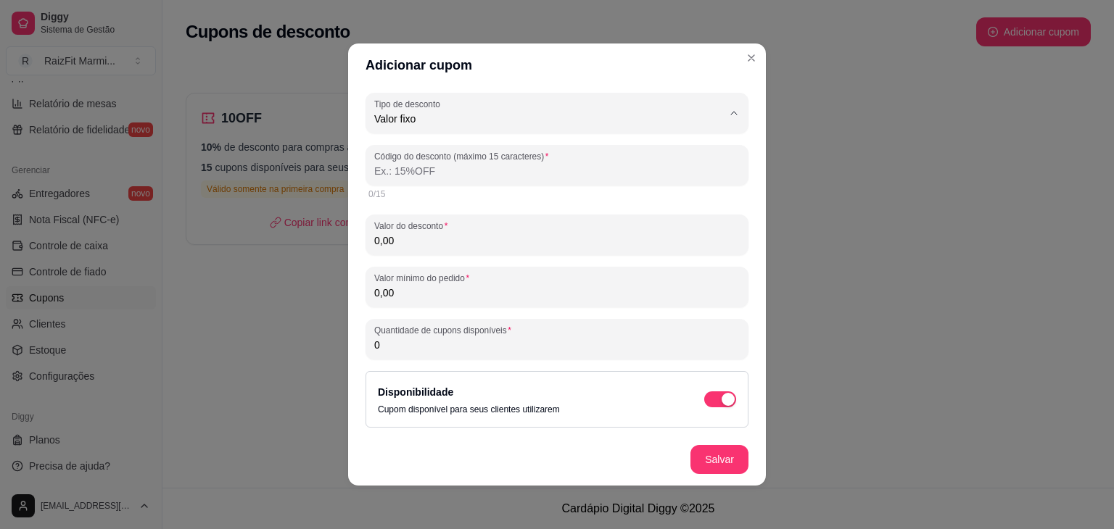
click at [446, 178] on span "Porcentagem" at bounding box center [539, 177] width 321 height 14
type input "PERCENTAGE"
select select "PERCENTAGE"
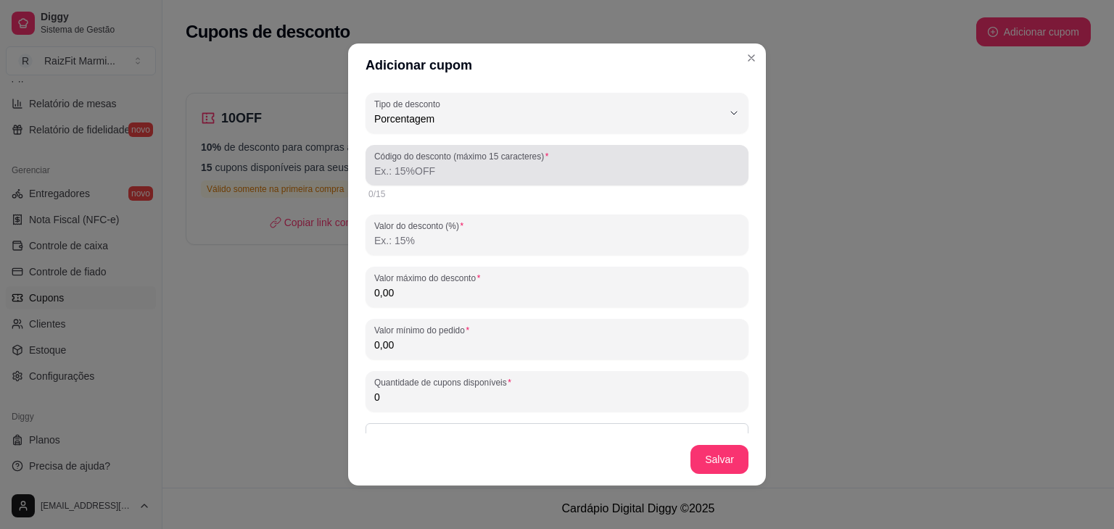
click at [446, 178] on input "Código do desconto (máximo 15 caracteres)" at bounding box center [557, 171] width 366 height 15
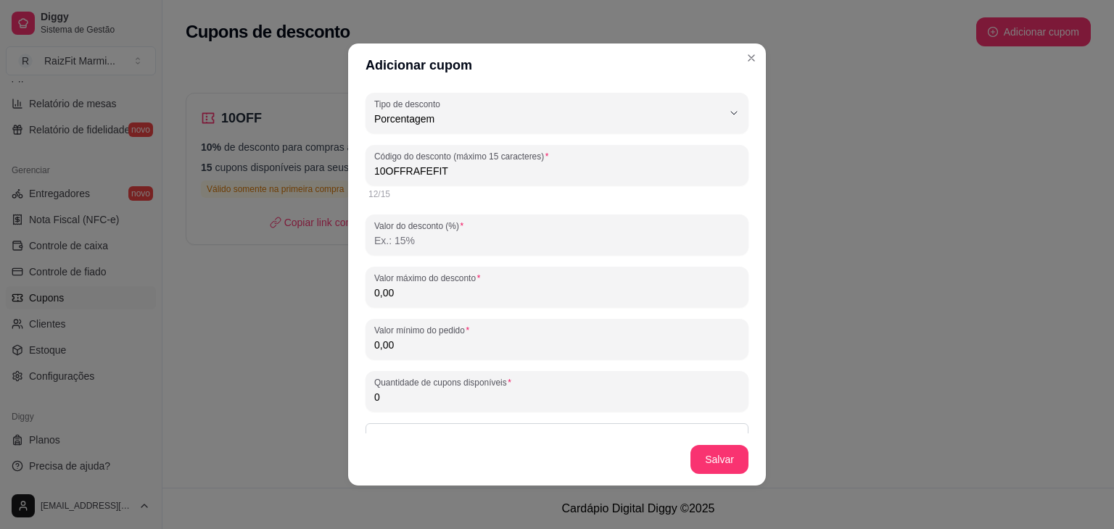
drag, startPoint x: 377, startPoint y: 242, endPoint x: 508, endPoint y: 176, distance: 146.0
click at [508, 176] on input "10OFFRAFEFIT" at bounding box center [557, 171] width 366 height 15
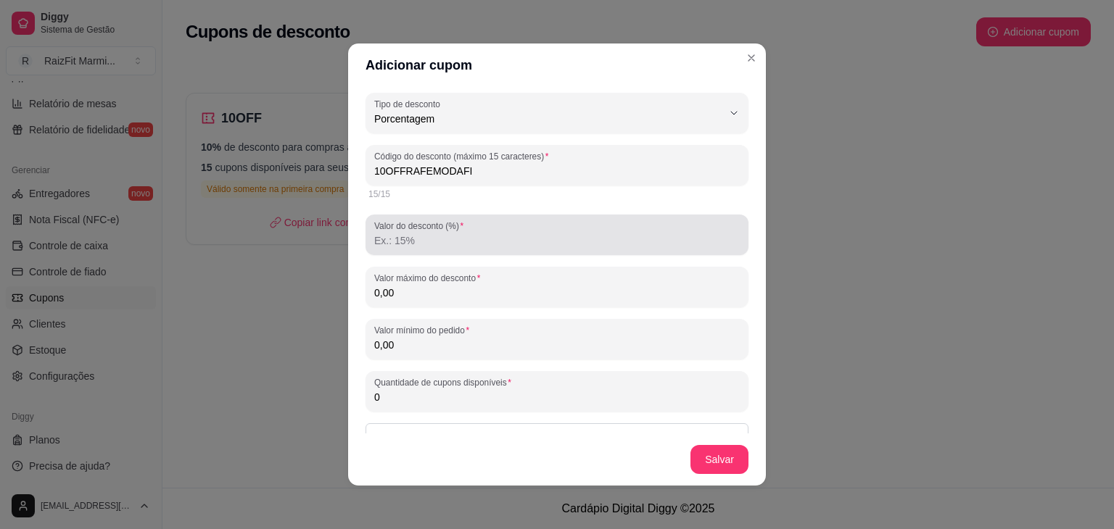
type input "10OFFRAFEMODAFI"
click at [458, 246] on input "Valor do desconto (%)" at bounding box center [557, 241] width 366 height 15
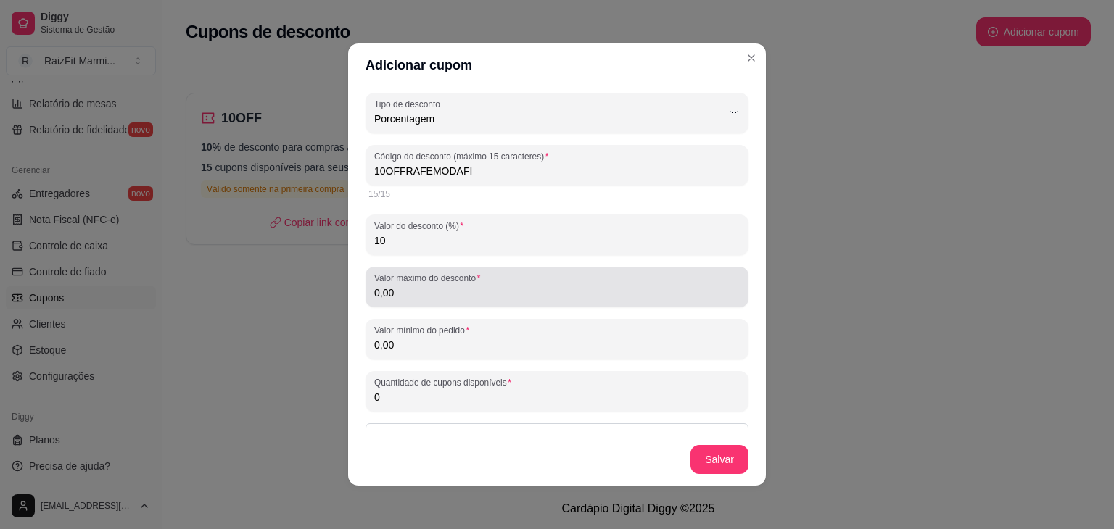
type input "10"
click at [479, 302] on div "Valor máximo do desconto 0,00" at bounding box center [557, 287] width 383 height 41
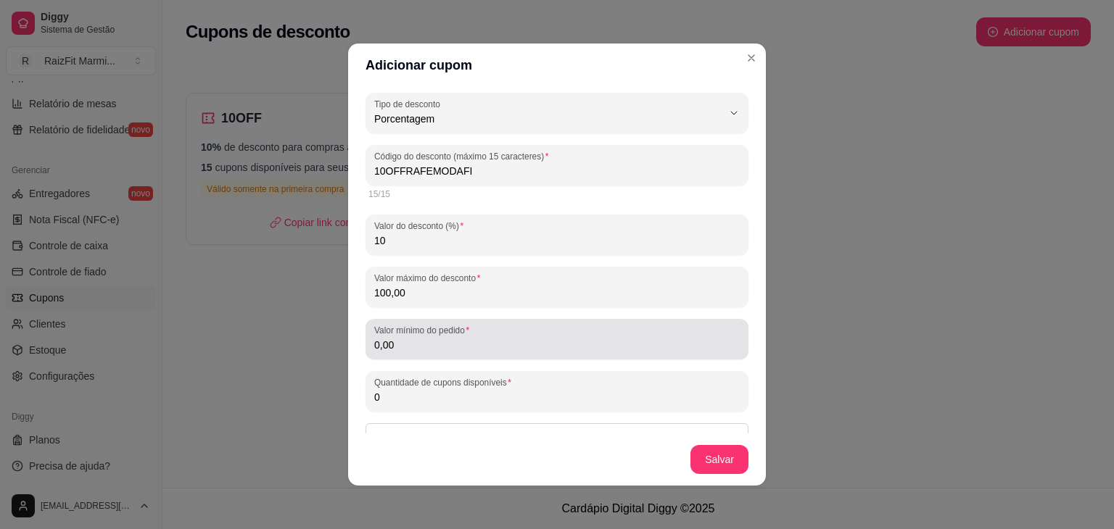
type input "100,00"
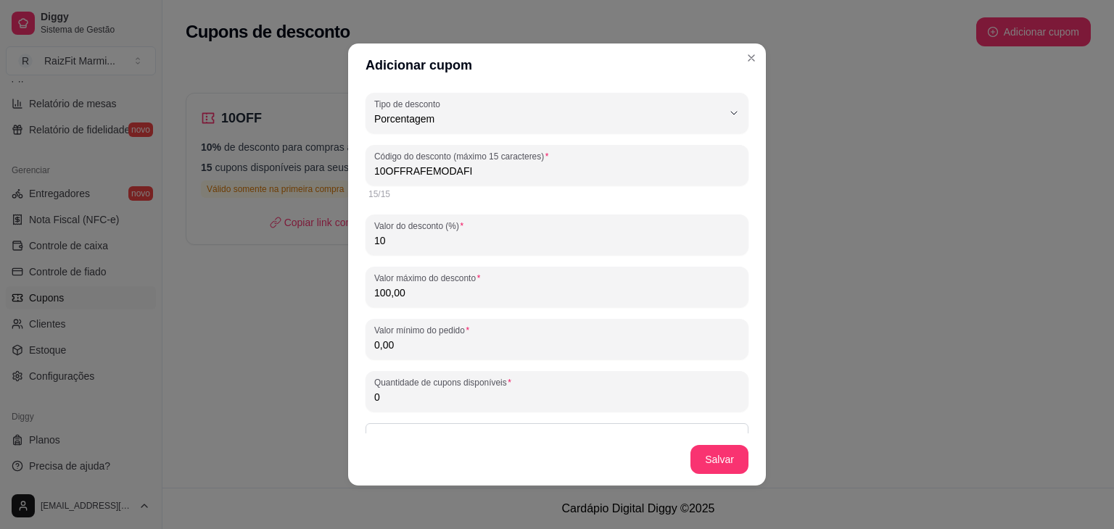
click at [468, 340] on input "0,00" at bounding box center [557, 345] width 366 height 15
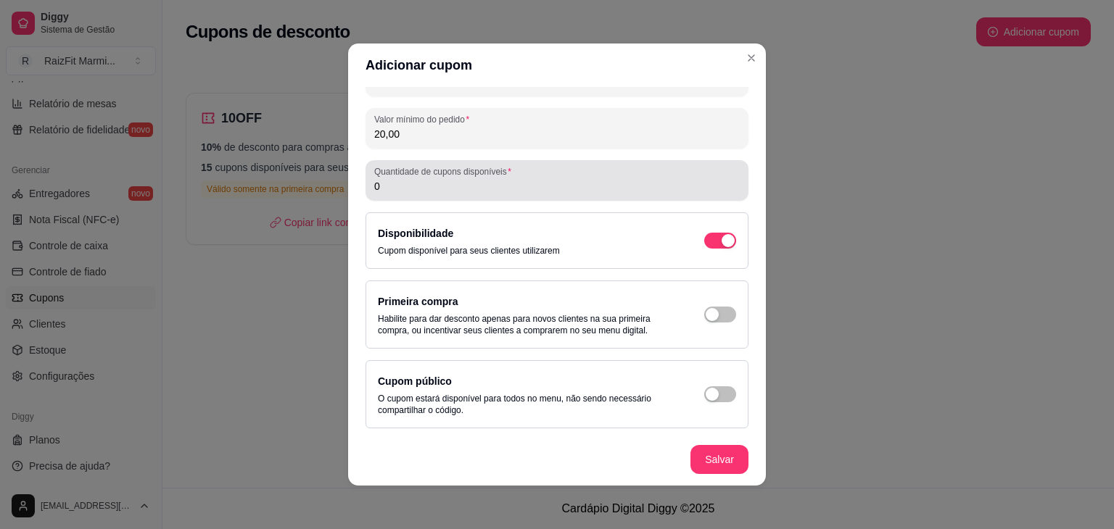
type input "20,00"
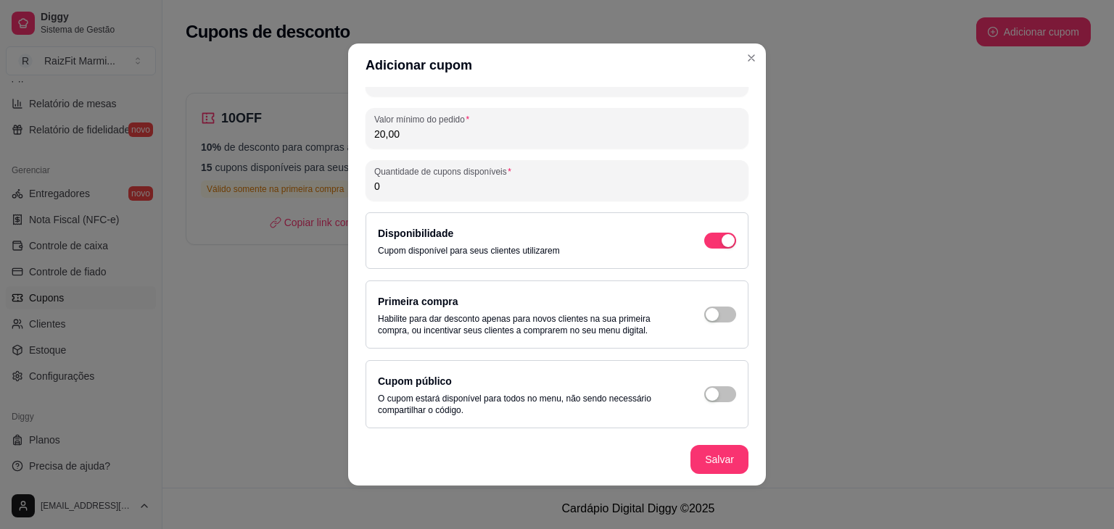
click at [583, 189] on input "0" at bounding box center [557, 186] width 366 height 15
type input "0"
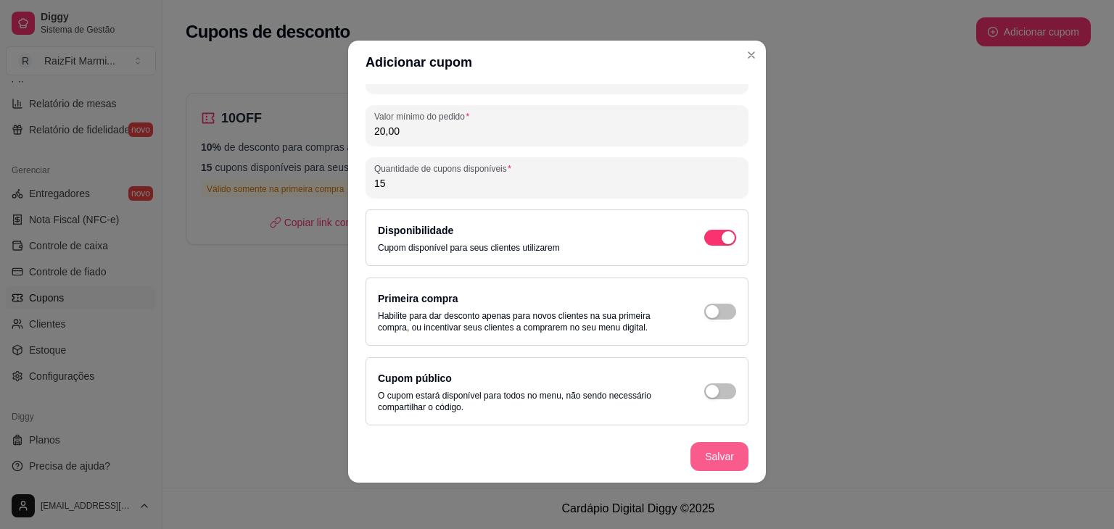
type input "15"
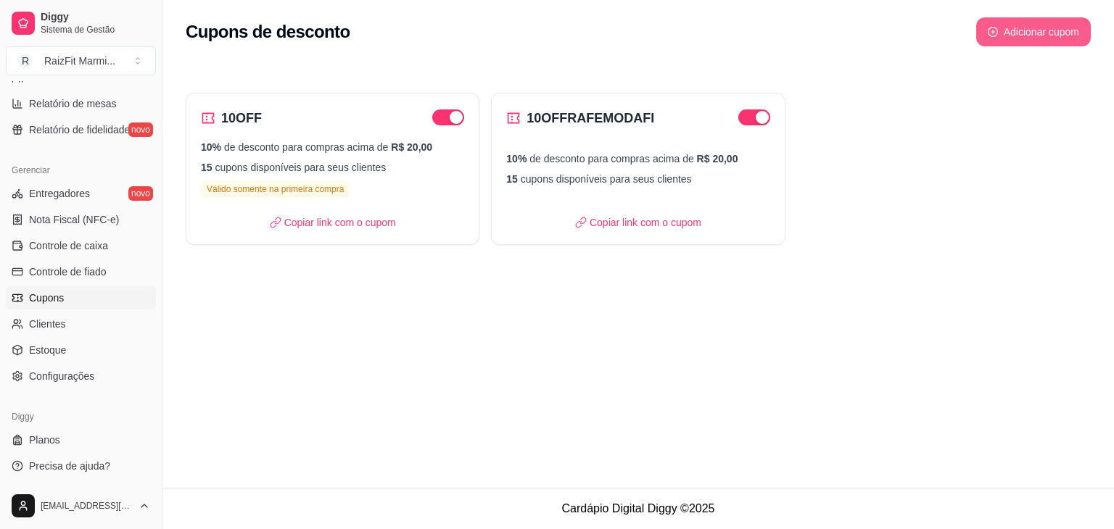
click at [1052, 30] on button "Adicionar cupom" at bounding box center [1033, 31] width 115 height 29
select select "FIXED_VALUE"
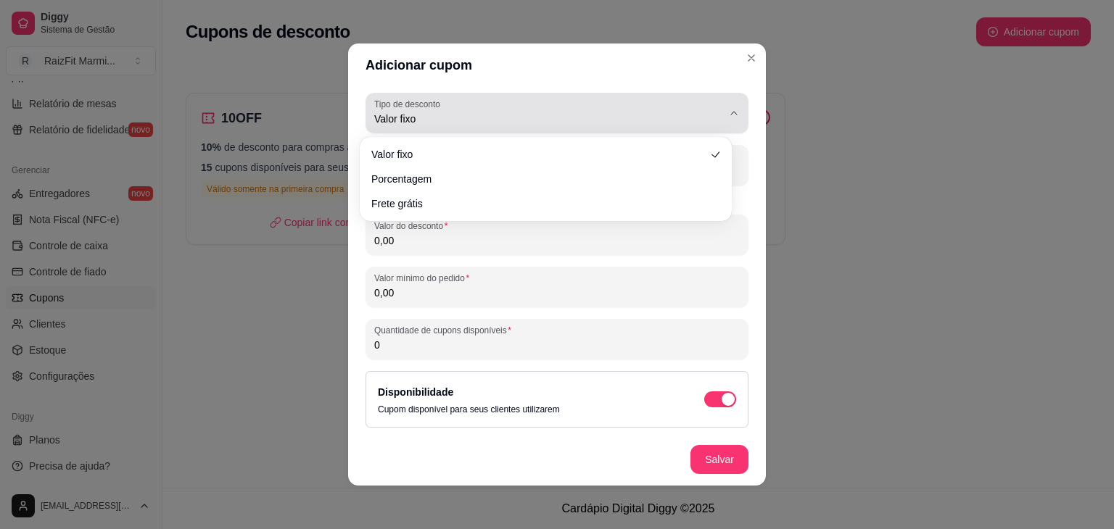
click at [462, 118] on span "Valor fixo" at bounding box center [548, 119] width 348 height 15
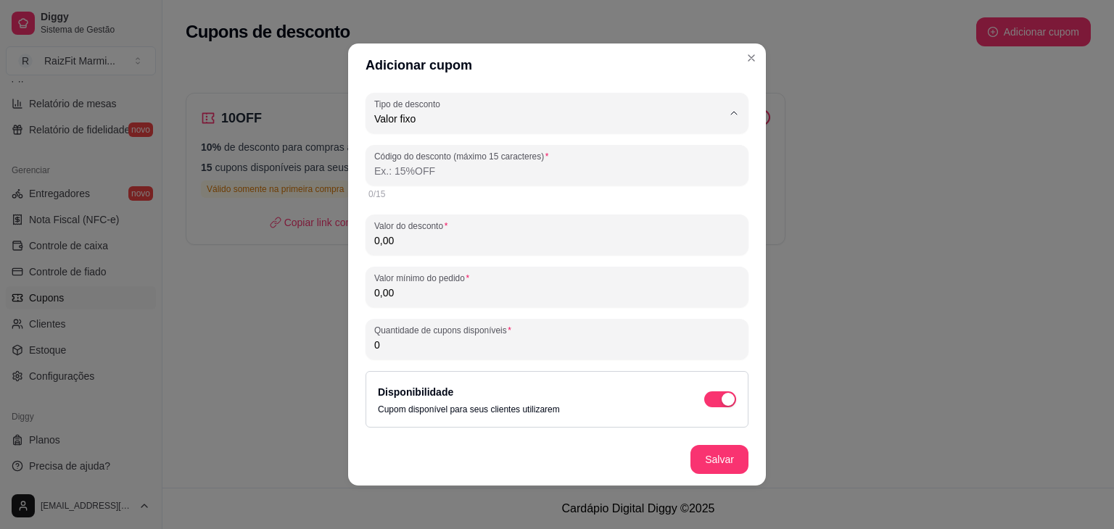
click at [437, 178] on span "Porcentagem" at bounding box center [539, 177] width 321 height 14
type input "PERCENTAGE"
select select "PERCENTAGE"
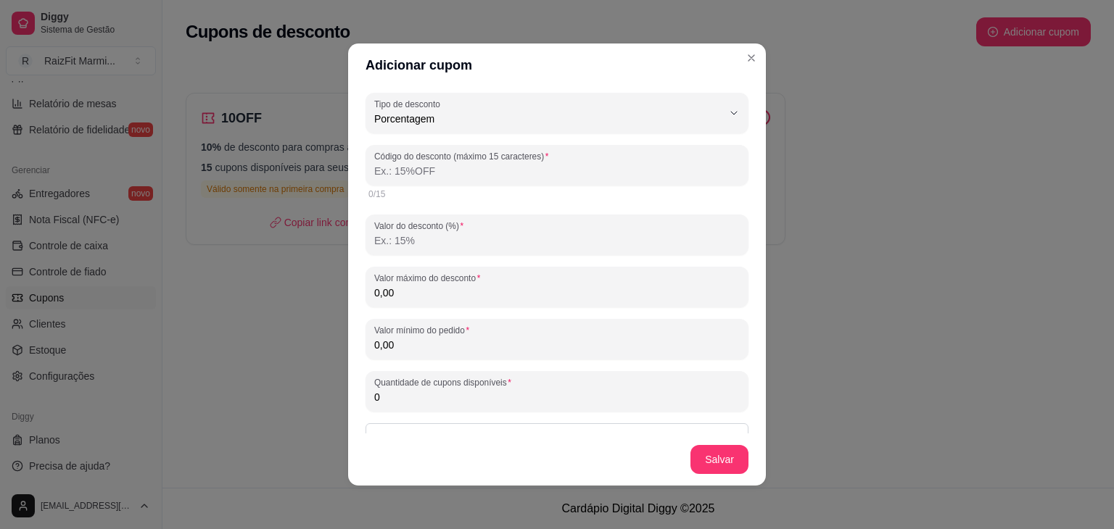
click at [437, 178] on input "Código do desconto (máximo 15 caracteres)" at bounding box center [557, 171] width 366 height 15
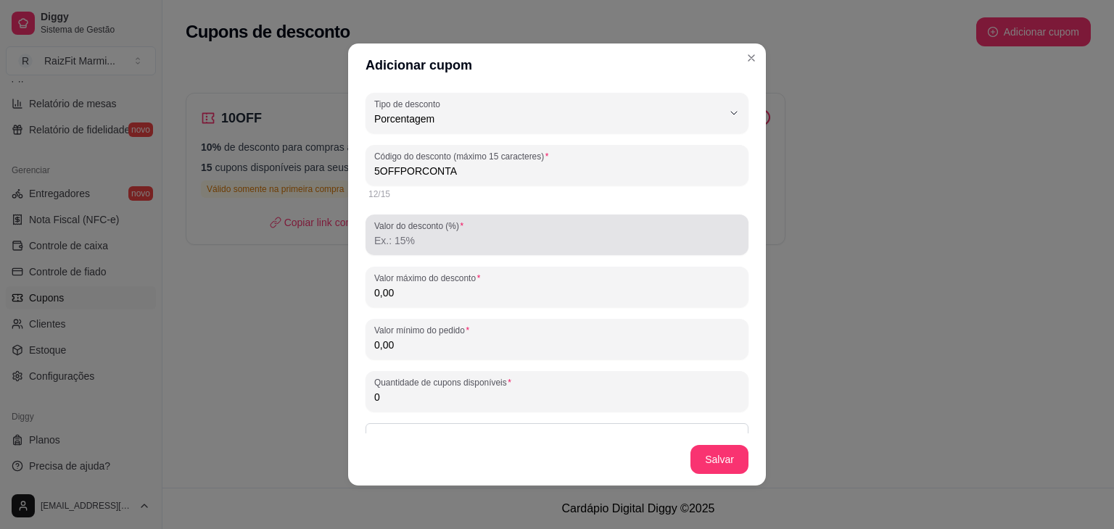
type input "5OFFPORCONTA"
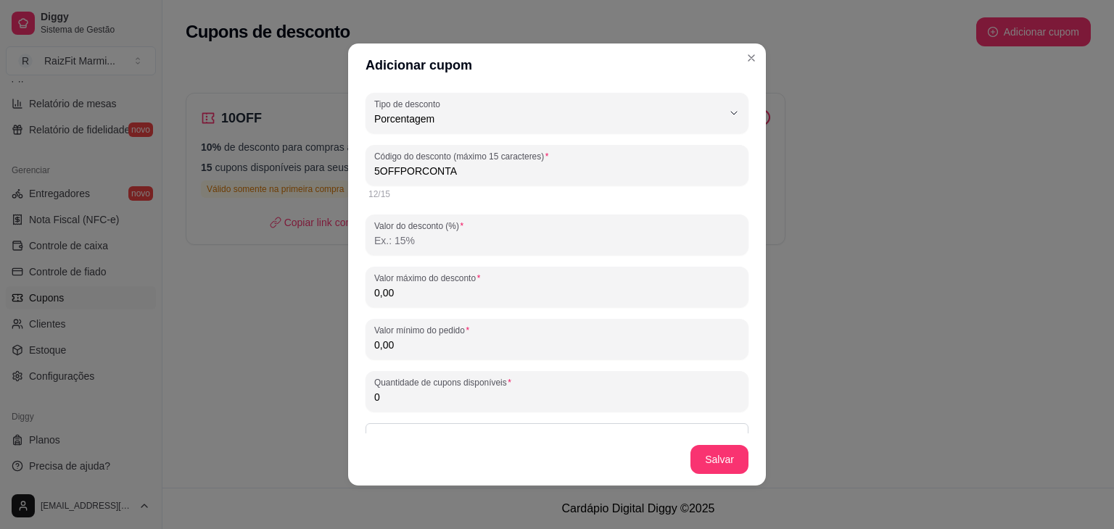
click at [477, 245] on input "Valor do desconto (%)" at bounding box center [557, 241] width 366 height 15
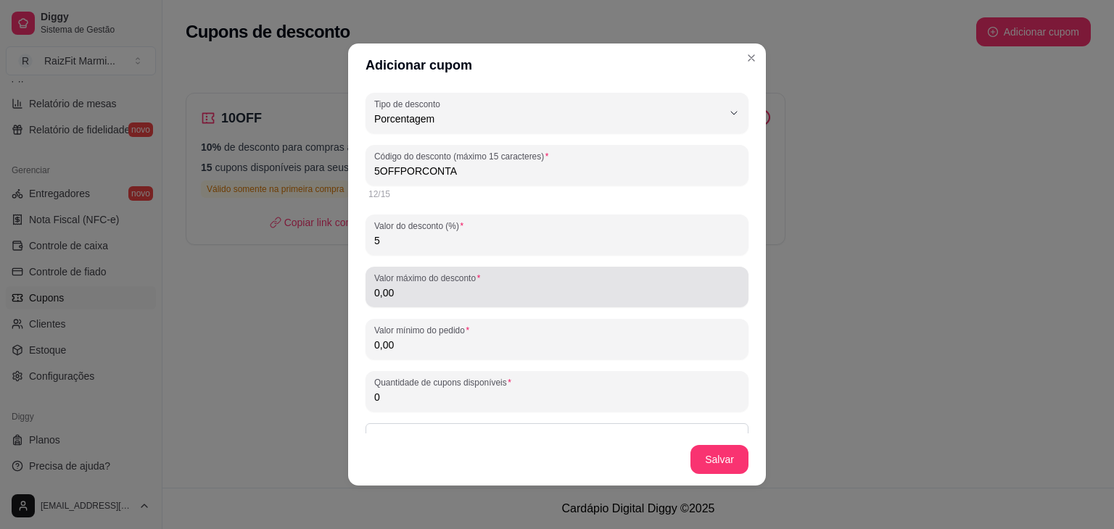
type input "5"
click at [436, 292] on input "0,00" at bounding box center [557, 293] width 366 height 15
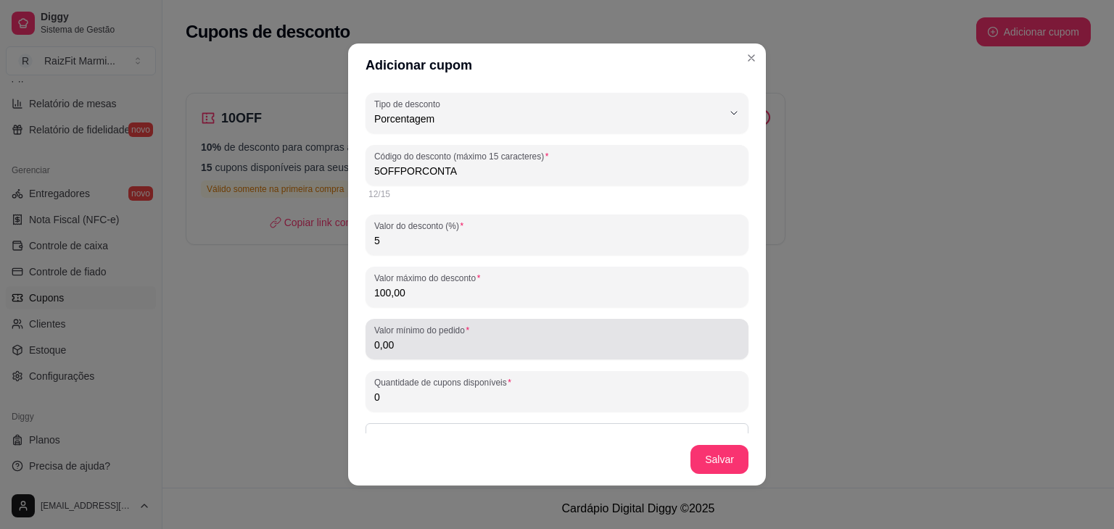
type input "100,00"
click at [426, 334] on label "Valor mínimo do pedido" at bounding box center [424, 330] width 100 height 12
click at [426, 338] on input "0,00" at bounding box center [557, 345] width 366 height 15
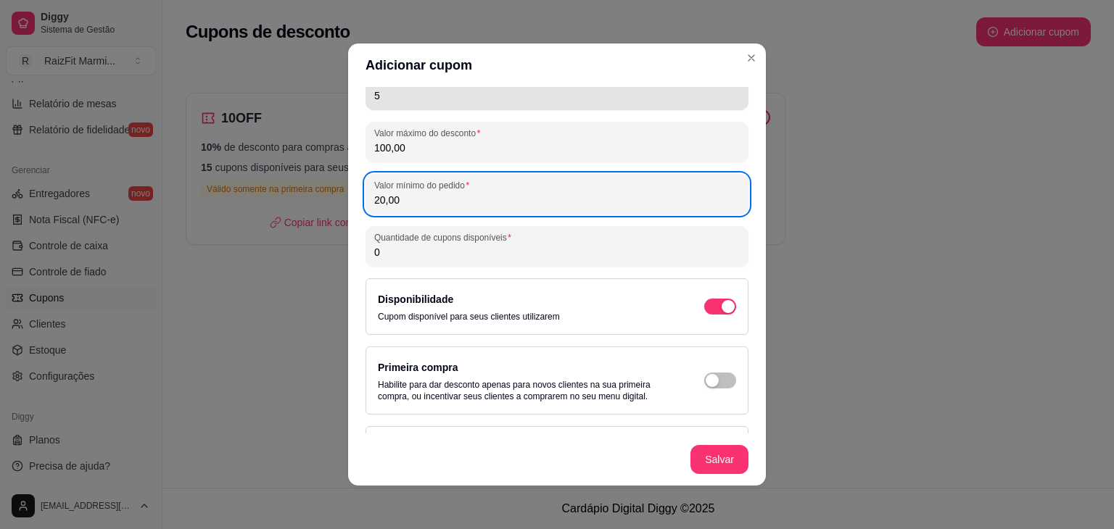
scroll to position [211, 0]
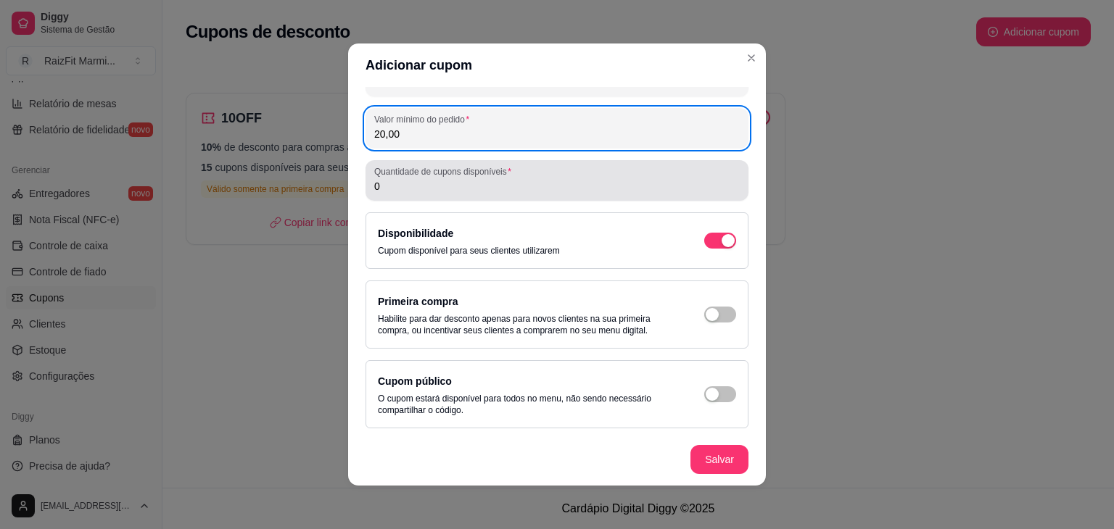
type input "20,00"
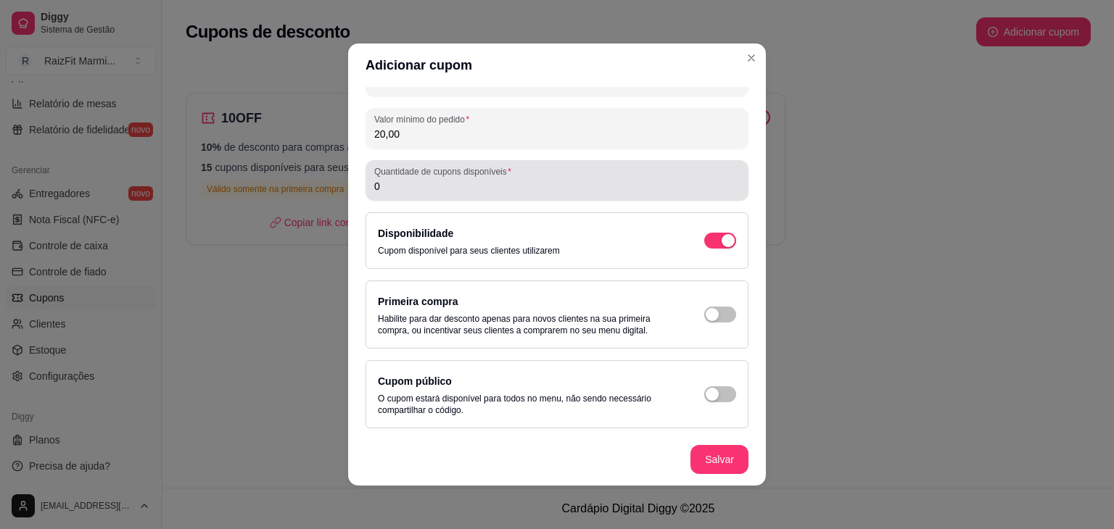
click at [583, 170] on div "0" at bounding box center [557, 180] width 366 height 29
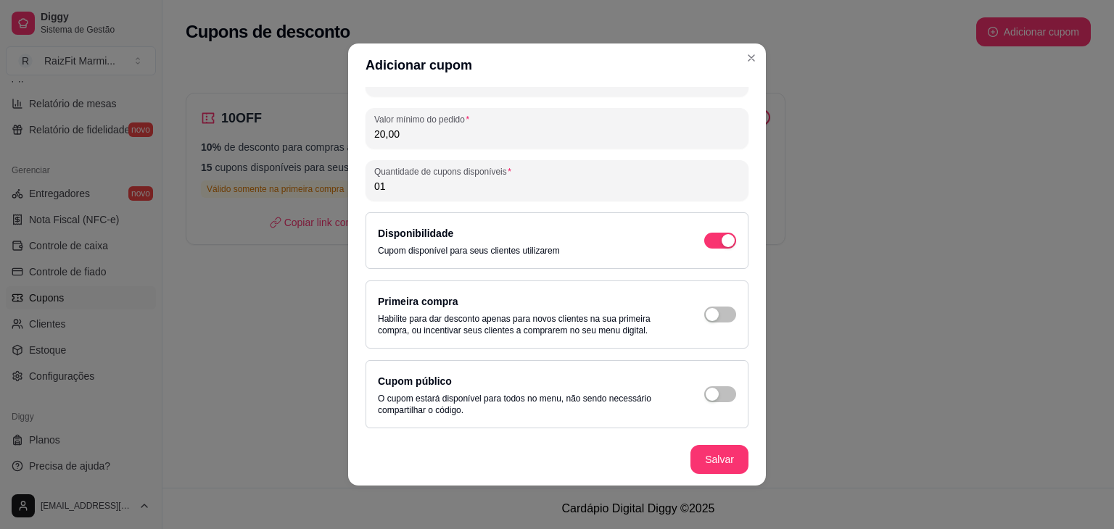
type input "0"
type input "15"
click at [722, 245] on div "button" at bounding box center [728, 240] width 13 height 13
click at [706, 245] on span "button" at bounding box center [720, 241] width 32 height 16
click at [706, 395] on div "button" at bounding box center [712, 394] width 13 height 13
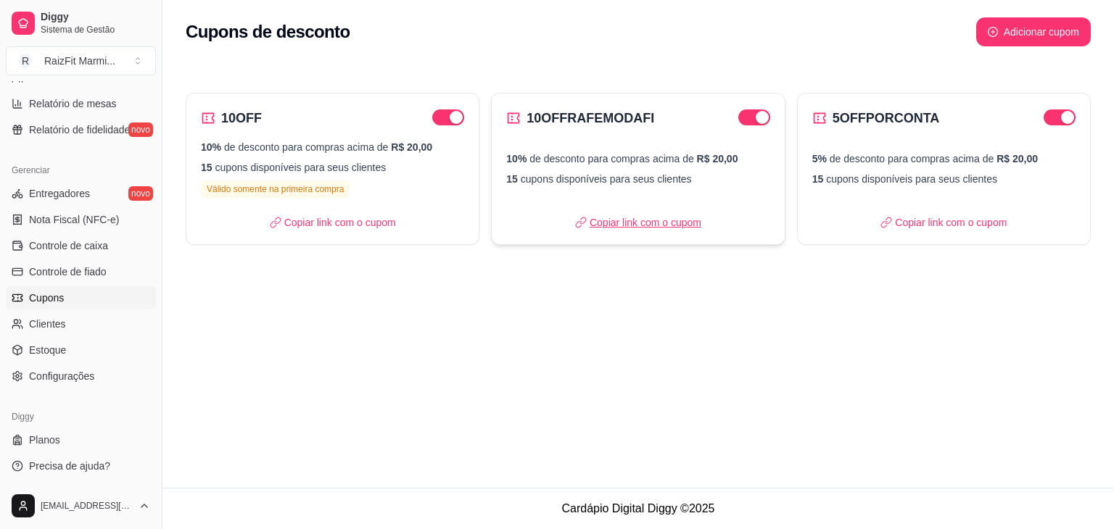
click at [685, 228] on p "Copiar link com o cupom" at bounding box center [638, 222] width 126 height 15
click at [733, 203] on div "10OFFRAFEMODAFI 10% de desconto para compras acima de R$ 20,00 15 cupons dispon…" at bounding box center [638, 169] width 294 height 152
select select "PERCENTAGE"
click at [352, 170] on p "15 cupons disponíveis para seus clientes" at bounding box center [332, 167] width 263 height 15
select select "PERCENTAGE"
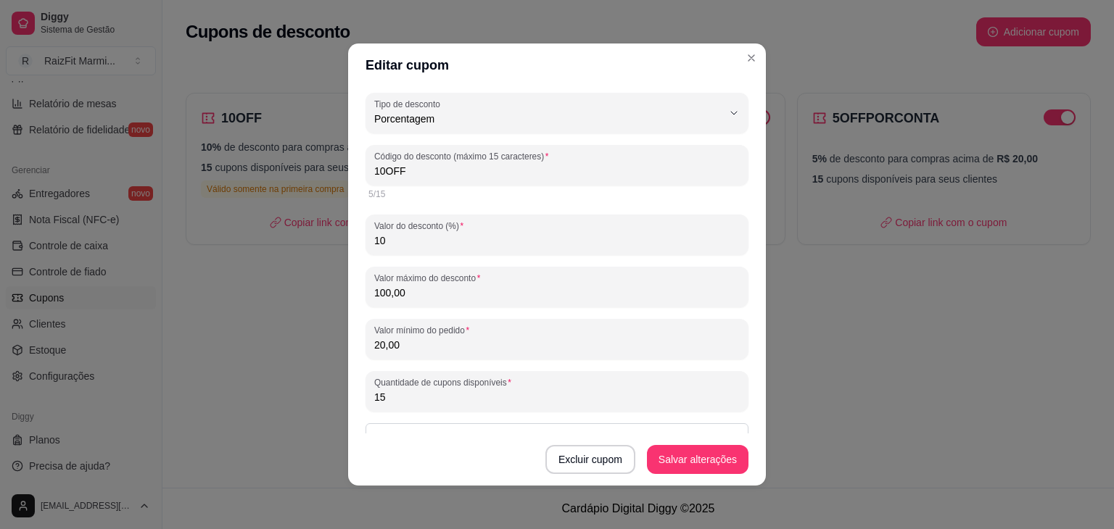
click at [425, 292] on input "100,00" at bounding box center [557, 293] width 366 height 15
type input "10,00"
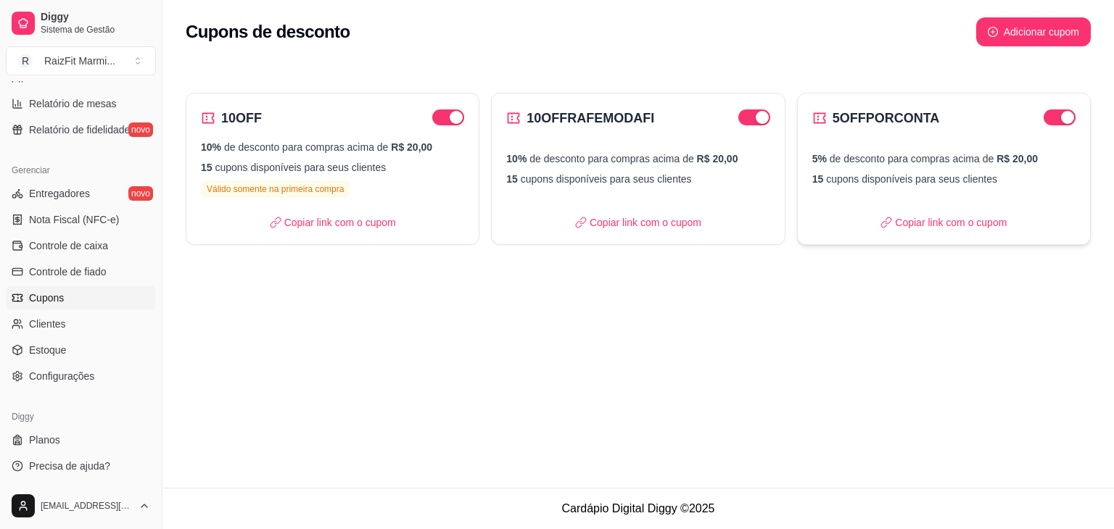
click at [939, 185] on p "15 cupons disponíveis para seus clientes" at bounding box center [943, 179] width 263 height 15
select select "PERCENTAGE"
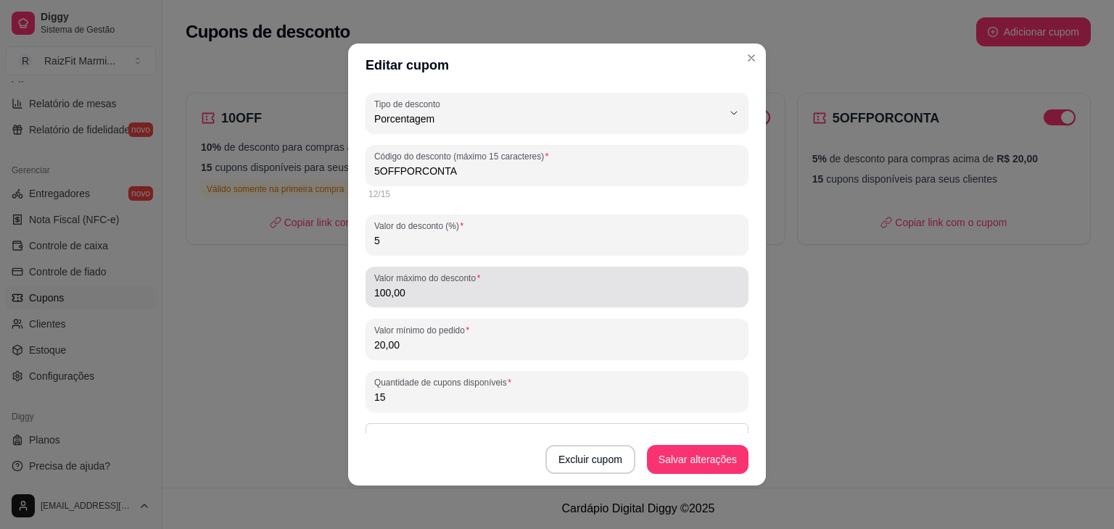
click at [464, 294] on input "100,00" at bounding box center [557, 293] width 366 height 15
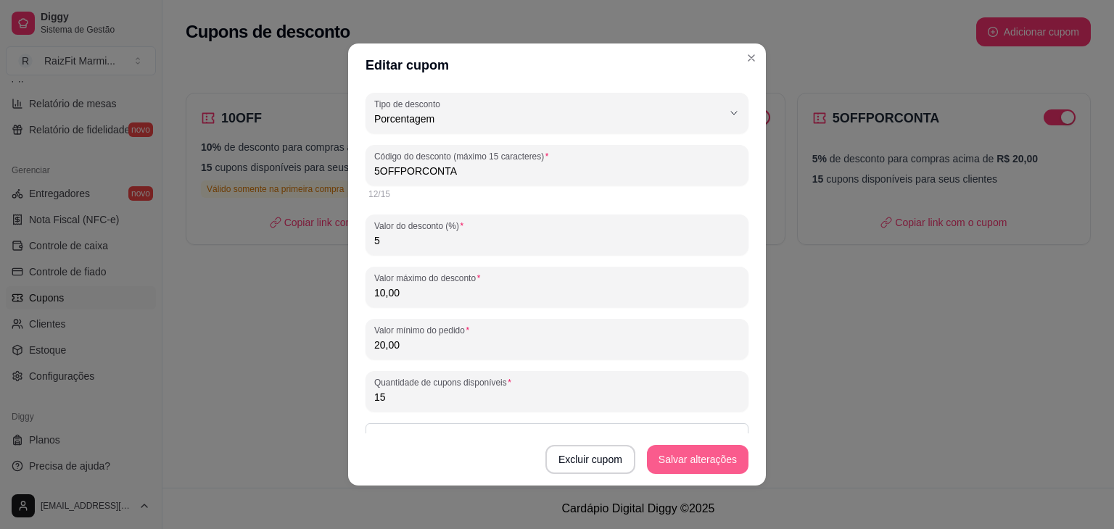
type input "10,00"
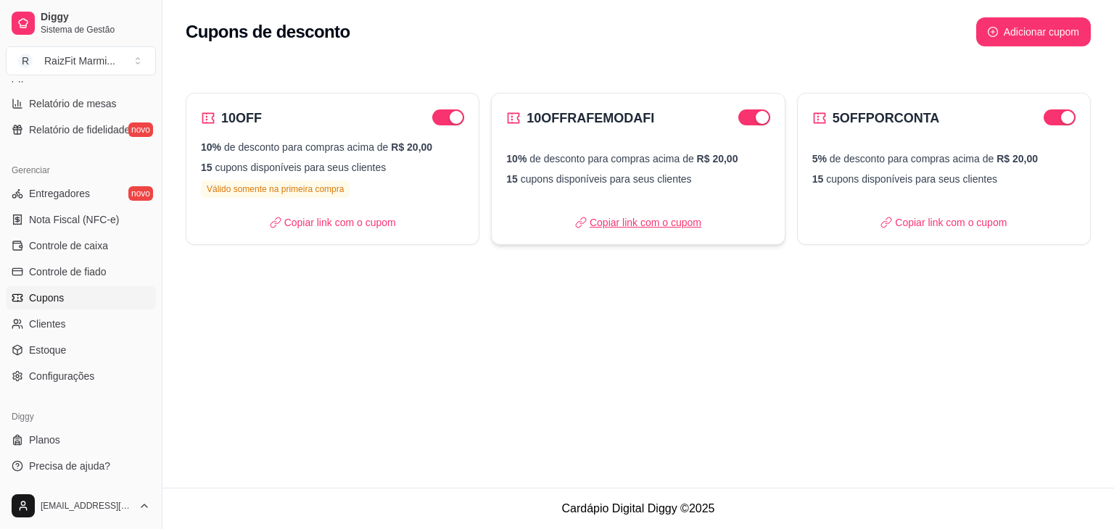
click at [659, 226] on p "Copiar link com o cupom" at bounding box center [638, 222] width 126 height 15
